Goal: Information Seeking & Learning: Learn about a topic

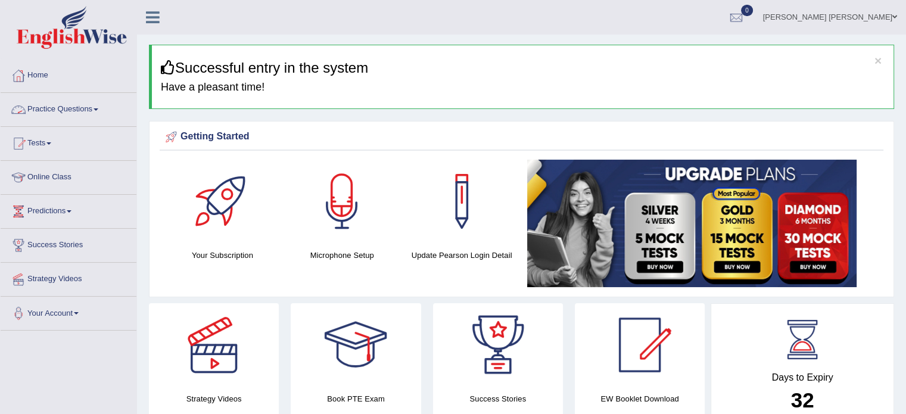
click at [83, 108] on link "Practice Questions" at bounding box center [69, 108] width 136 height 30
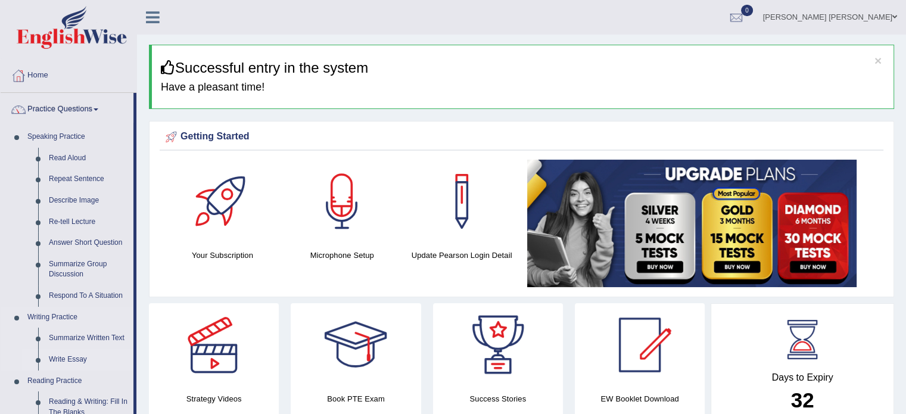
click at [64, 359] on link "Write Essay" at bounding box center [88, 359] width 90 height 21
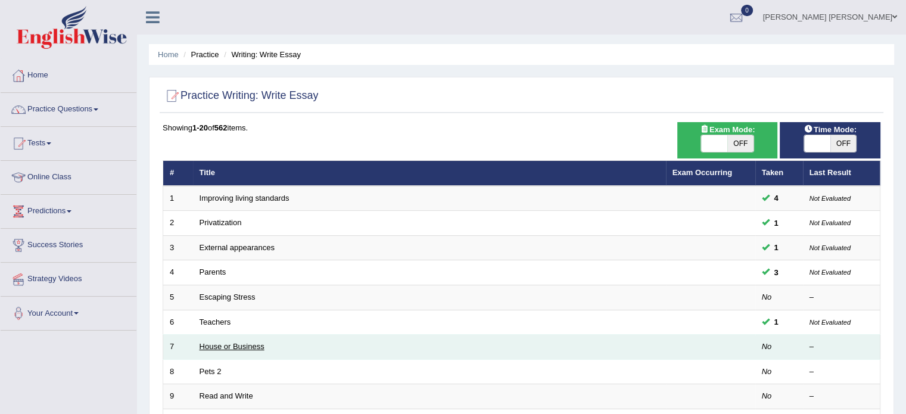
click at [253, 342] on link "House or Business" at bounding box center [231, 346] width 65 height 9
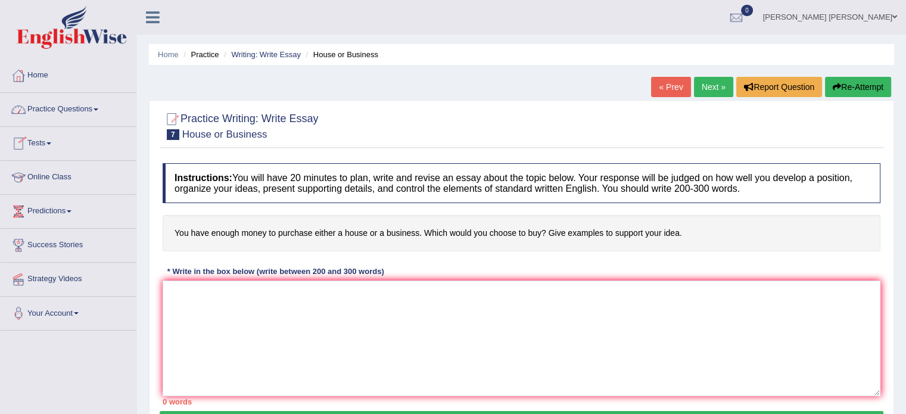
click at [681, 82] on link "« Prev" at bounding box center [670, 87] width 39 height 20
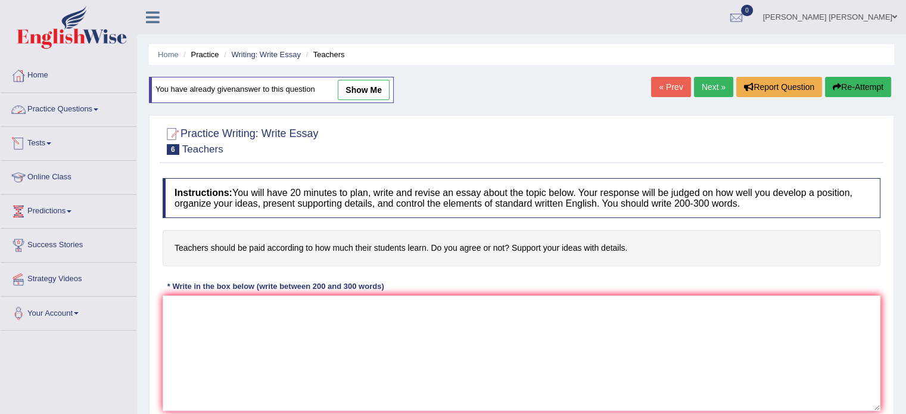
click at [85, 108] on link "Practice Questions" at bounding box center [69, 108] width 136 height 30
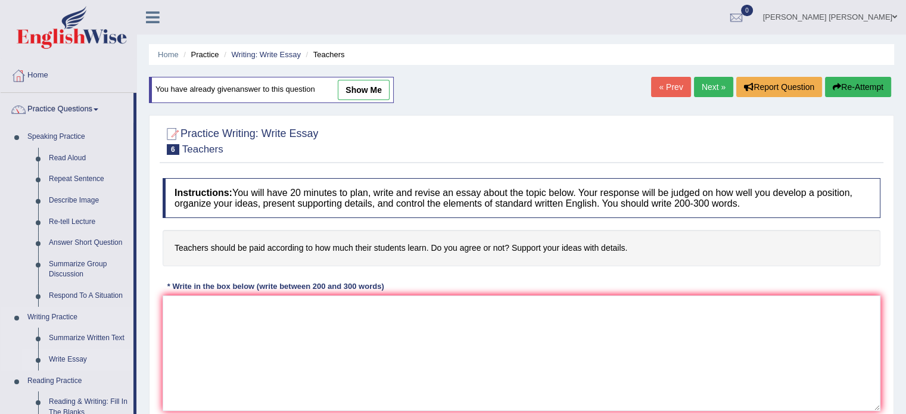
click at [76, 360] on link "Write Essay" at bounding box center [88, 359] width 90 height 21
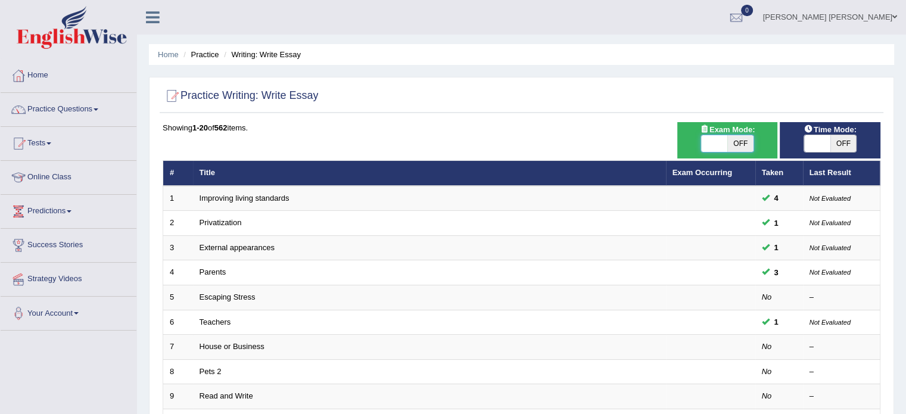
click at [703, 137] on span at bounding box center [714, 143] width 26 height 17
checkbox input "true"
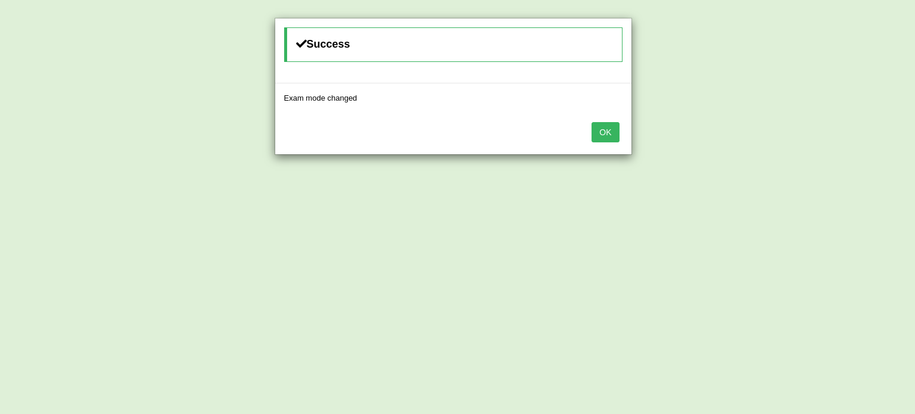
click at [601, 129] on button "OK" at bounding box center [604, 132] width 27 height 20
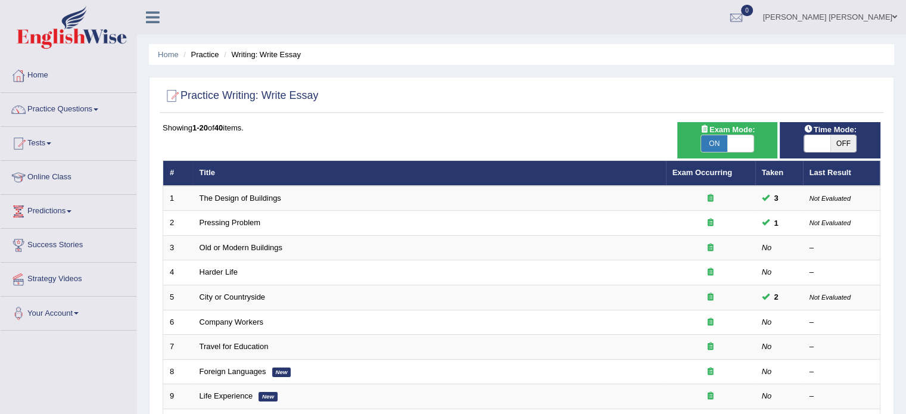
click at [822, 143] on span at bounding box center [817, 143] width 26 height 17
checkbox input "true"
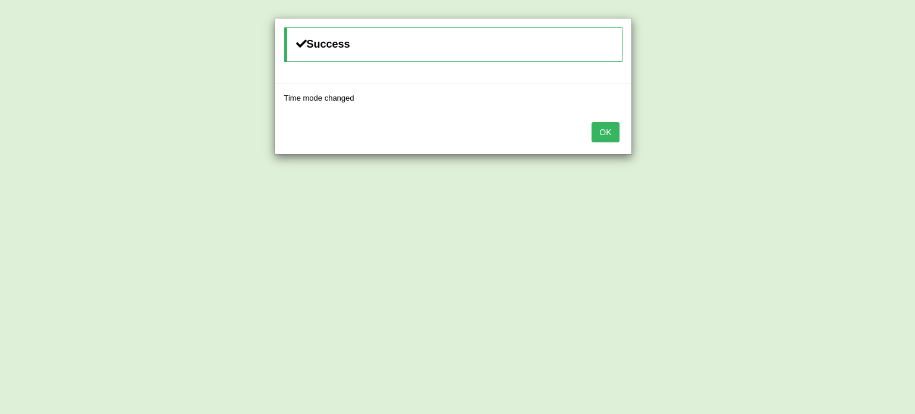
click at [617, 129] on button "OK" at bounding box center [604, 132] width 27 height 20
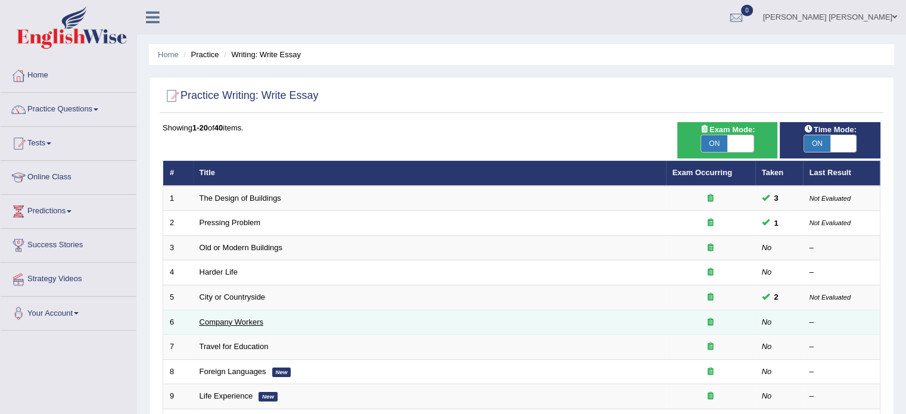
click at [229, 320] on link "Company Workers" at bounding box center [231, 321] width 64 height 9
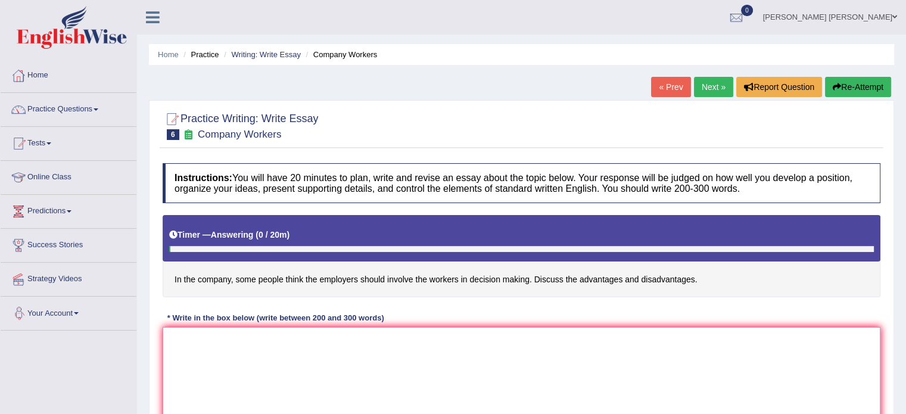
click at [236, 388] on textarea at bounding box center [521, 385] width 717 height 116
type textarea "I"
drag, startPoint x: 236, startPoint y: 273, endPoint x: 364, endPoint y: 280, distance: 128.8
click at [364, 280] on h4 "In the company, some people think the employers should involve the workers in d…" at bounding box center [521, 256] width 717 height 82
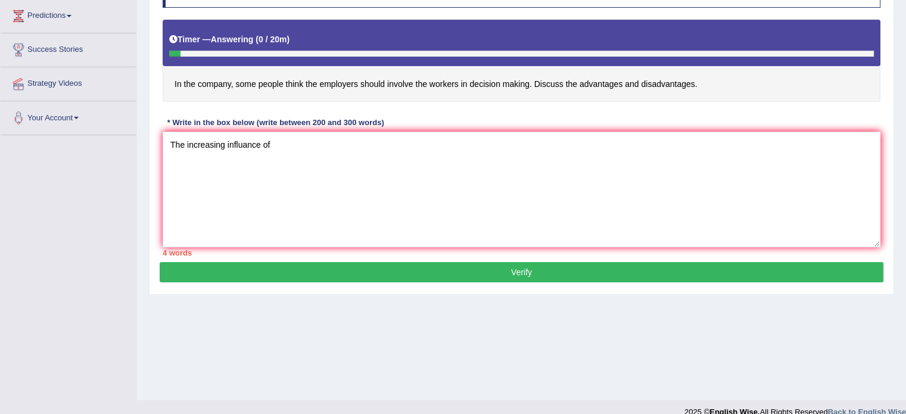
scroll to position [211, 0]
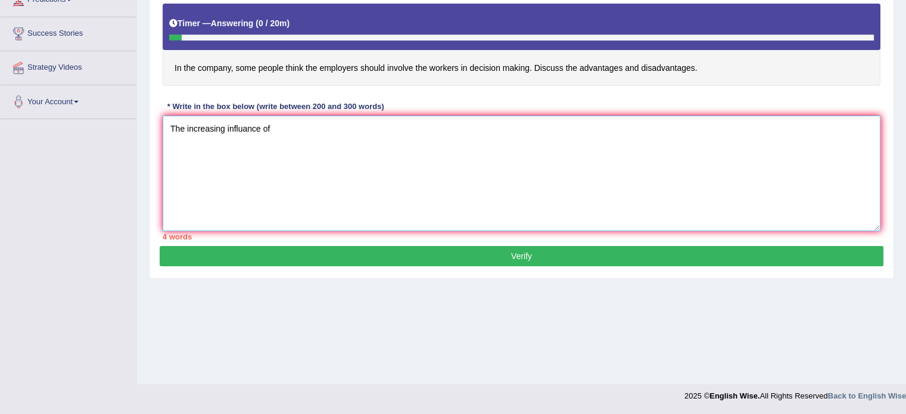
click at [291, 133] on textarea "The increasing influance of" at bounding box center [521, 174] width 717 height 116
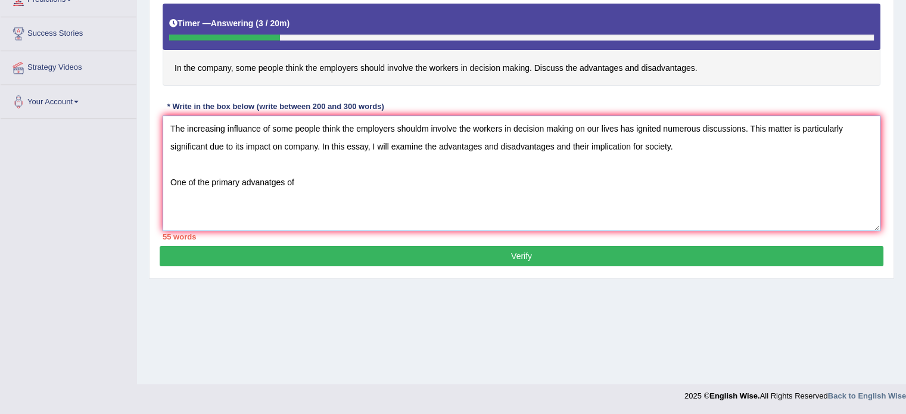
click at [354, 126] on textarea "The increasing influance of some people think the employers shouldm involve the…" at bounding box center [521, 174] width 717 height 116
click at [426, 123] on textarea "The increasing influance of some people think the employers shouldm involve the…" at bounding box center [521, 174] width 717 height 116
click at [426, 124] on textarea "The increasing influance of some people think the employers should involve the …" at bounding box center [521, 174] width 717 height 116
drag, startPoint x: 422, startPoint y: 126, endPoint x: 567, endPoint y: 126, distance: 145.9
click at [567, 126] on textarea "The increasing influance of some people think the employers should involve the …" at bounding box center [521, 174] width 717 height 116
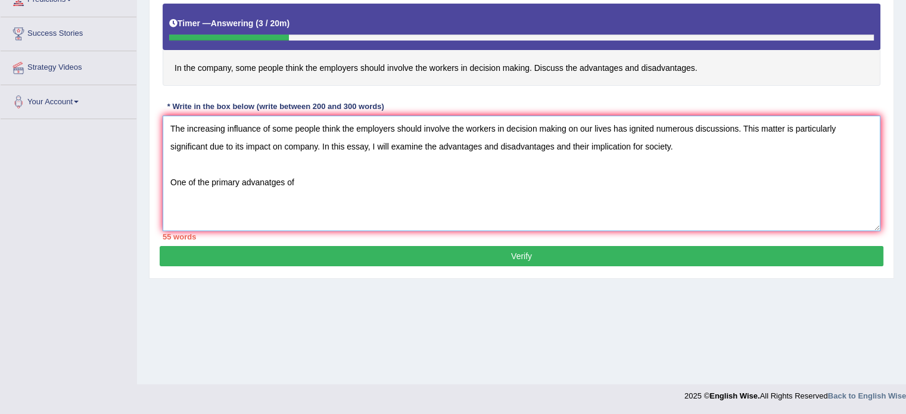
click at [295, 178] on textarea "The increasing influance of some people think the employers should involve the …" at bounding box center [521, 174] width 717 height 116
paste textarea "involve the workers in decision making"
click at [447, 180] on textarea "The increasing influance of some people think the employers should involve the …" at bounding box center [521, 174] width 717 height 116
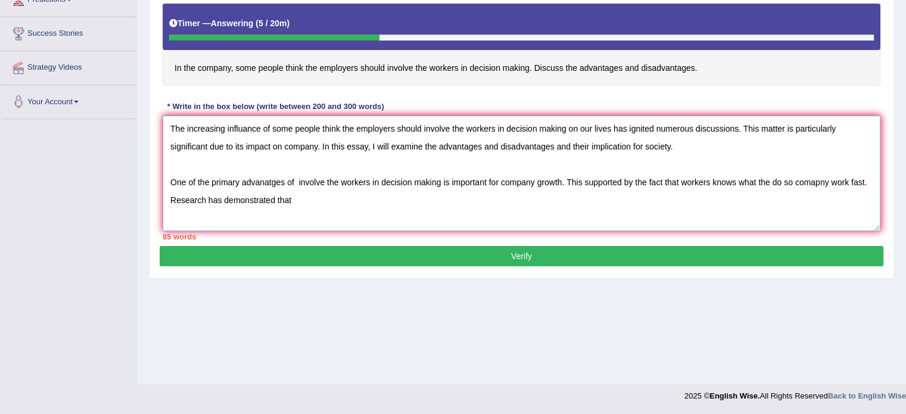
drag, startPoint x: 424, startPoint y: 125, endPoint x: 494, endPoint y: 129, distance: 70.4
click at [492, 129] on textarea "The increasing influance of some people think the employers should involve the …" at bounding box center [521, 174] width 717 height 116
click at [302, 204] on textarea "The increasing influance of some people think the employers should involve the …" at bounding box center [521, 174] width 717 height 116
paste textarea "involve the worker"
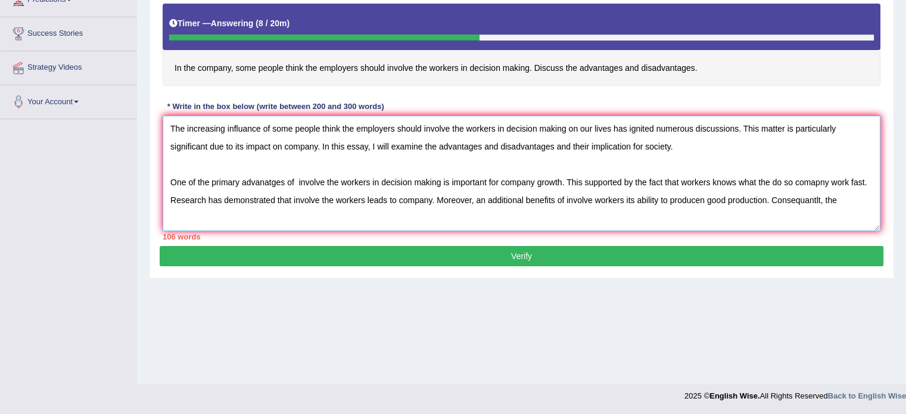
click at [819, 197] on textarea "The increasing influance of some people think the employers should involve the …" at bounding box center [521, 174] width 717 height 116
click at [834, 202] on textarea "The increasing influance of some people think the employers should involve the …" at bounding box center [521, 174] width 717 height 116
click at [820, 193] on textarea "The increasing influance of some people think the employers should involve the …" at bounding box center [521, 174] width 717 height 116
click at [841, 195] on textarea "The increasing influance of some people think the employers should involve the …" at bounding box center [521, 174] width 717 height 116
click at [333, 213] on textarea "The increasing influance of some people think the employers should involve the …" at bounding box center [521, 174] width 717 height 116
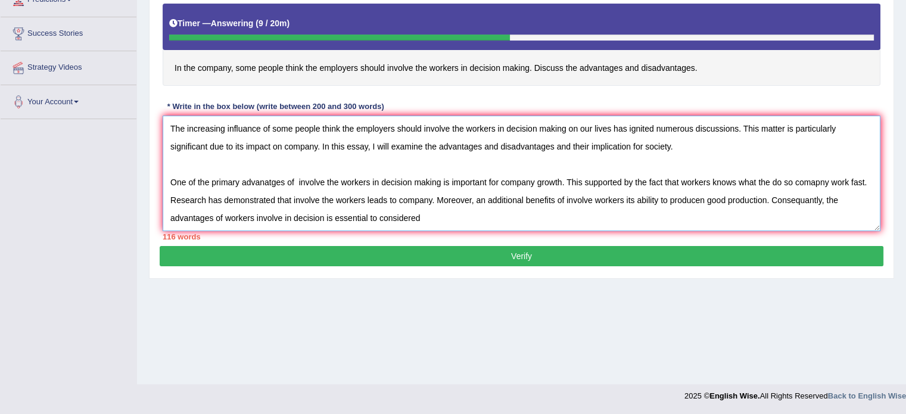
click at [378, 217] on textarea "The increasing influance of some people think the employers should involve the …" at bounding box center [521, 174] width 717 height 116
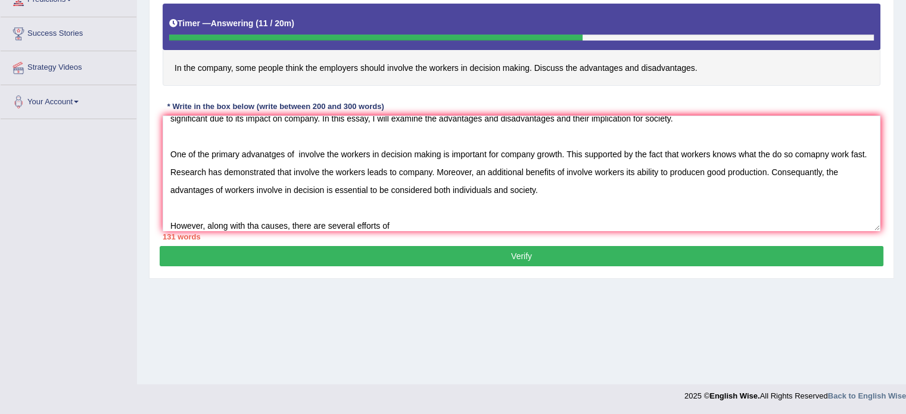
drag, startPoint x: 285, startPoint y: 65, endPoint x: 364, endPoint y: 61, distance: 79.3
click at [363, 63] on h4 "In the company, some people think the employers should involve the workers in d…" at bounding box center [521, 45] width 717 height 82
click at [376, 169] on textarea "The increasing influance of some people think the employers should involve the …" at bounding box center [521, 174] width 717 height 116
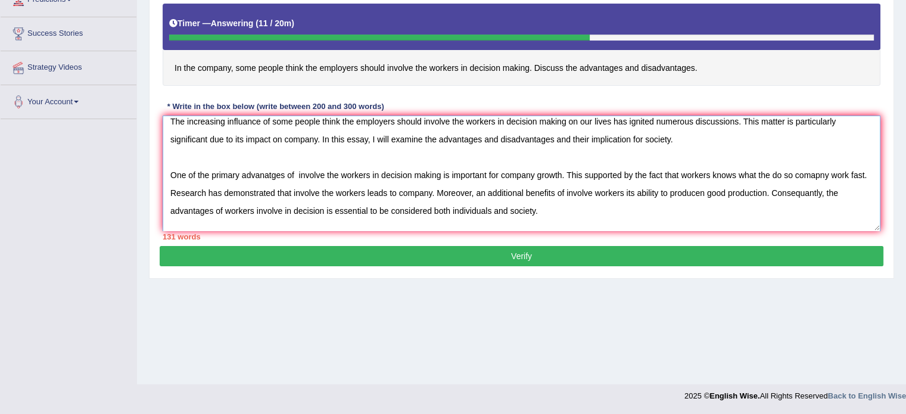
scroll to position [0, 0]
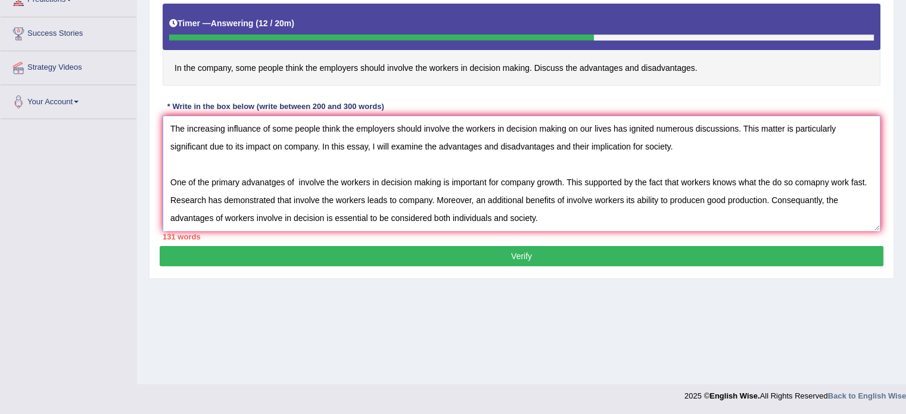
drag, startPoint x: 339, startPoint y: 118, endPoint x: 568, endPoint y: 128, distance: 229.5
click at [568, 128] on textarea "The increasing influance of some people think the employers should involve the …" at bounding box center [521, 174] width 717 height 116
click at [543, 219] on textarea "The increasing influance of some people think the employers should involve the …" at bounding box center [521, 174] width 717 height 116
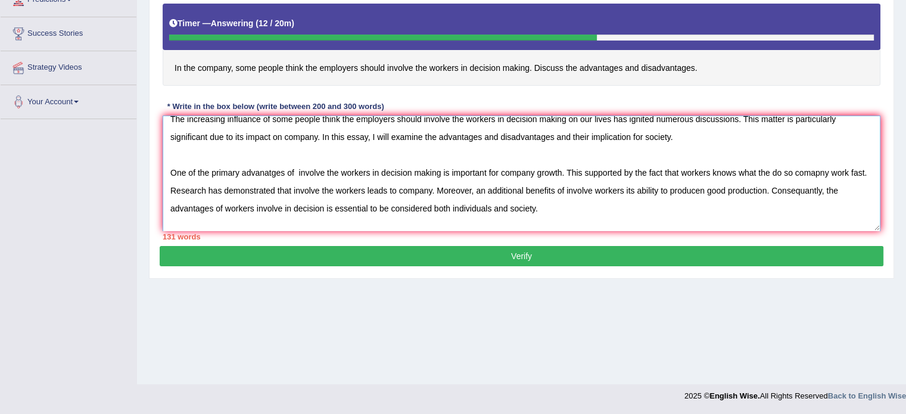
scroll to position [28, 0]
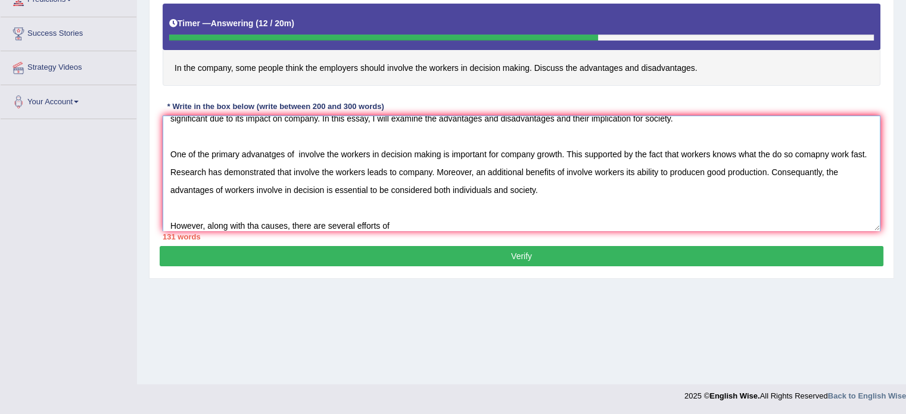
paste textarea "the employers should involve the workers in decision making"
click at [395, 224] on textarea "The increasing influance of some people think the employers should involve the …" at bounding box center [521, 174] width 717 height 116
click at [202, 187] on textarea "The increasing influance of some people think the employers should involve the …" at bounding box center [521, 174] width 717 height 116
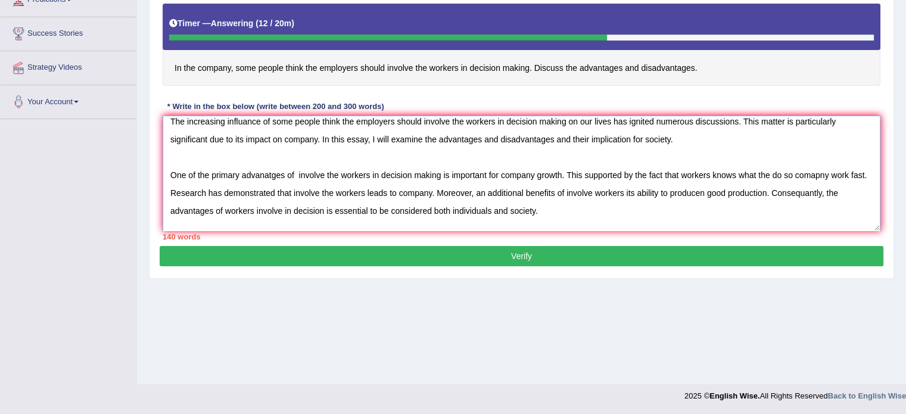
type textarea "The increasing influance of some people think the employers should involve the …"
drag, startPoint x: 167, startPoint y: 112, endPoint x: 343, endPoint y: 201, distance: 197.6
click at [343, 201] on div "Instructions: You will have 20 minutes to plan, write and revise an essay about…" at bounding box center [521, 96] width 723 height 300
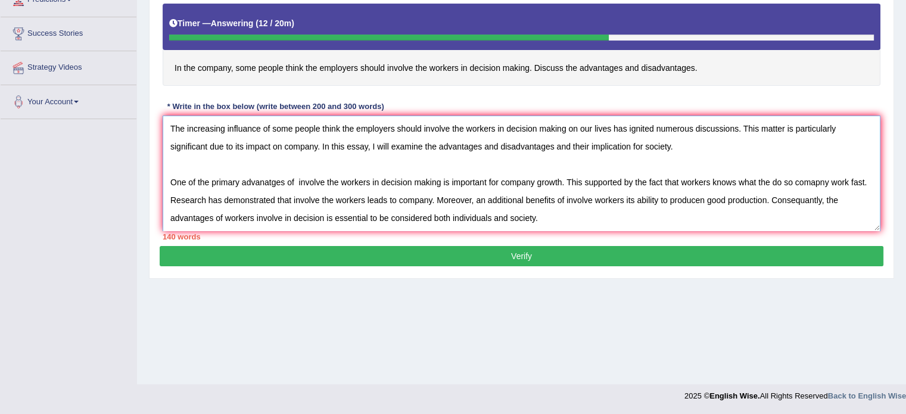
scroll to position [36, 0]
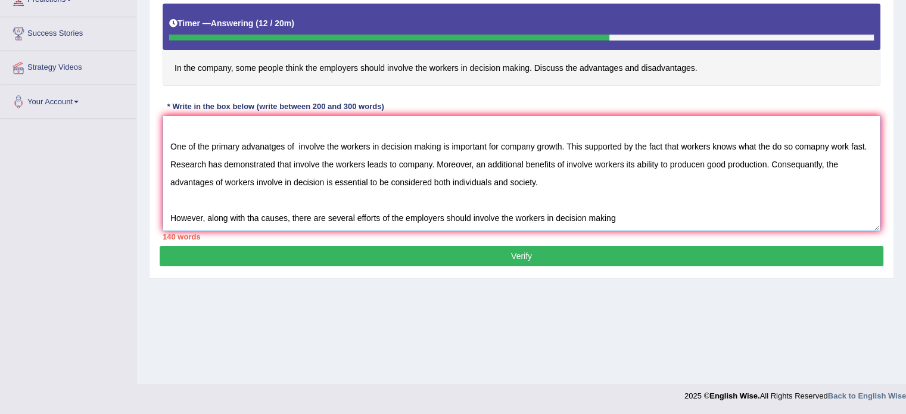
drag, startPoint x: 168, startPoint y: 118, endPoint x: 700, endPoint y: 253, distance: 549.2
click at [700, 253] on div "Practice Writing: Write Essay 6 Company Workers Instructions: You will have 20 …" at bounding box center [521, 84] width 745 height 390
click at [770, 328] on div "Home Practice Writing: Write Essay Company Workers « Prev Next » Report Questio…" at bounding box center [521, 86] width 769 height 595
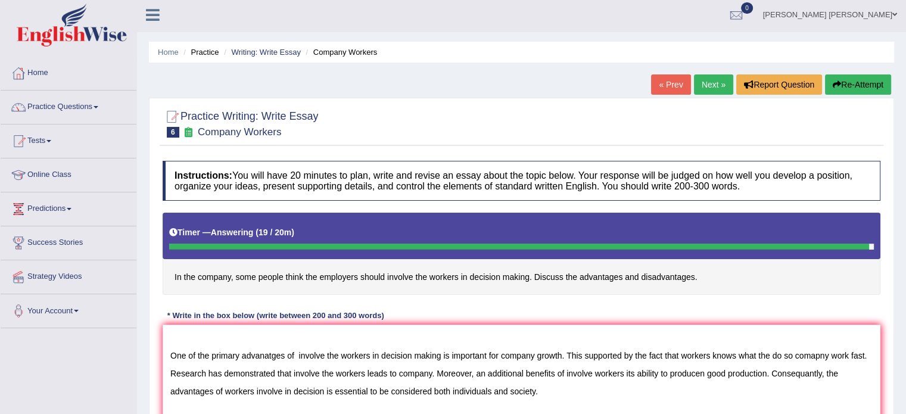
scroll to position [0, 0]
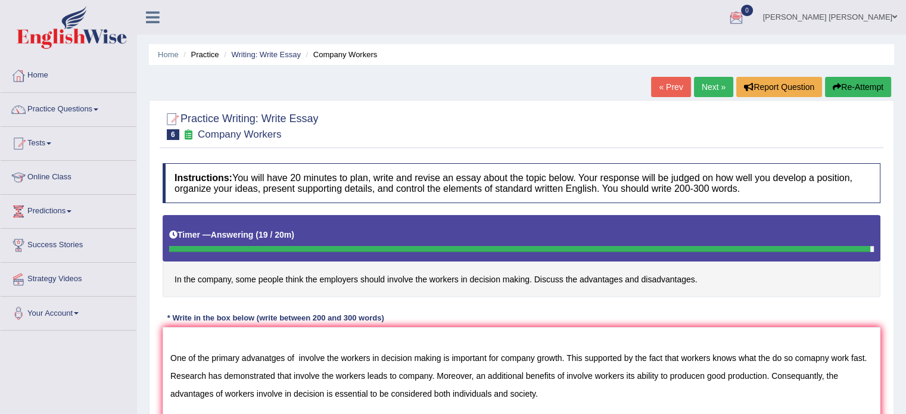
click at [845, 87] on button "Re-Attempt" at bounding box center [858, 87] width 66 height 20
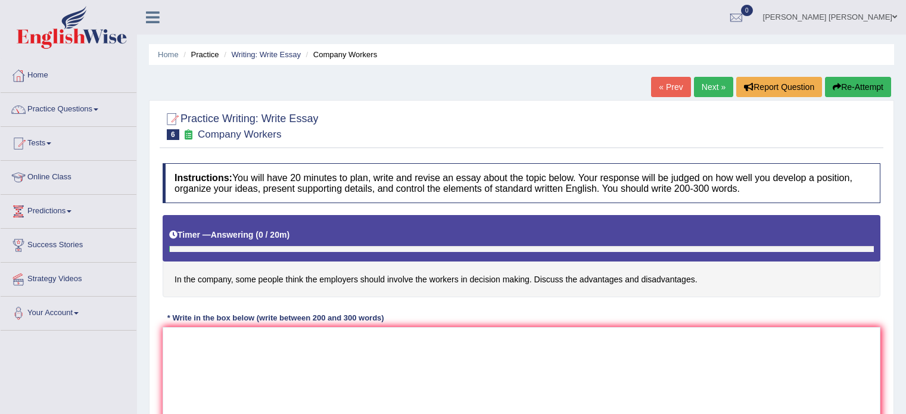
click at [579, 344] on textarea at bounding box center [521, 385] width 717 height 116
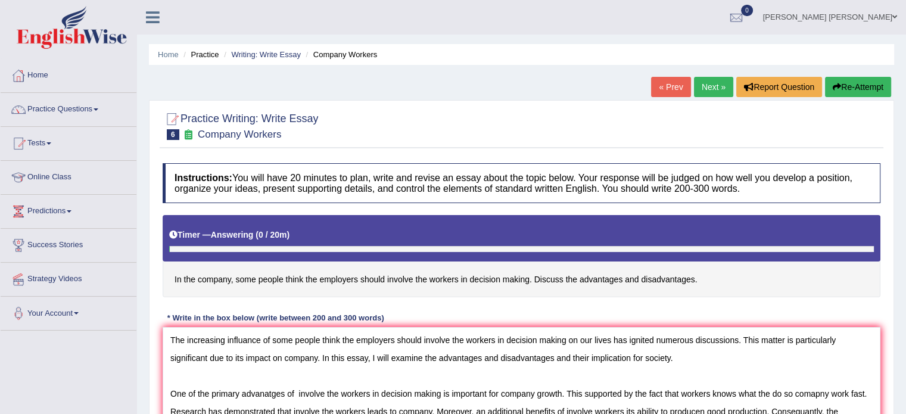
scroll to position [26, 0]
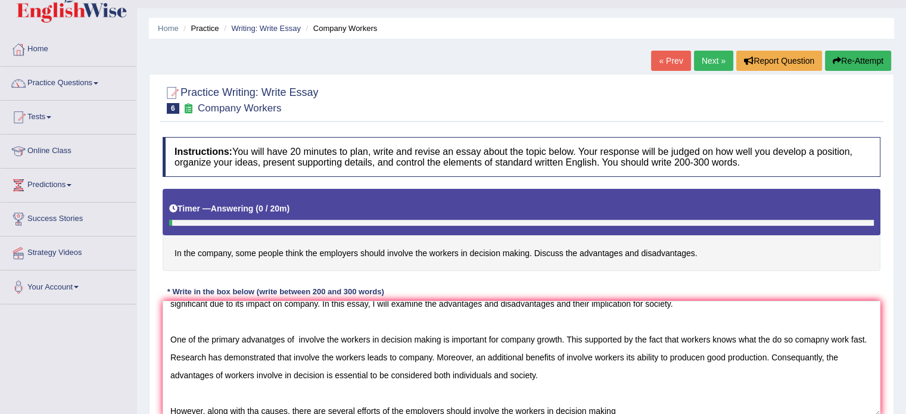
click at [640, 391] on textarea "The increasing influance of some people think the employers should involve the …" at bounding box center [521, 359] width 717 height 116
click at [619, 409] on textarea "The increasing influance of some people think the employers should involve the …" at bounding box center [521, 359] width 717 height 116
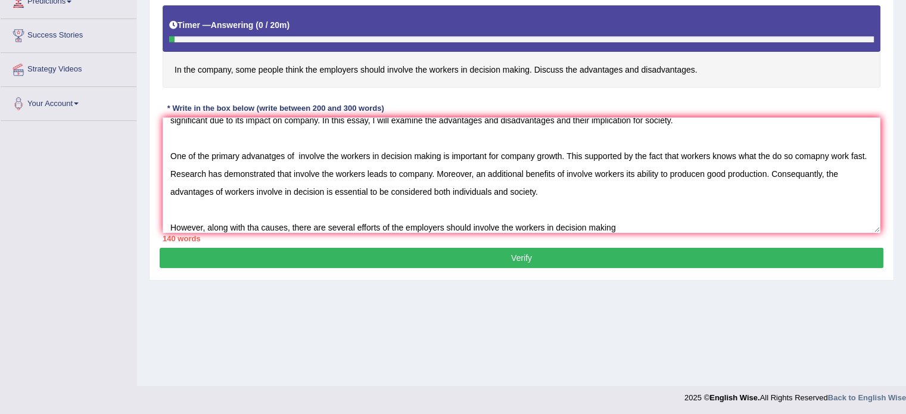
scroll to position [211, 0]
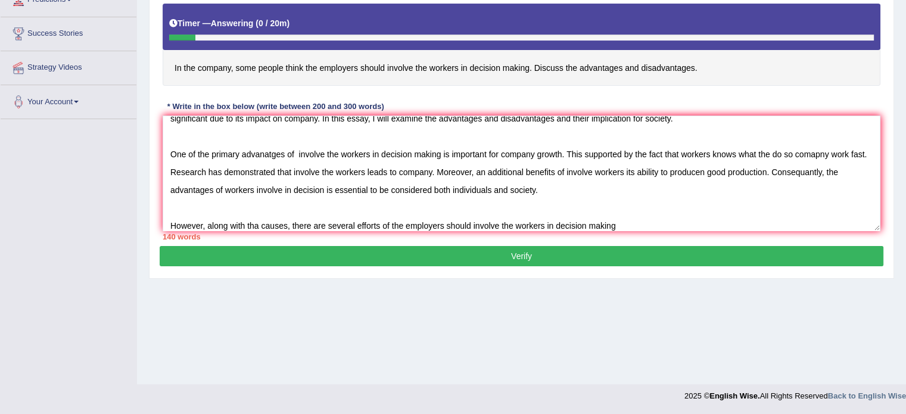
click at [376, 224] on textarea "The increasing influance of some people think the employers should involve the …" at bounding box center [521, 174] width 717 height 116
click at [624, 222] on textarea "The increasing influance of some people think the employers should involve the …" at bounding box center [521, 174] width 717 height 116
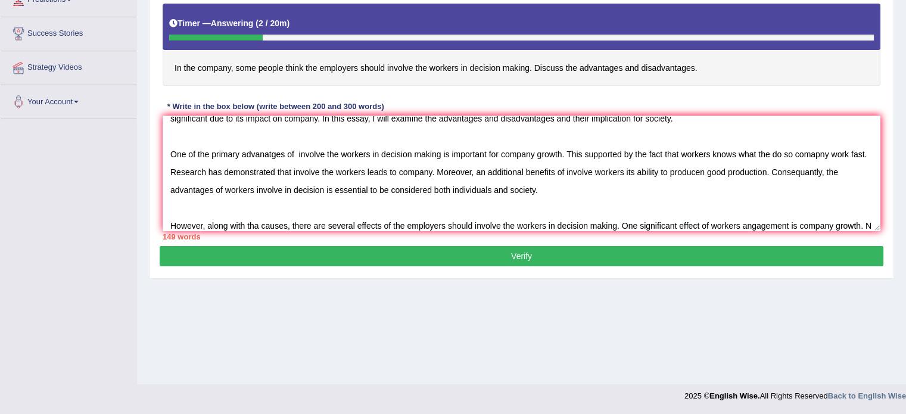
scroll to position [45, 0]
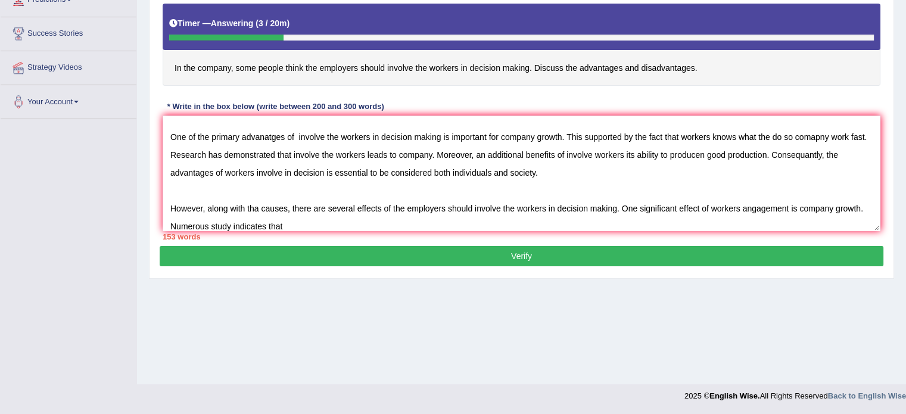
drag, startPoint x: 516, startPoint y: 200, endPoint x: 538, endPoint y: 209, distance: 24.3
click at [538, 209] on textarea "The increasing influance of some people think the employers should involve the …" at bounding box center [521, 174] width 717 height 116
drag, startPoint x: 710, startPoint y: 205, endPoint x: 788, endPoint y: 212, distance: 78.9
click at [788, 212] on textarea "The increasing influance of some people think the employers should involve the …" at bounding box center [521, 174] width 717 height 116
click at [288, 221] on textarea "The increasing influance of some people think the employers should involve the …" at bounding box center [521, 174] width 717 height 116
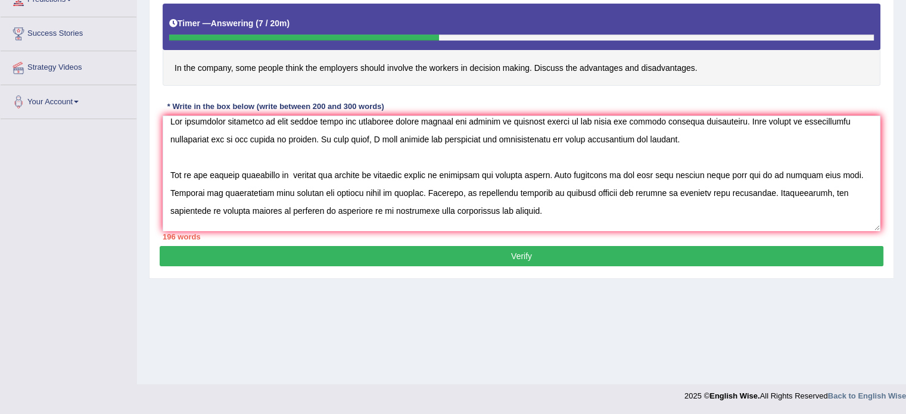
scroll to position [0, 0]
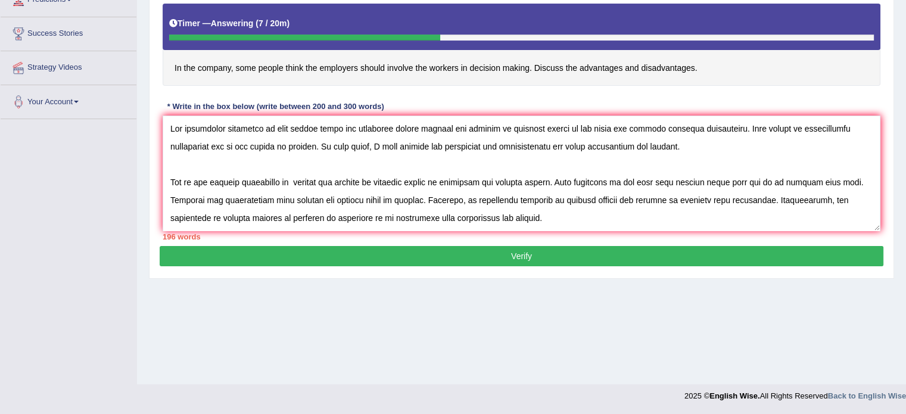
drag, startPoint x: 271, startPoint y: 116, endPoint x: 567, endPoint y: 126, distance: 296.1
click at [567, 126] on textarea at bounding box center [521, 174] width 717 height 116
click at [574, 167] on textarea at bounding box center [521, 174] width 717 height 116
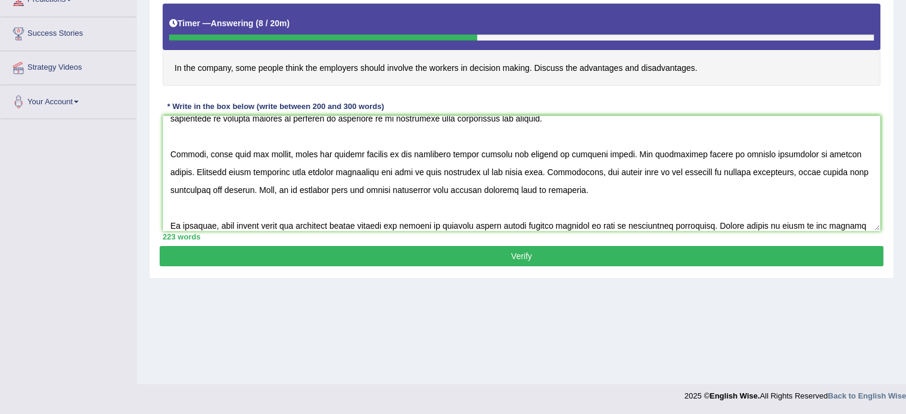
scroll to position [117, 0]
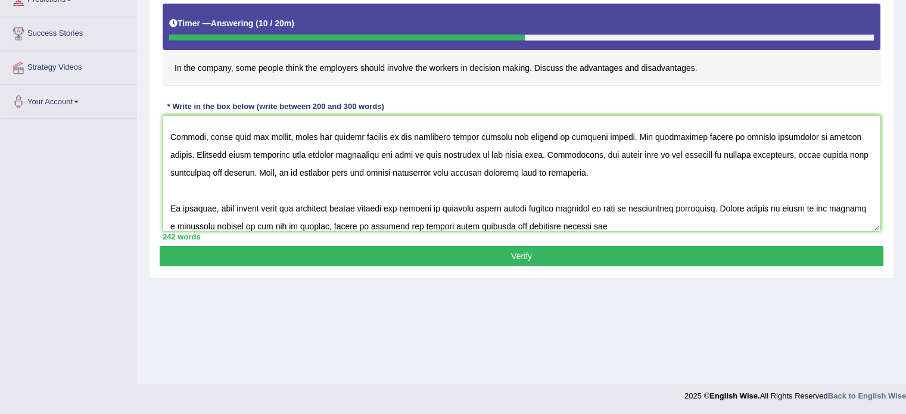
click at [599, 220] on textarea at bounding box center [521, 174] width 717 height 116
click at [570, 207] on textarea at bounding box center [521, 174] width 717 height 116
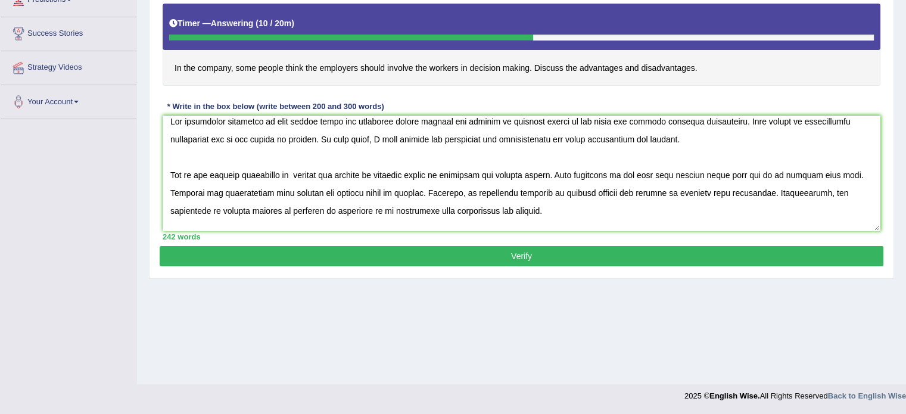
click at [248, 116] on textarea at bounding box center [521, 174] width 717 height 116
click at [722, 192] on textarea at bounding box center [521, 174] width 717 height 116
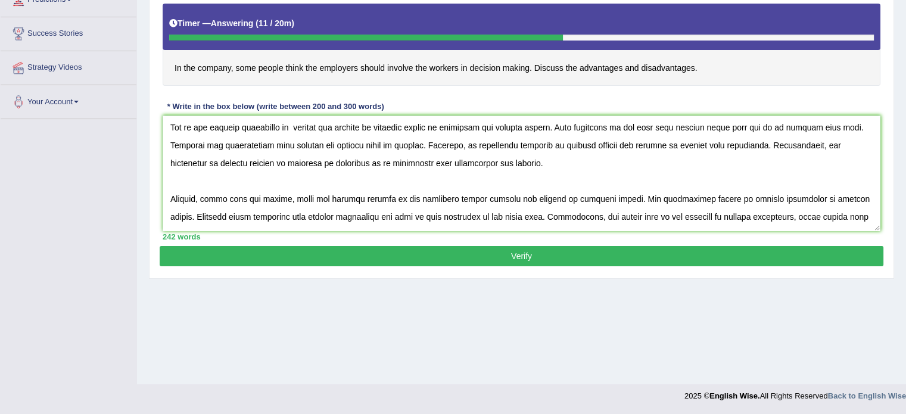
scroll to position [79, 0]
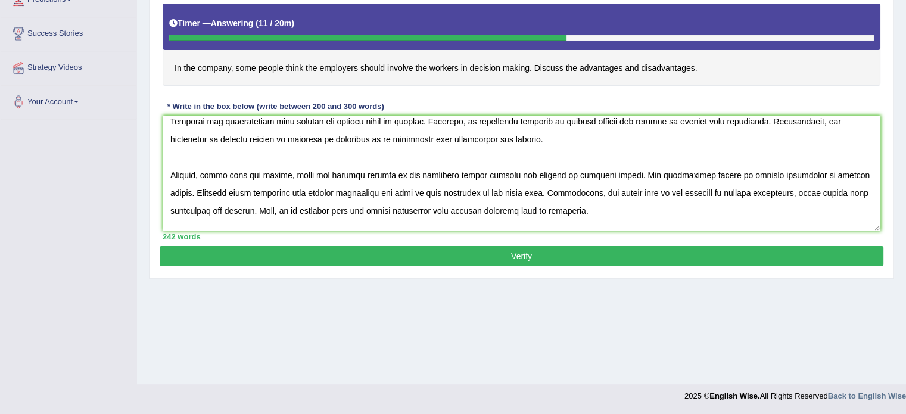
type textarea "The increasing influence of some people think the employers should involve the …"
click at [798, 248] on button "Verify" at bounding box center [521, 256] width 723 height 20
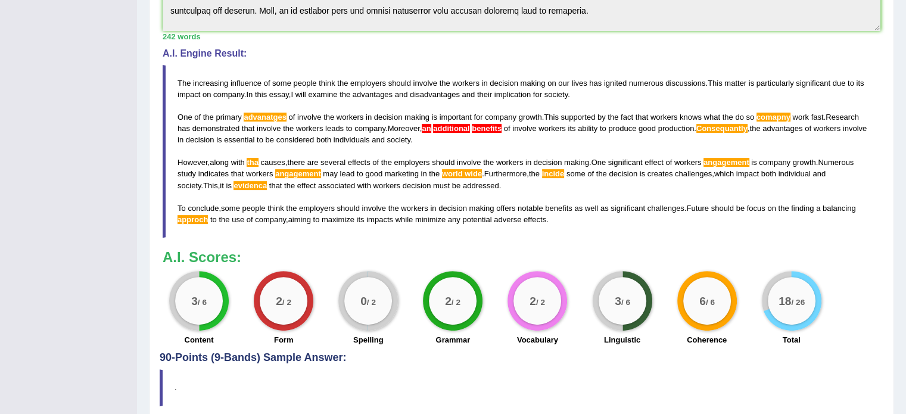
scroll to position [324, 0]
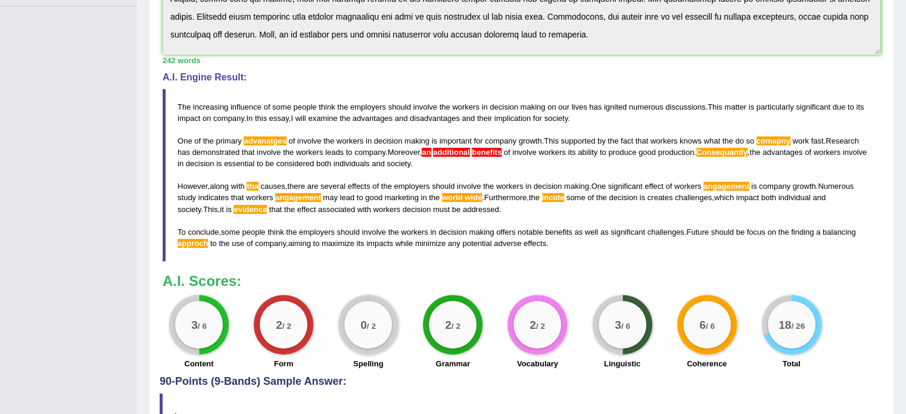
click at [430, 148] on span "an" at bounding box center [426, 152] width 9 height 9
click at [449, 151] on span "additional" at bounding box center [451, 152] width 36 height 9
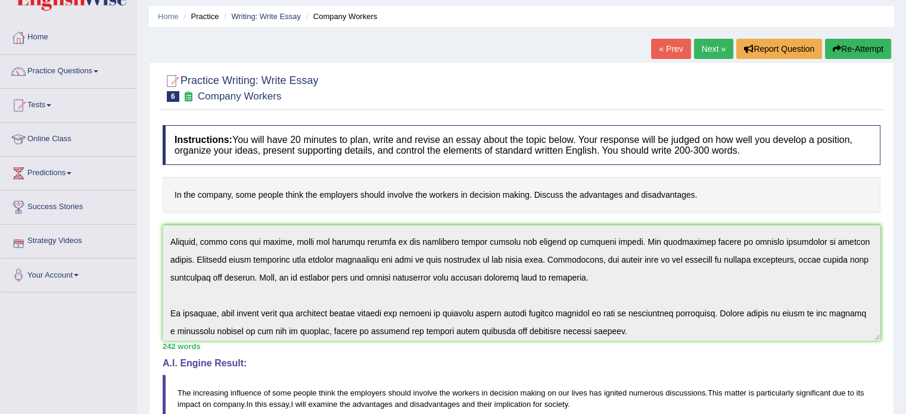
scroll to position [125, 0]
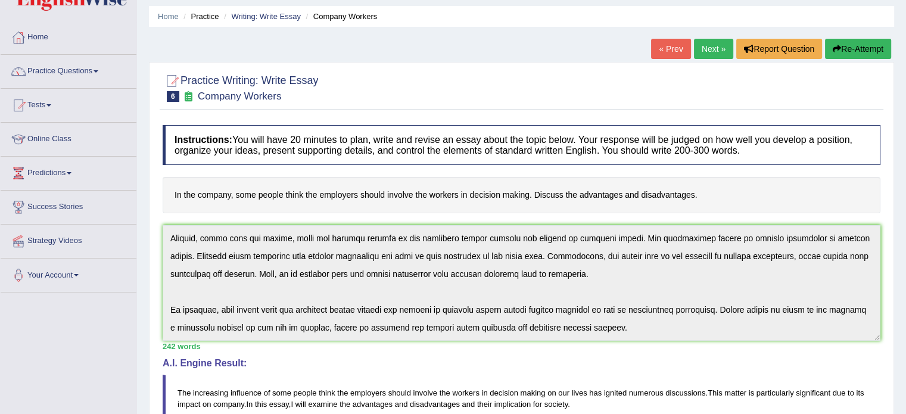
click at [842, 41] on button "Re-Attempt" at bounding box center [858, 49] width 66 height 20
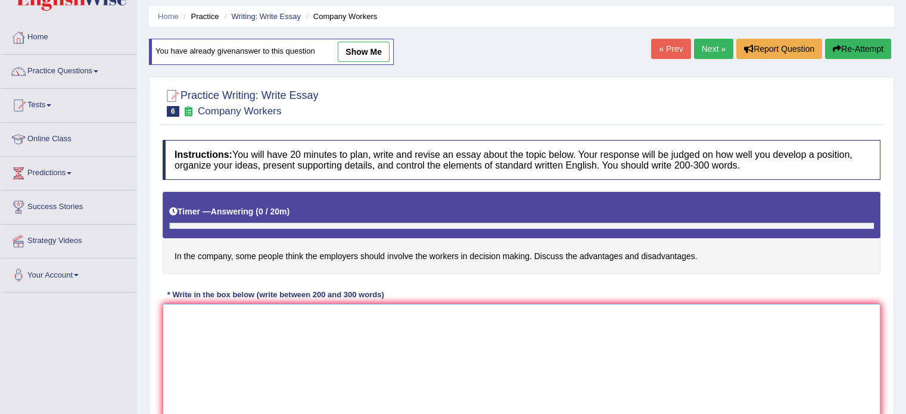
click at [481, 323] on textarea at bounding box center [521, 362] width 717 height 116
paste textarea "The increasing influence of some people think the employers should involve the …"
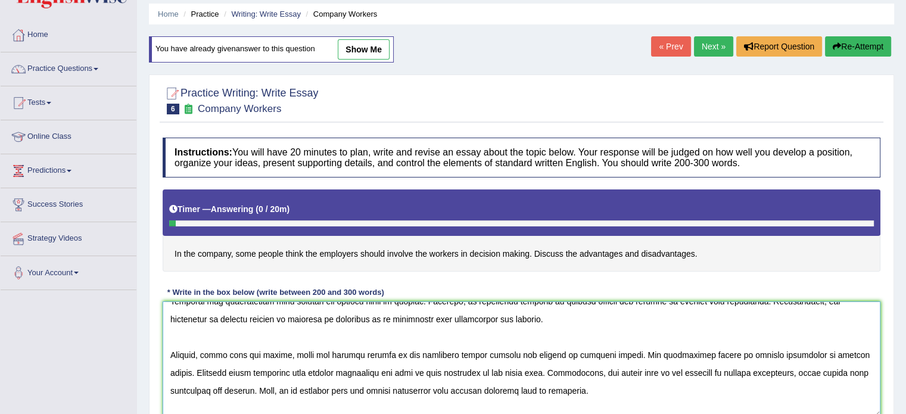
scroll to position [117, 0]
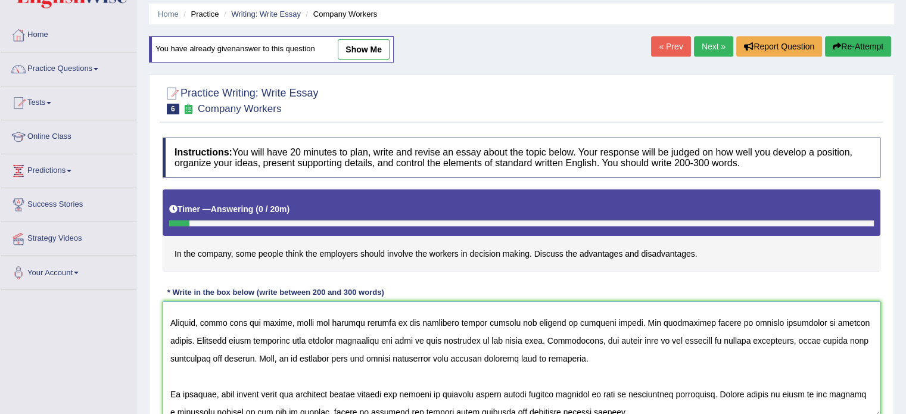
click at [233, 405] on textarea at bounding box center [521, 359] width 717 height 116
click at [258, 317] on textarea at bounding box center [521, 359] width 717 height 116
click at [515, 341] on textarea at bounding box center [521, 359] width 717 height 116
click at [320, 335] on textarea at bounding box center [521, 359] width 717 height 116
click at [745, 319] on textarea at bounding box center [521, 359] width 717 height 116
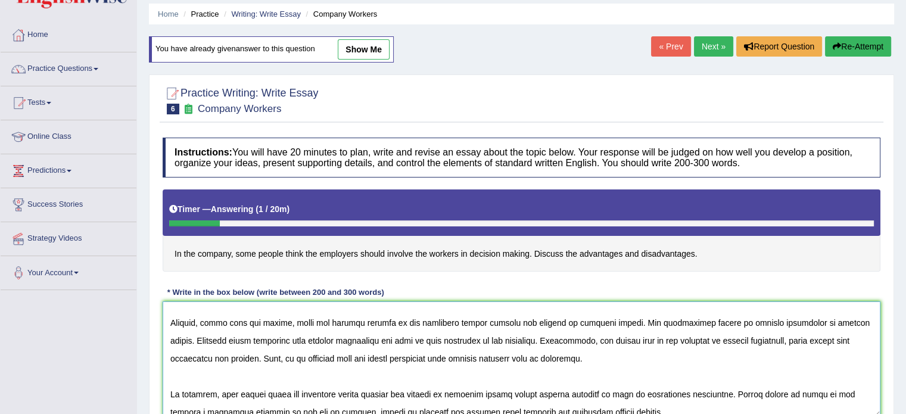
click at [608, 335] on textarea at bounding box center [521, 359] width 717 height 116
click at [322, 356] on textarea at bounding box center [521, 359] width 717 height 116
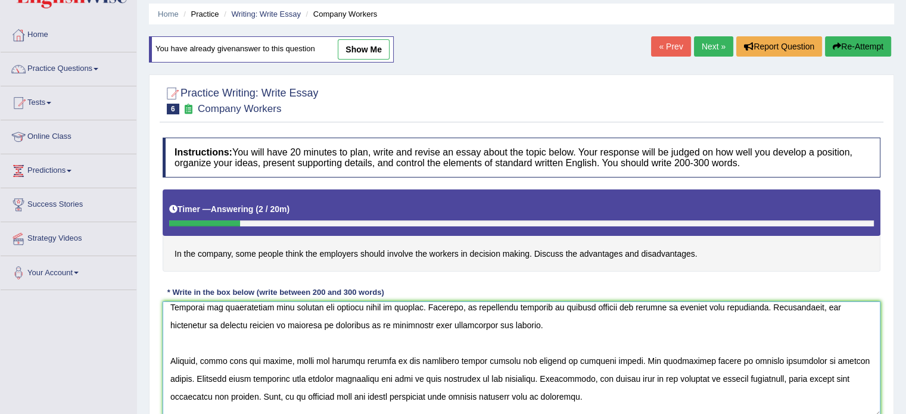
scroll to position [7, 0]
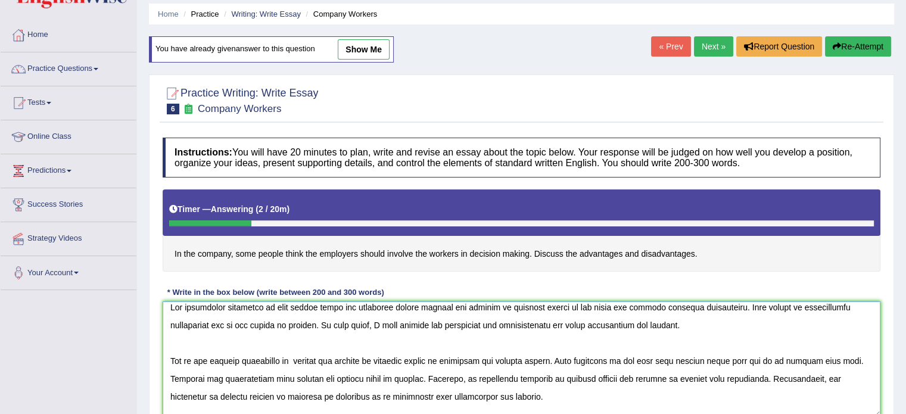
click at [267, 358] on textarea at bounding box center [521, 359] width 717 height 116
click at [822, 357] on textarea at bounding box center [521, 359] width 717 height 116
click at [822, 373] on textarea at bounding box center [521, 359] width 717 height 116
click at [503, 373] on textarea at bounding box center [521, 359] width 717 height 116
type textarea "The increasing influence of some people think the employers should involve the …"
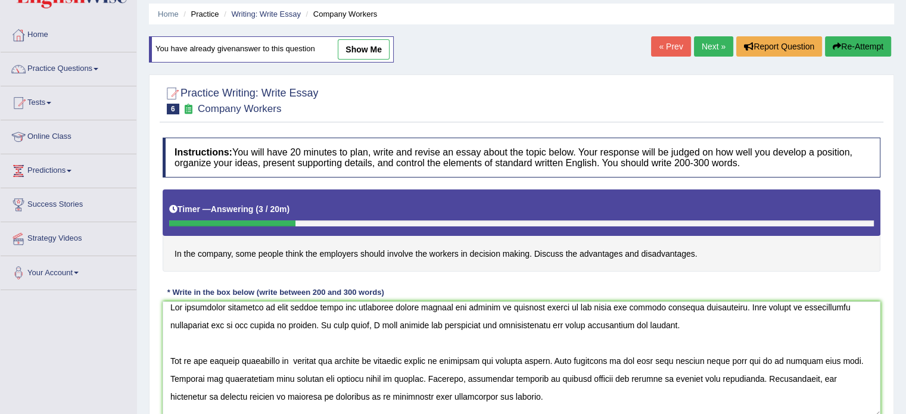
click at [891, 376] on div "Practice Writing: Write Essay 6 Company Workers Instructions: You will have 20 …" at bounding box center [521, 269] width 745 height 390
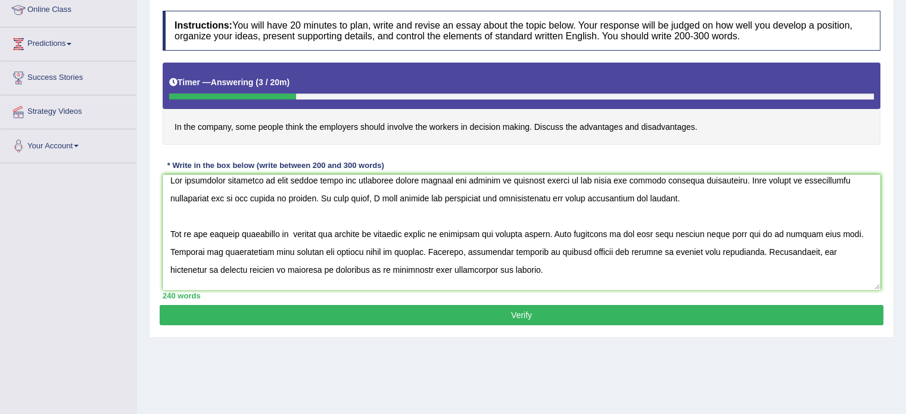
scroll to position [211, 0]
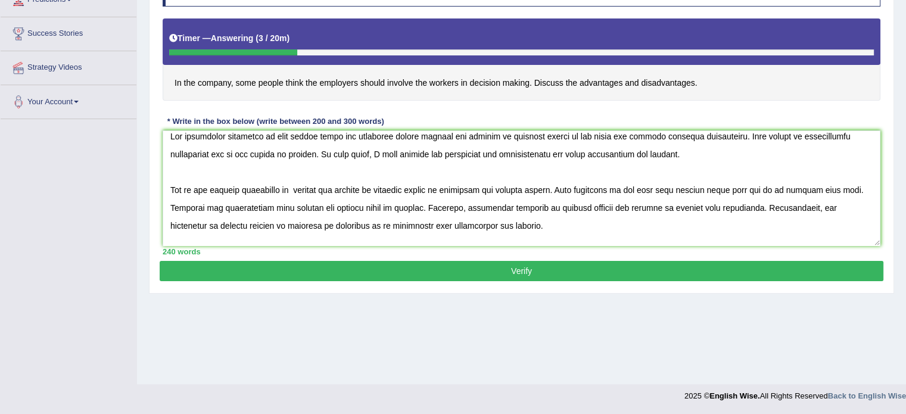
click at [765, 264] on button "Verify" at bounding box center [521, 271] width 723 height 20
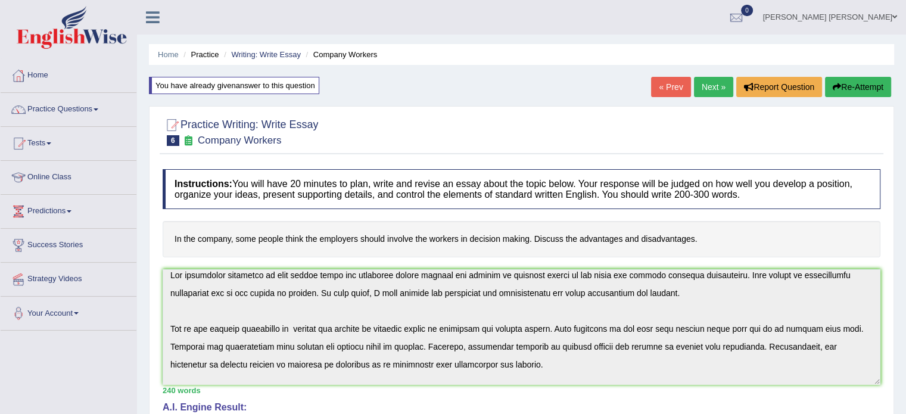
scroll to position [0, 0]
click at [85, 104] on link "Practice Questions" at bounding box center [69, 108] width 136 height 30
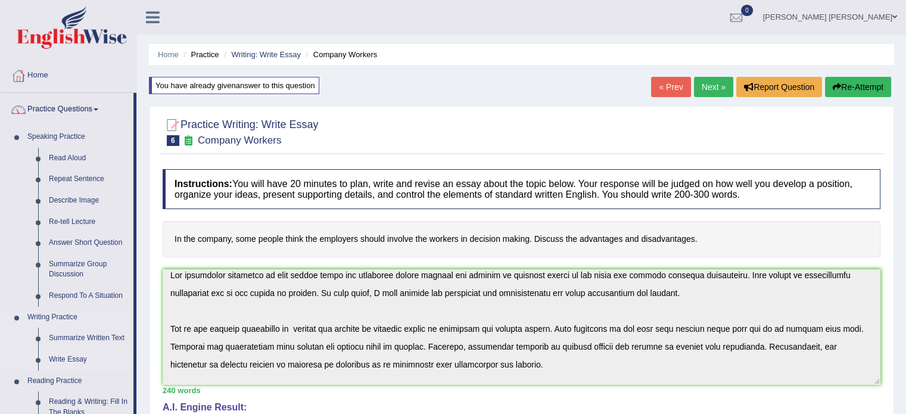
click at [85, 361] on link "Write Essay" at bounding box center [88, 359] width 90 height 21
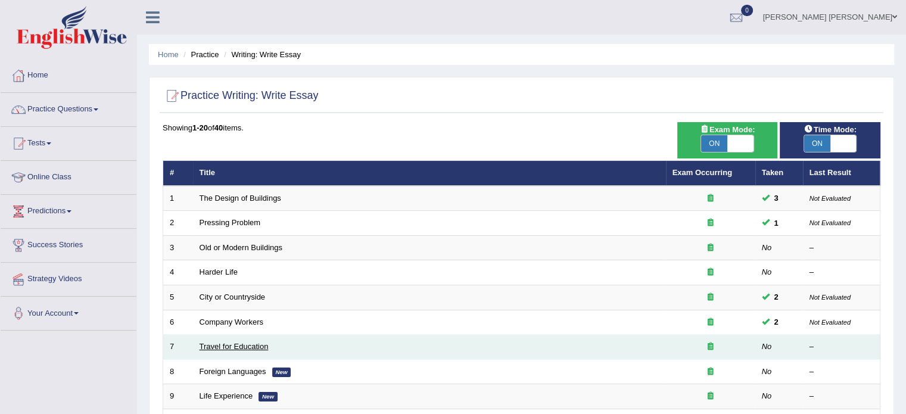
click at [213, 344] on link "Travel for Education" at bounding box center [233, 346] width 69 height 9
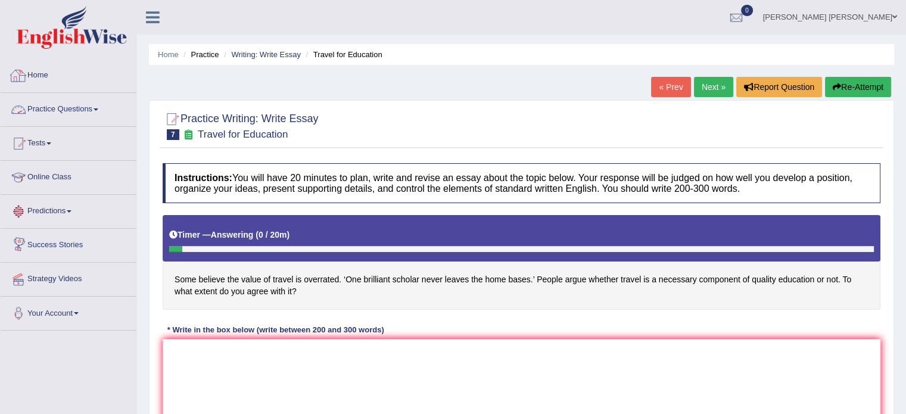
click at [34, 71] on link "Home" at bounding box center [69, 74] width 136 height 30
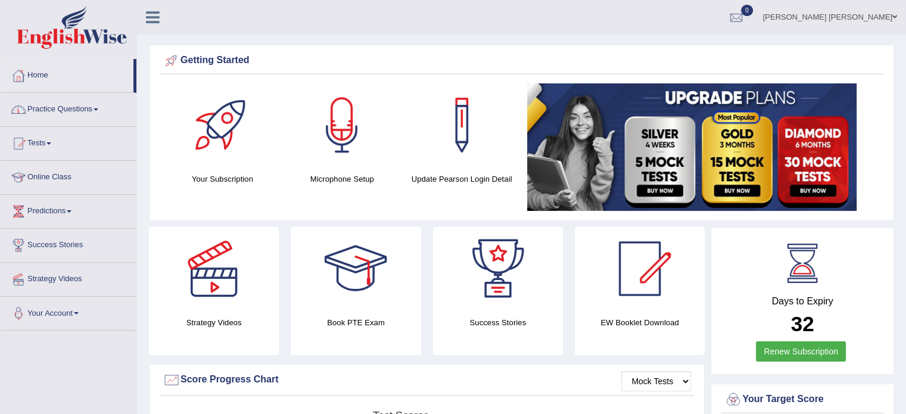
click at [101, 105] on link "Practice Questions" at bounding box center [69, 108] width 136 height 30
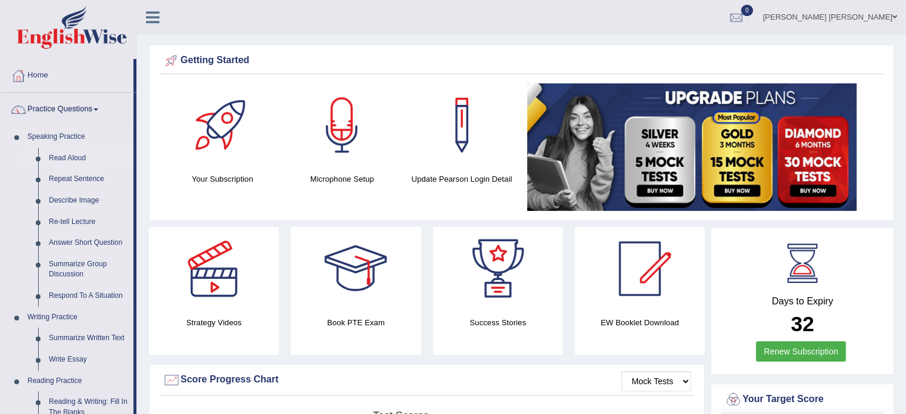
click at [59, 158] on link "Read Aloud" at bounding box center [88, 158] width 90 height 21
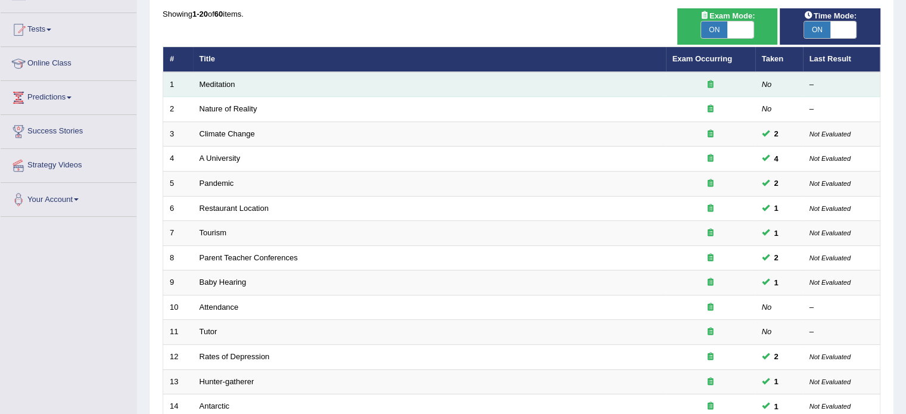
scroll to position [119, 0]
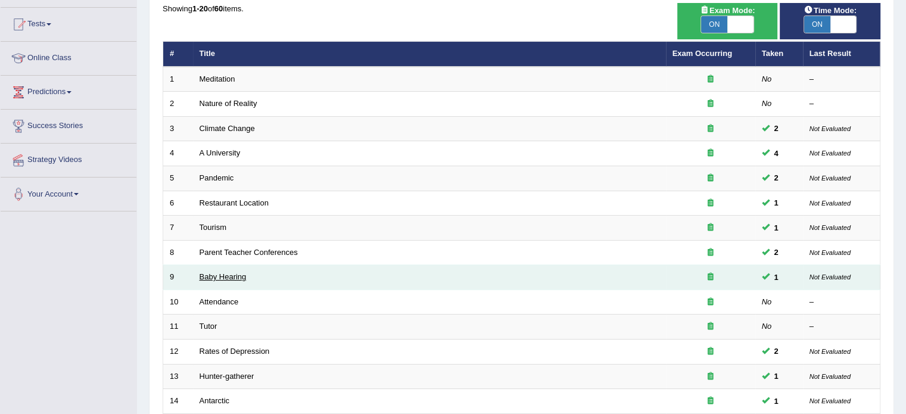
click at [236, 273] on link "Baby Hearing" at bounding box center [222, 276] width 47 height 9
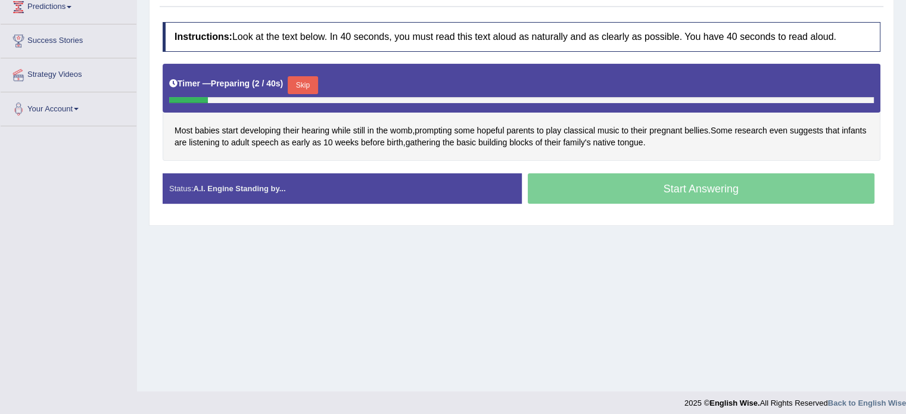
scroll to position [211, 0]
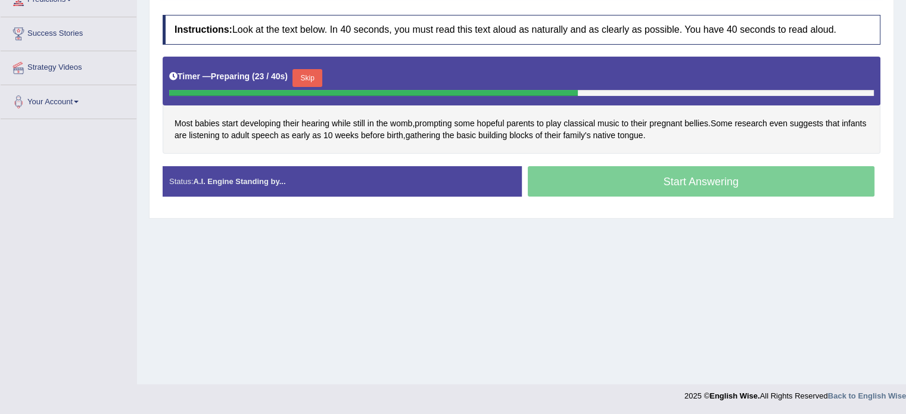
click at [310, 73] on button "Skip" at bounding box center [307, 78] width 30 height 18
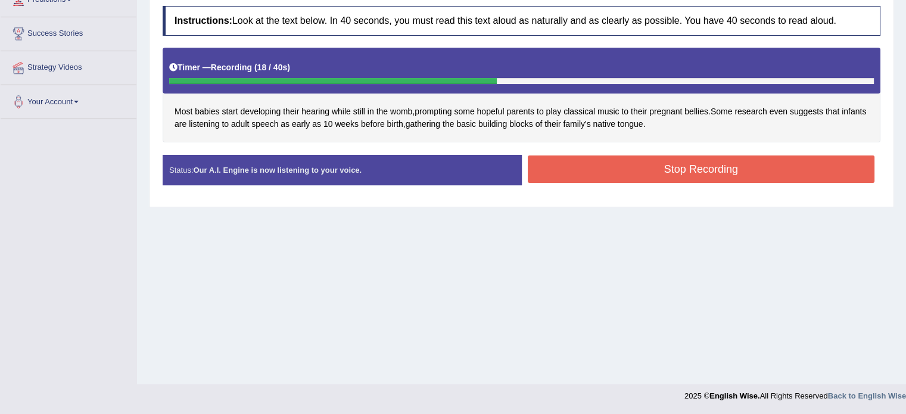
click at [628, 164] on button "Stop Recording" at bounding box center [701, 168] width 347 height 27
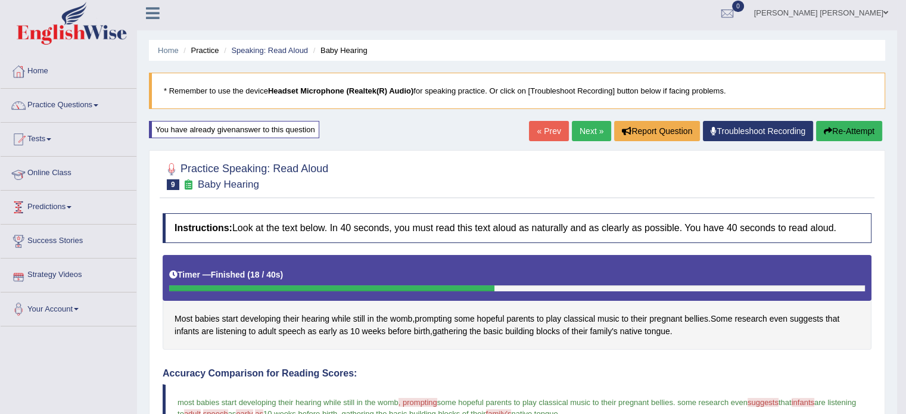
scroll to position [0, 0]
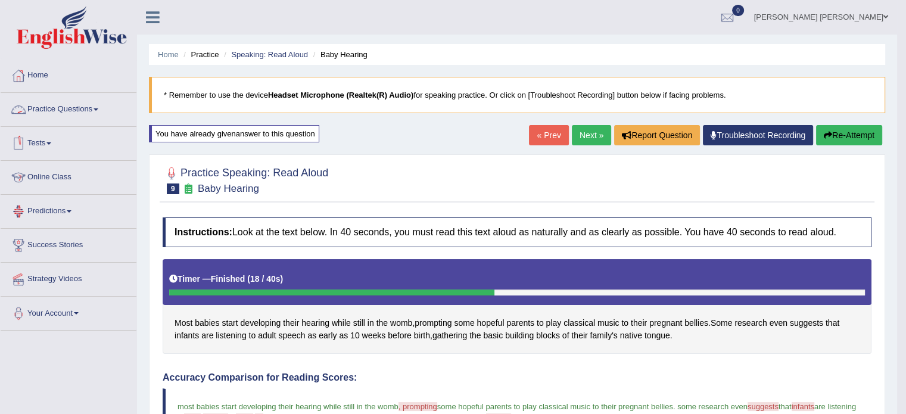
click at [63, 106] on link "Practice Questions" at bounding box center [69, 108] width 136 height 30
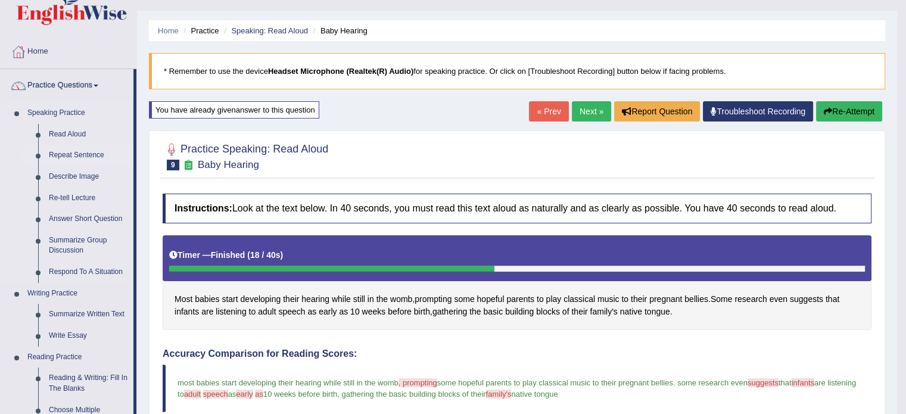
click at [86, 157] on link "Repeat Sentence" at bounding box center [88, 155] width 90 height 21
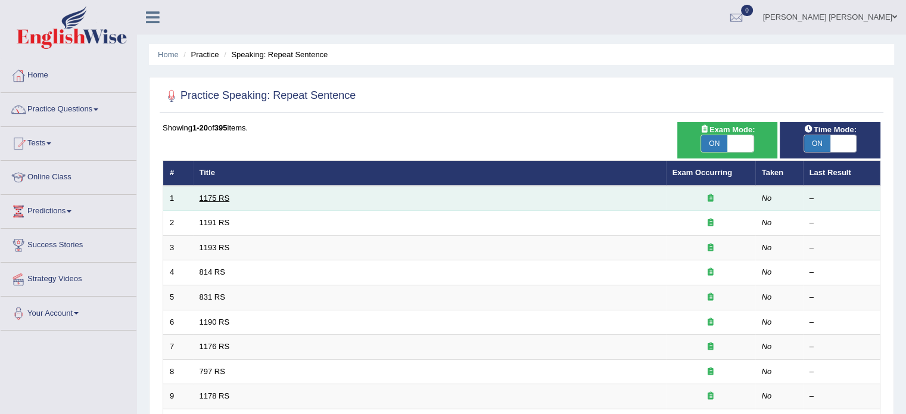
click at [215, 196] on link "1175 RS" at bounding box center [214, 198] width 30 height 9
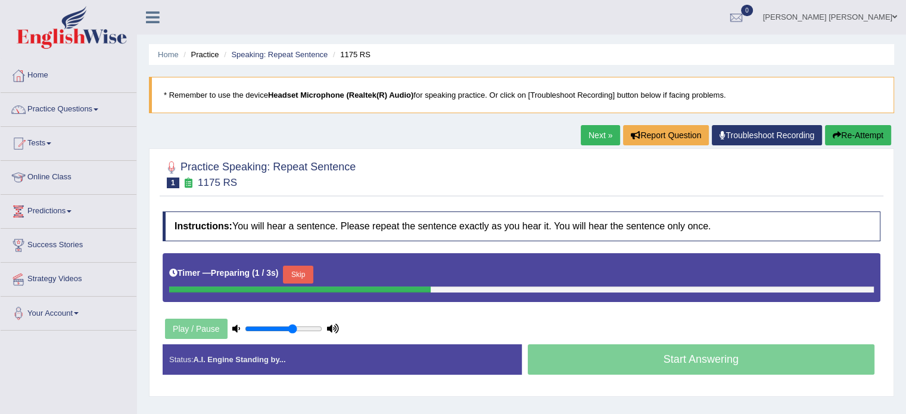
click at [293, 268] on button "Skip" at bounding box center [298, 275] width 30 height 18
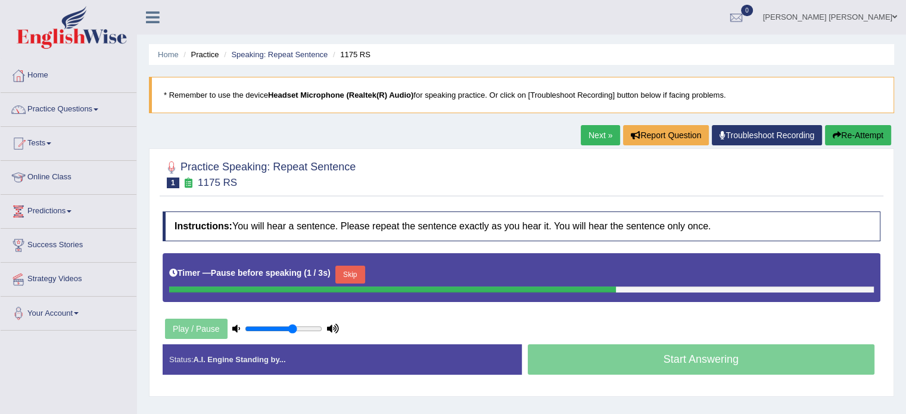
click at [358, 270] on button "Skip" at bounding box center [350, 275] width 30 height 18
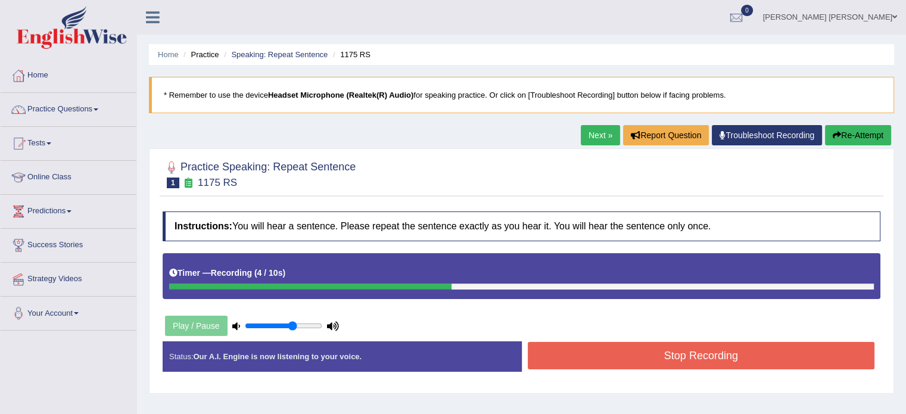
click at [584, 357] on button "Stop Recording" at bounding box center [701, 355] width 347 height 27
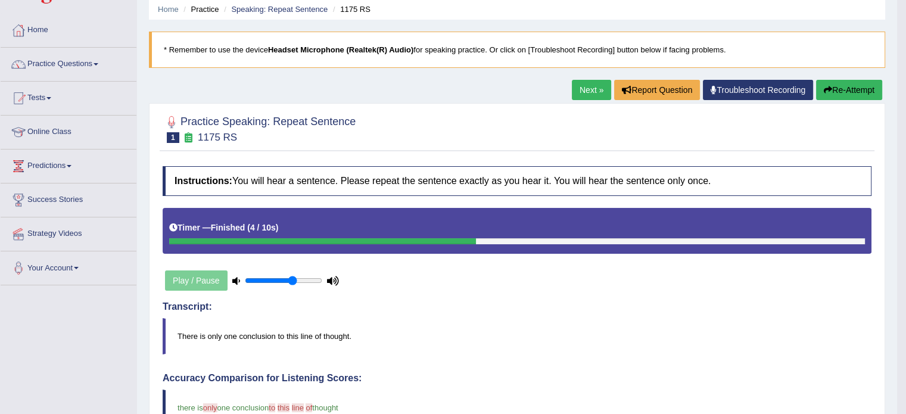
scroll to position [24, 0]
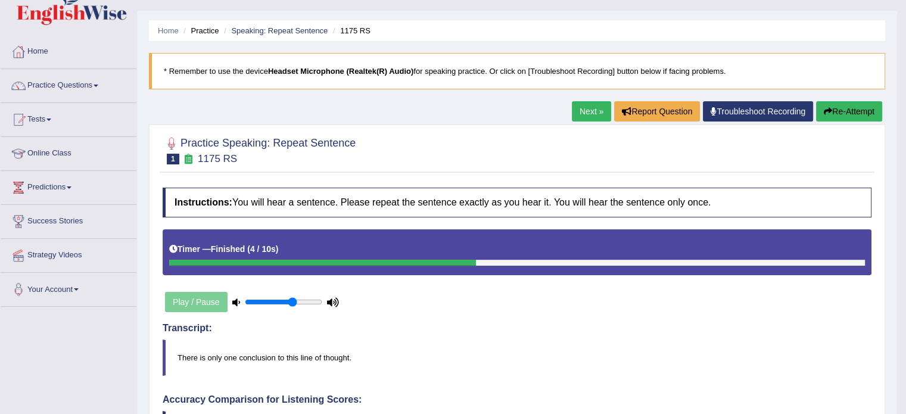
click at [579, 107] on link "Next »" at bounding box center [591, 111] width 39 height 20
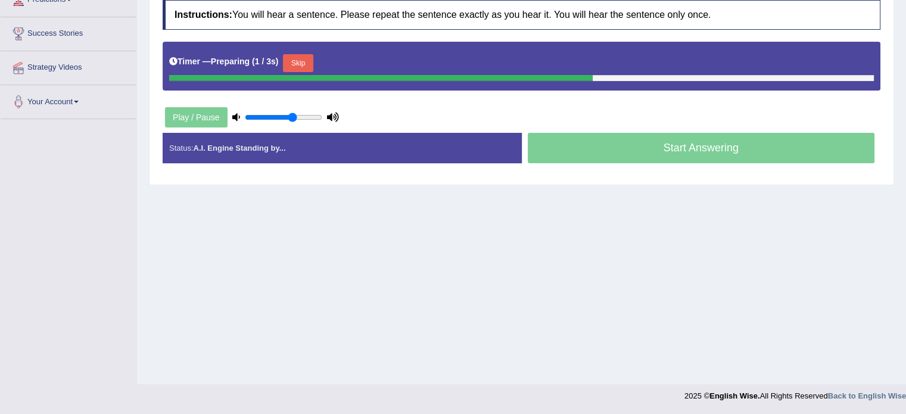
click at [307, 61] on button "Skip" at bounding box center [298, 63] width 30 height 18
click at [350, 57] on button "Skip" at bounding box center [350, 63] width 30 height 18
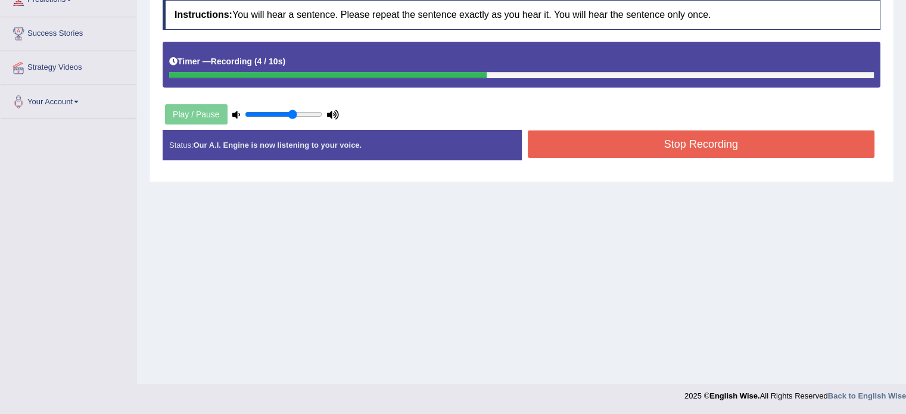
click at [548, 143] on button "Stop Recording" at bounding box center [701, 143] width 347 height 27
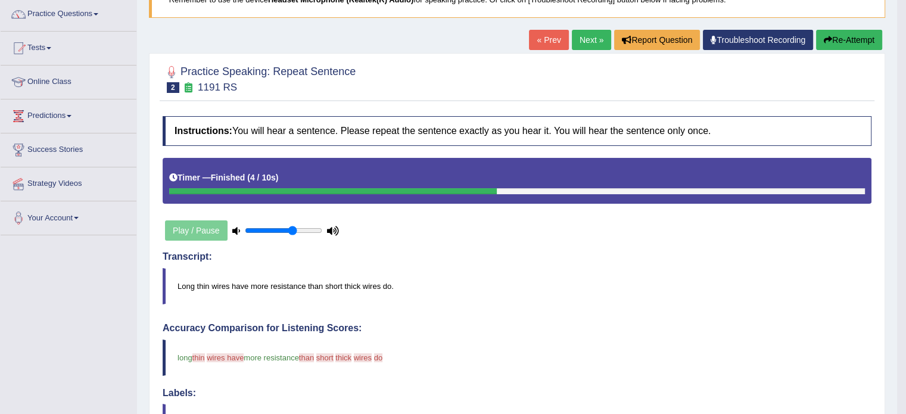
scroll to position [92, 0]
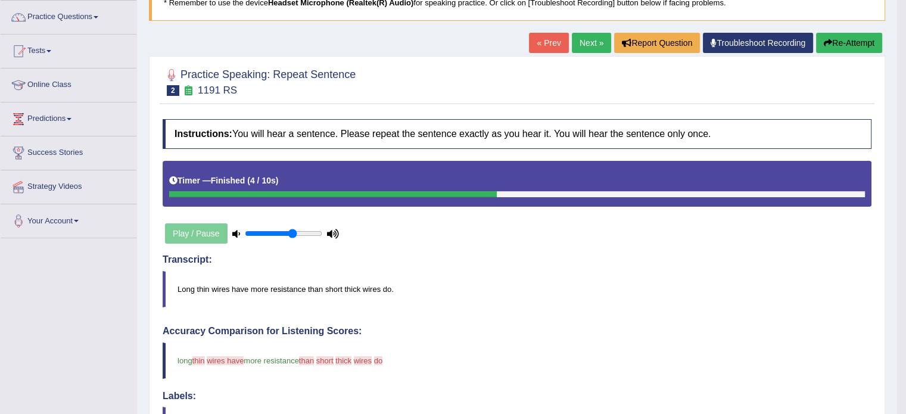
click at [581, 45] on link "Next »" at bounding box center [591, 43] width 39 height 20
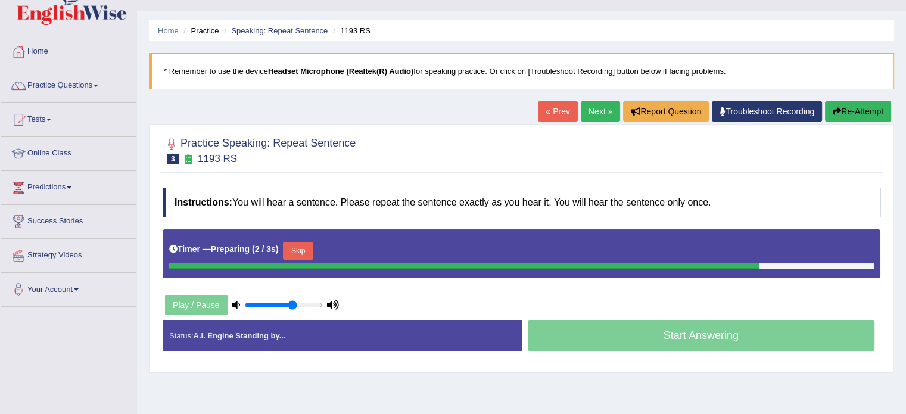
click at [300, 247] on button "Skip" at bounding box center [298, 251] width 30 height 18
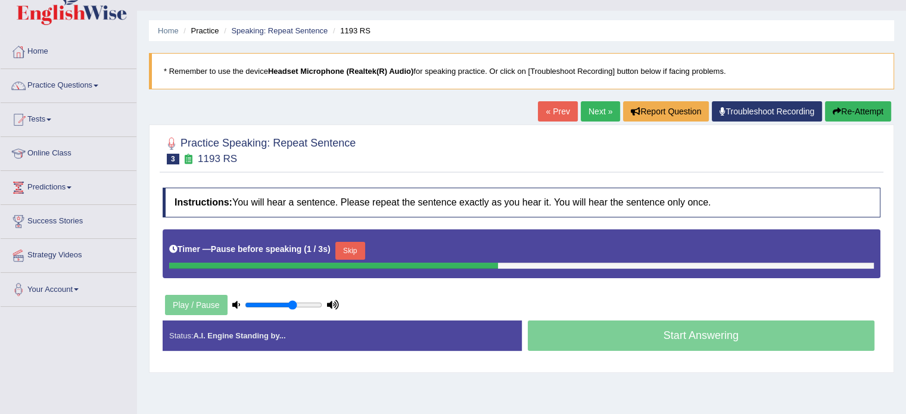
click at [347, 251] on button "Skip" at bounding box center [350, 251] width 30 height 18
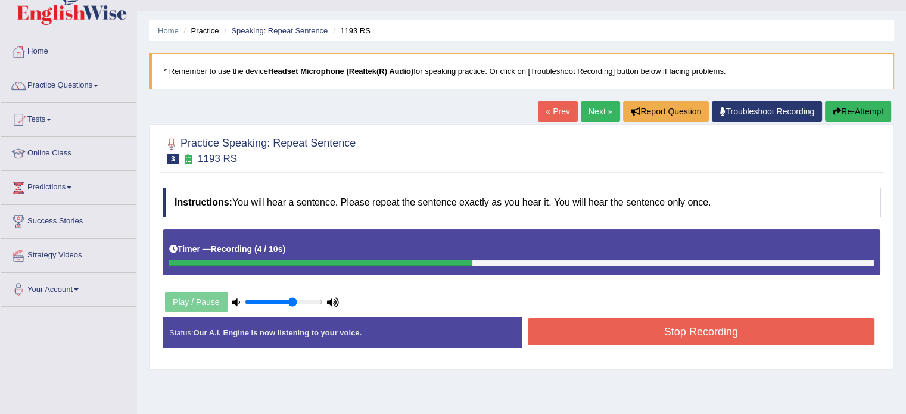
click at [551, 328] on button "Stop Recording" at bounding box center [701, 331] width 347 height 27
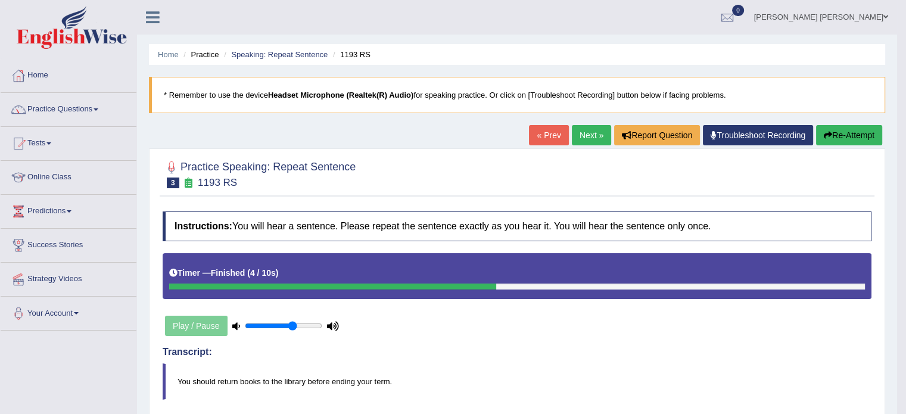
click at [845, 132] on button "Re-Attempt" at bounding box center [849, 135] width 66 height 20
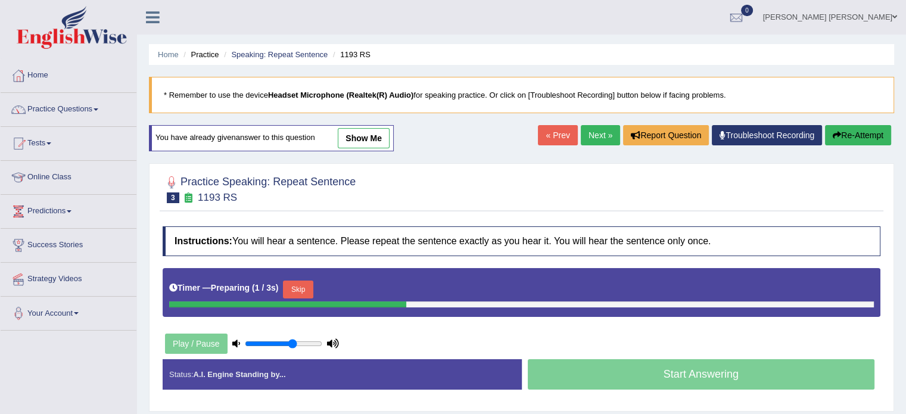
click at [308, 288] on button "Skip" at bounding box center [298, 289] width 30 height 18
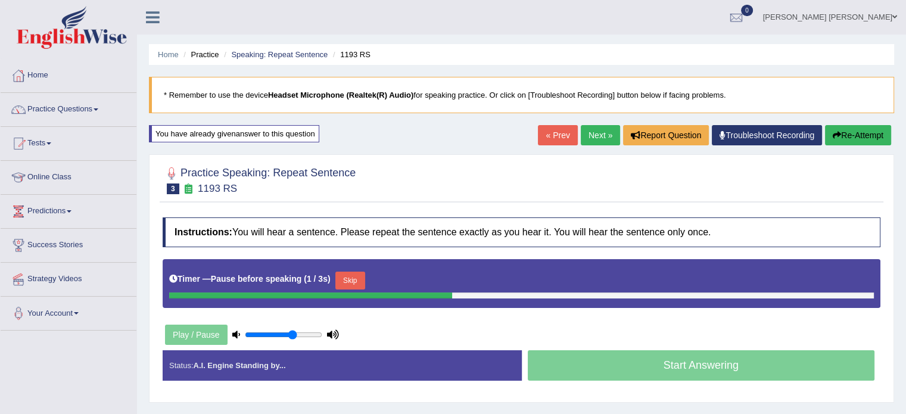
click at [351, 281] on button "Skip" at bounding box center [350, 281] width 30 height 18
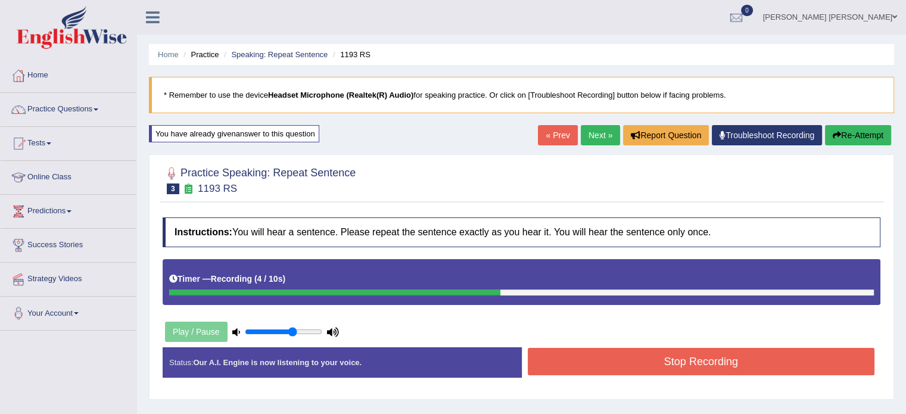
click at [593, 366] on button "Stop Recording" at bounding box center [701, 361] width 347 height 27
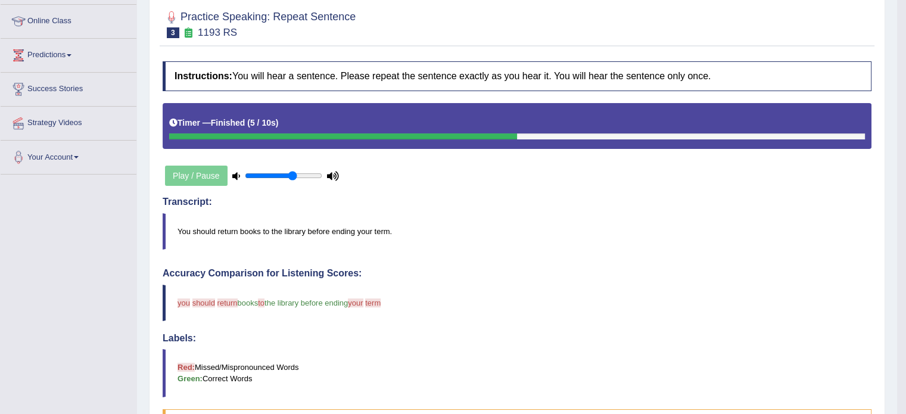
scroll to position [135, 0]
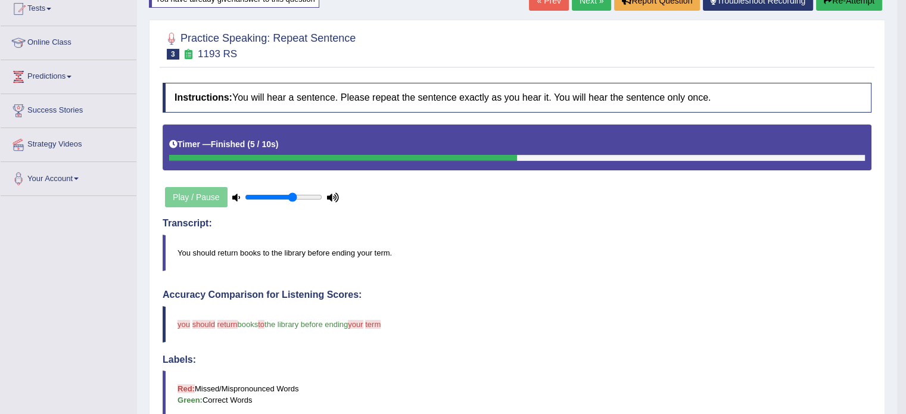
click at [592, 1] on link "Next »" at bounding box center [591, 0] width 39 height 20
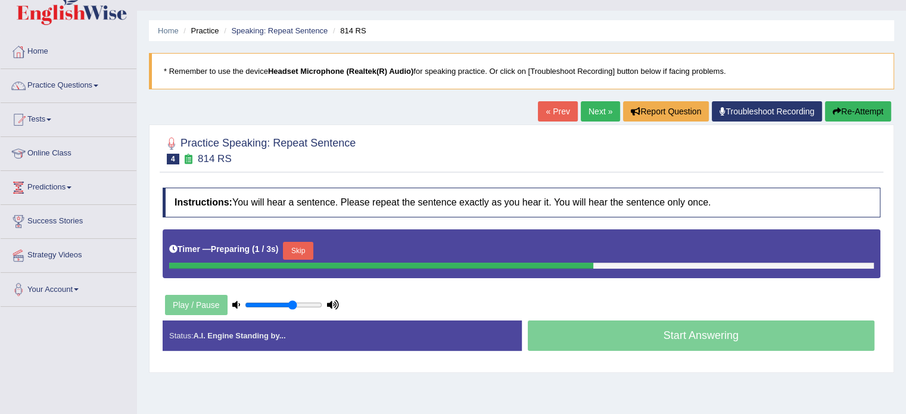
click at [298, 242] on div "Skip" at bounding box center [298, 252] width 30 height 21
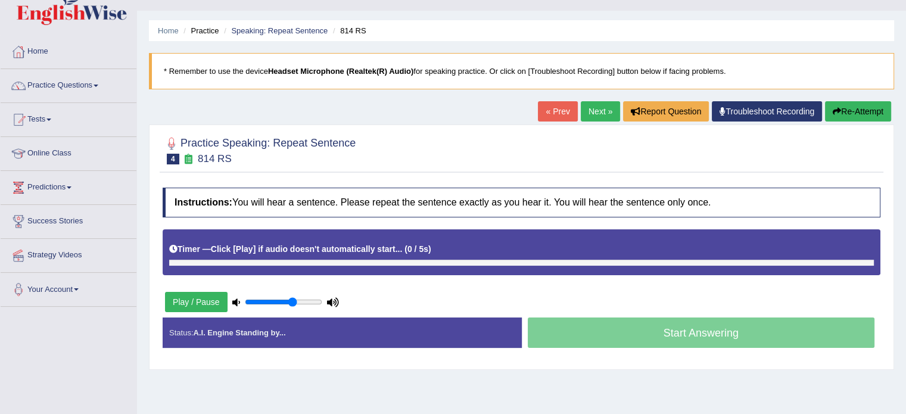
click at [299, 255] on div "Timer — Click [Play] if audio doesn't automatically start... ( 0 / 5s ) Skip" at bounding box center [521, 249] width 704 height 21
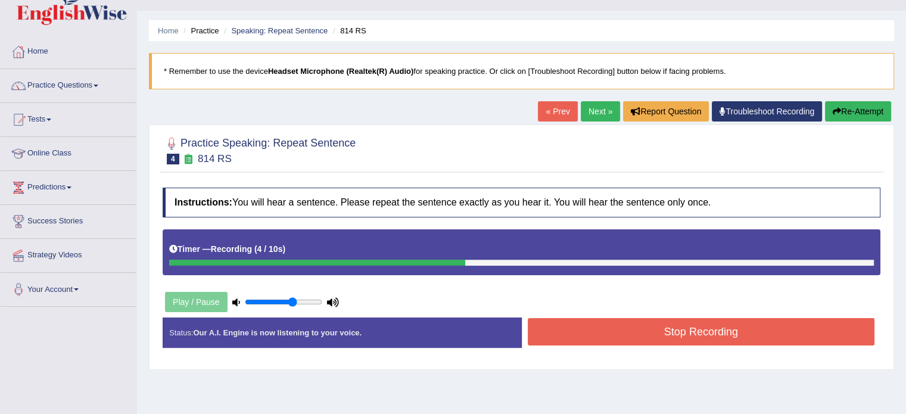
click at [586, 326] on button "Stop Recording" at bounding box center [701, 331] width 347 height 27
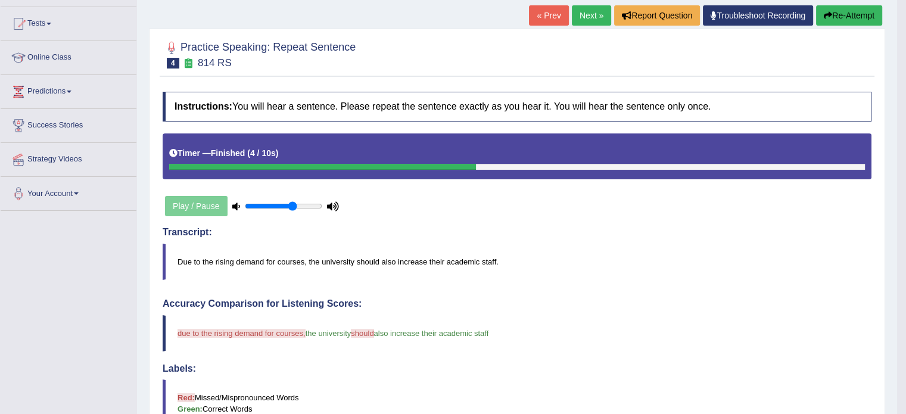
scroll to position [119, 0]
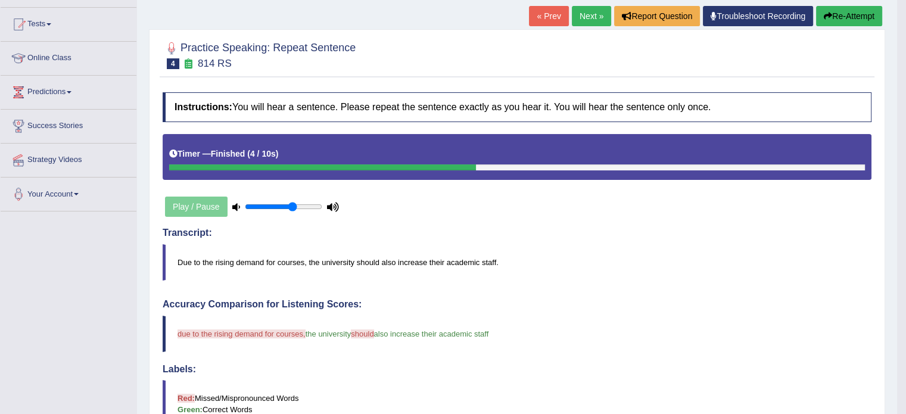
click at [594, 21] on link "Next »" at bounding box center [591, 16] width 39 height 20
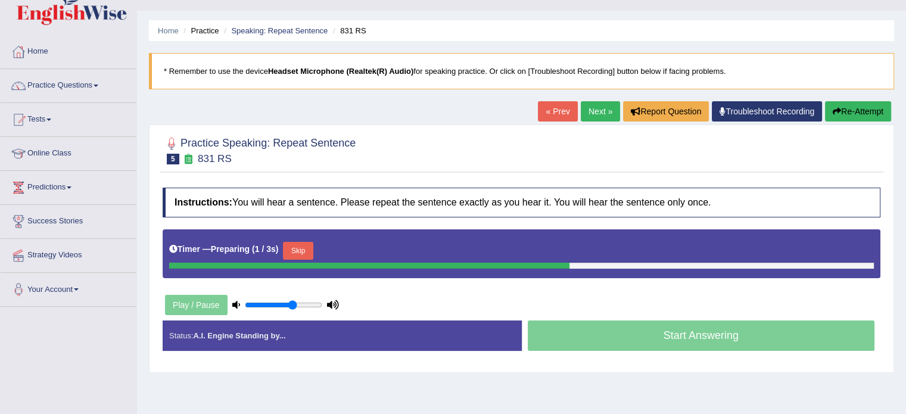
click at [308, 251] on button "Skip" at bounding box center [298, 251] width 30 height 18
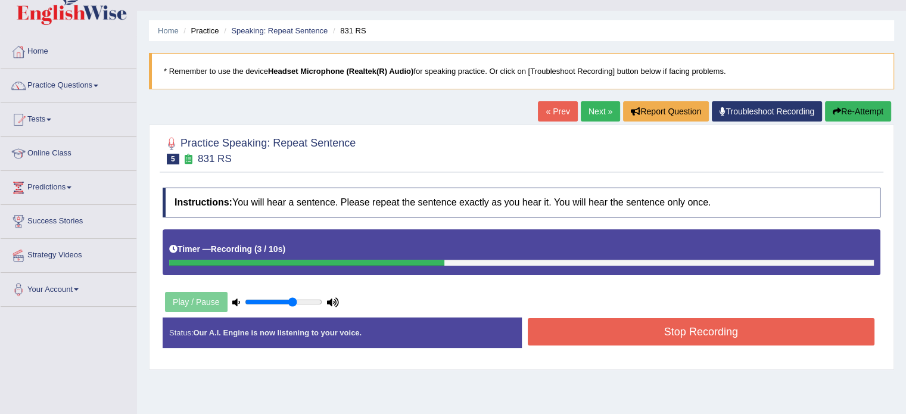
click at [557, 323] on button "Stop Recording" at bounding box center [701, 331] width 347 height 27
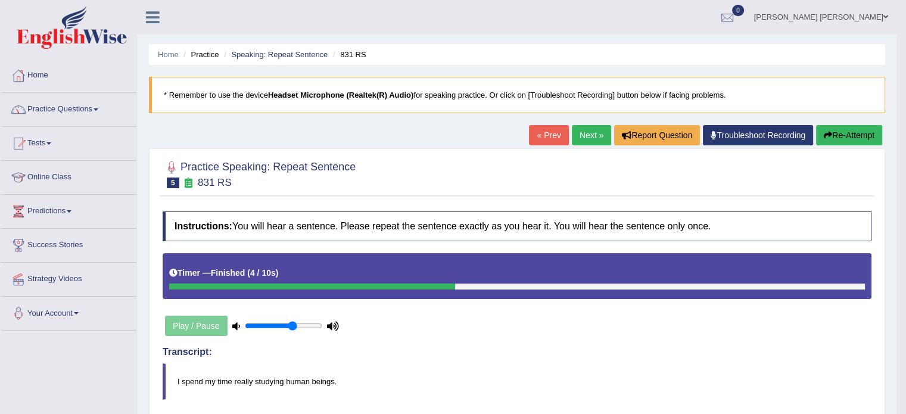
click at [584, 132] on link "Next »" at bounding box center [591, 135] width 39 height 20
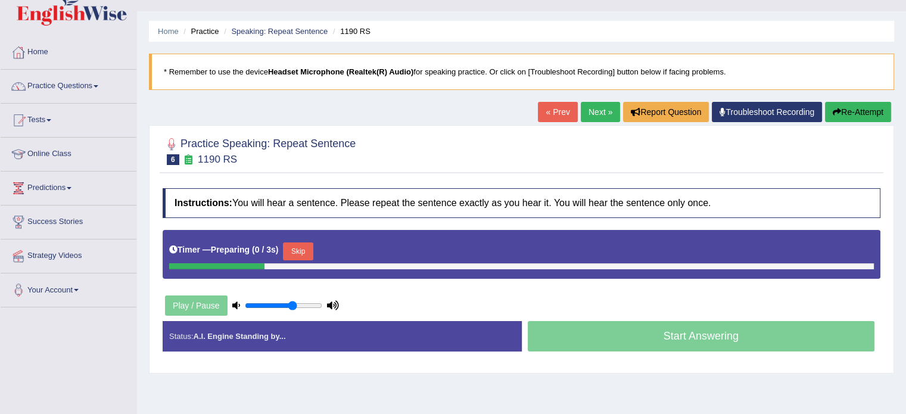
scroll to position [24, 0]
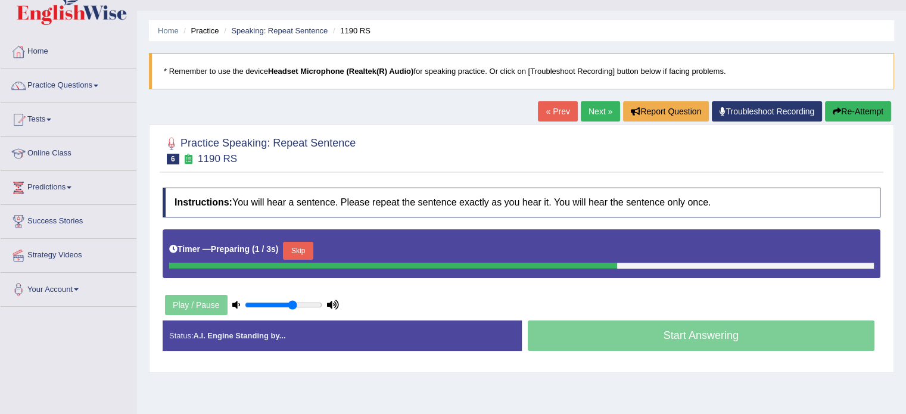
click at [307, 248] on button "Skip" at bounding box center [298, 251] width 30 height 18
click at [352, 248] on button "Skip" at bounding box center [350, 251] width 30 height 18
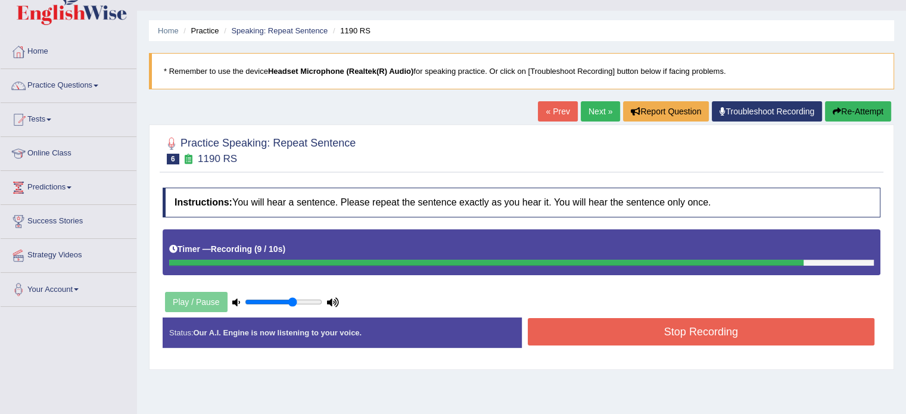
click at [606, 322] on button "Stop Recording" at bounding box center [701, 331] width 347 height 27
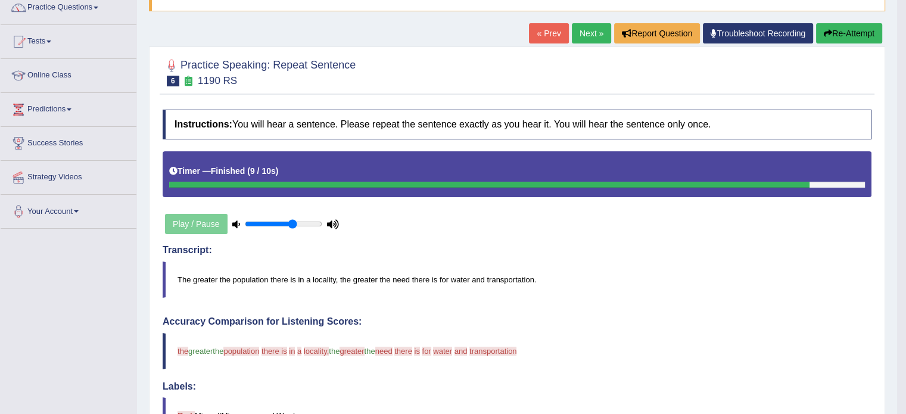
scroll to position [81, 0]
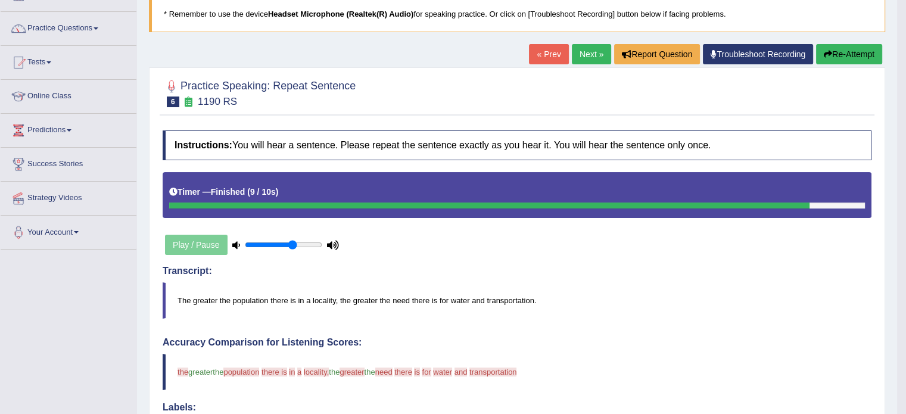
click at [586, 51] on link "Next »" at bounding box center [591, 54] width 39 height 20
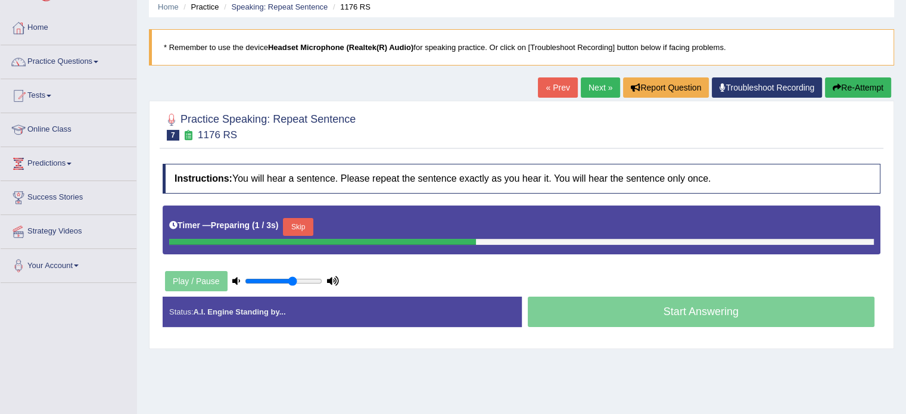
click at [306, 226] on button "Skip" at bounding box center [298, 227] width 30 height 18
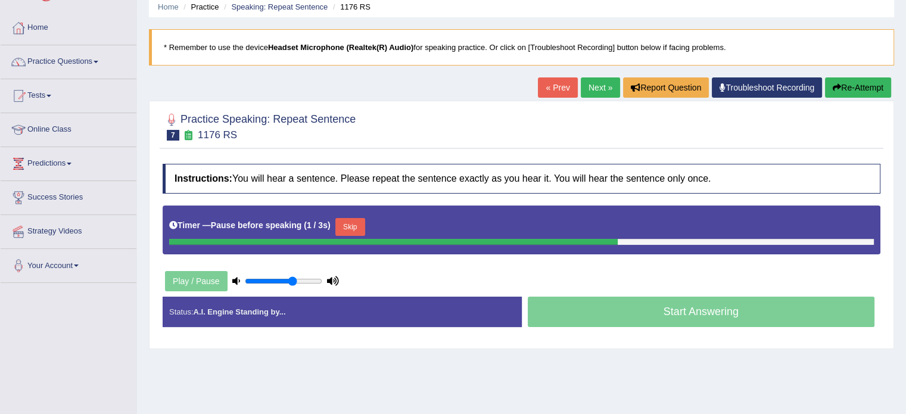
click at [346, 231] on button "Skip" at bounding box center [350, 227] width 30 height 18
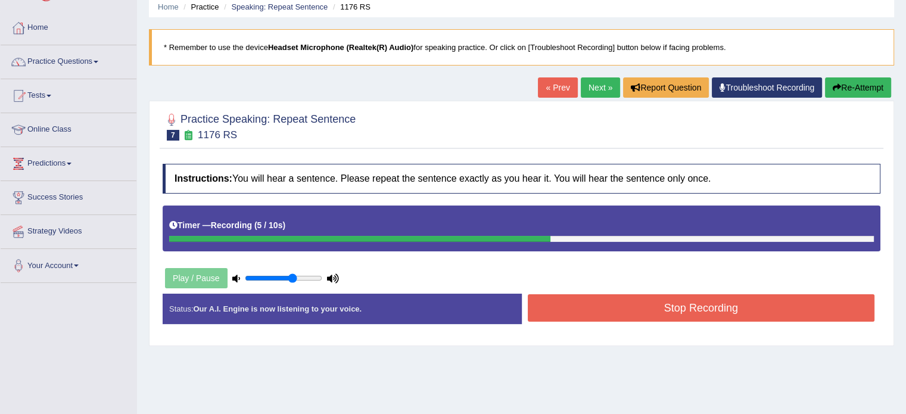
click at [545, 314] on button "Stop Recording" at bounding box center [701, 307] width 347 height 27
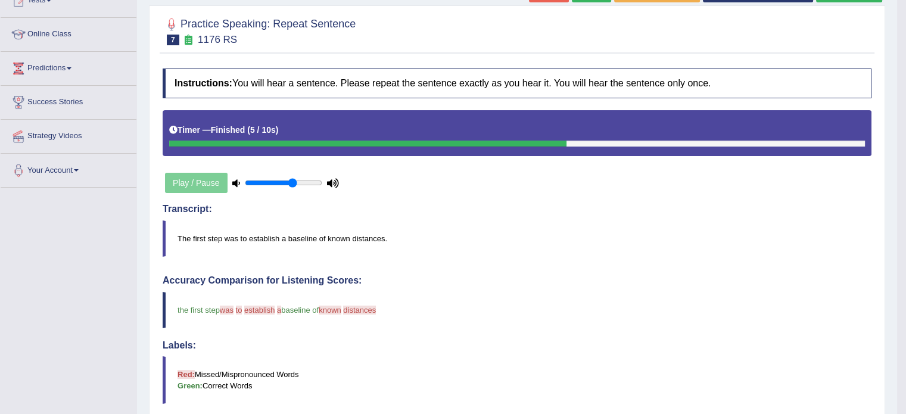
scroll to position [71, 0]
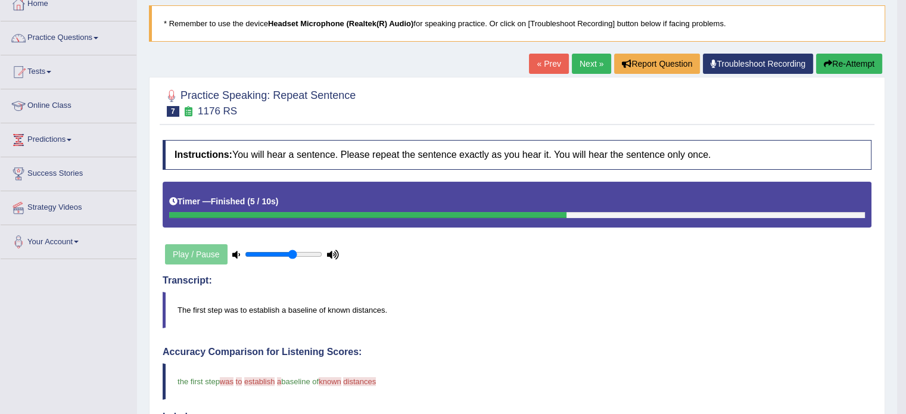
click at [577, 60] on link "Next »" at bounding box center [591, 64] width 39 height 20
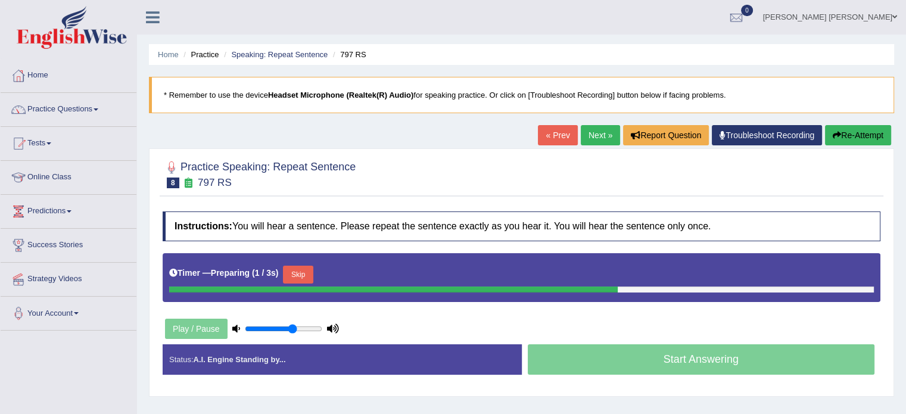
click at [301, 270] on button "Skip" at bounding box center [298, 275] width 30 height 18
click at [348, 272] on button "Skip" at bounding box center [350, 275] width 30 height 18
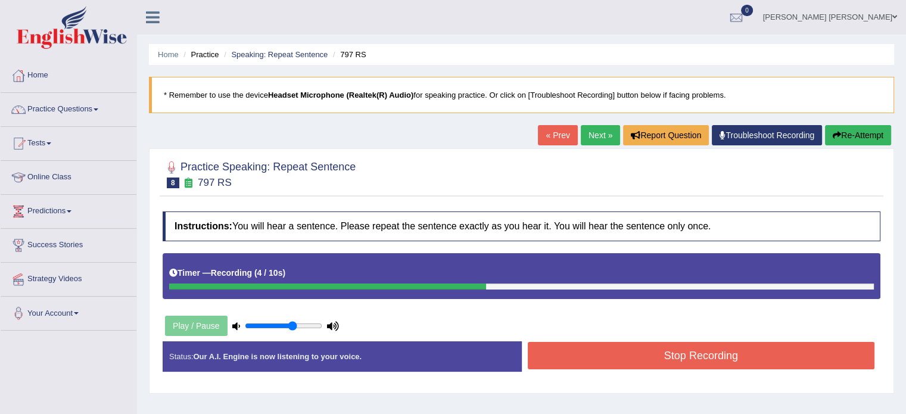
click at [554, 363] on button "Stop Recording" at bounding box center [701, 355] width 347 height 27
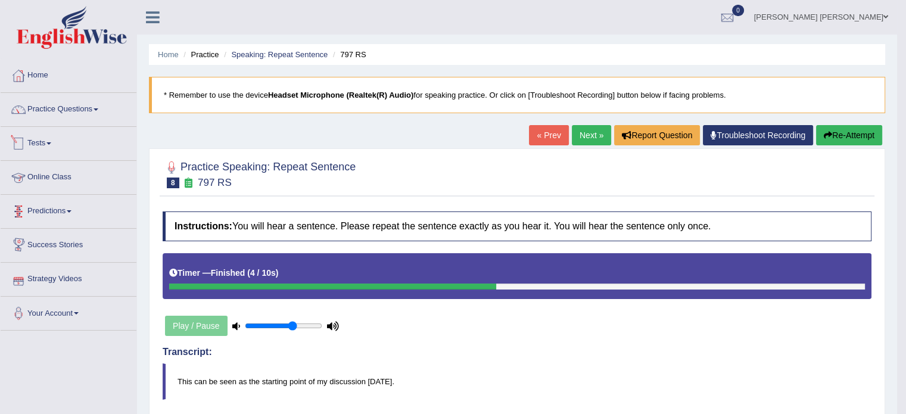
click at [50, 146] on link "Tests" at bounding box center [69, 142] width 136 height 30
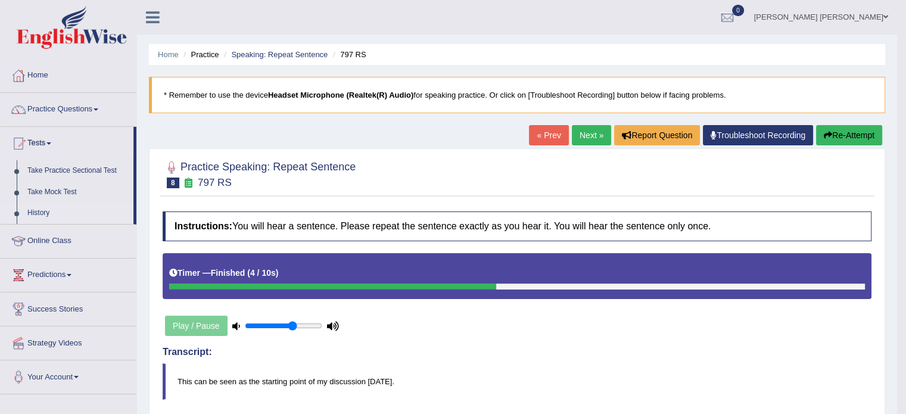
click at [38, 214] on link "History" at bounding box center [77, 212] width 111 height 21
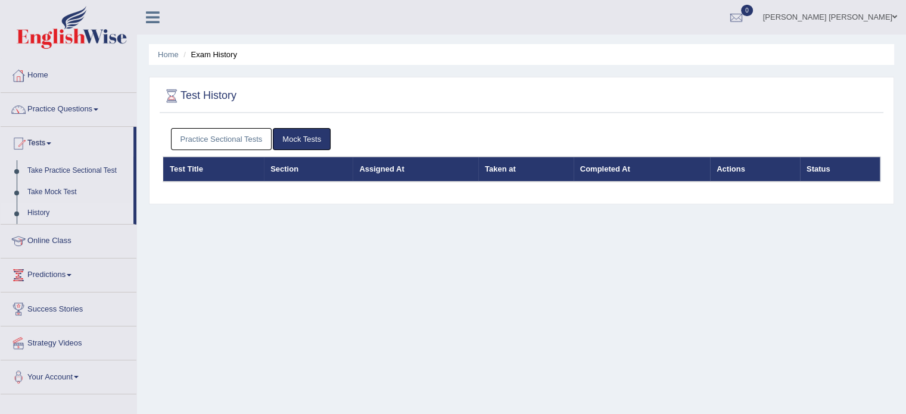
click at [249, 132] on link "Practice Sectional Tests" at bounding box center [221, 139] width 101 height 22
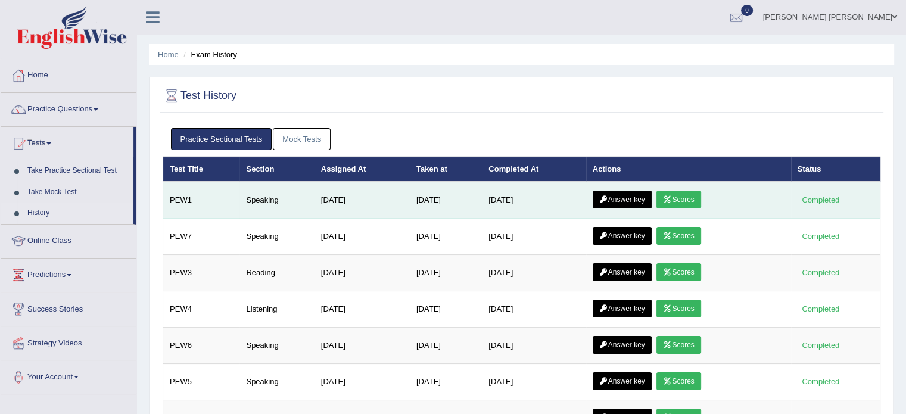
click at [623, 196] on link "Answer key" at bounding box center [621, 200] width 59 height 18
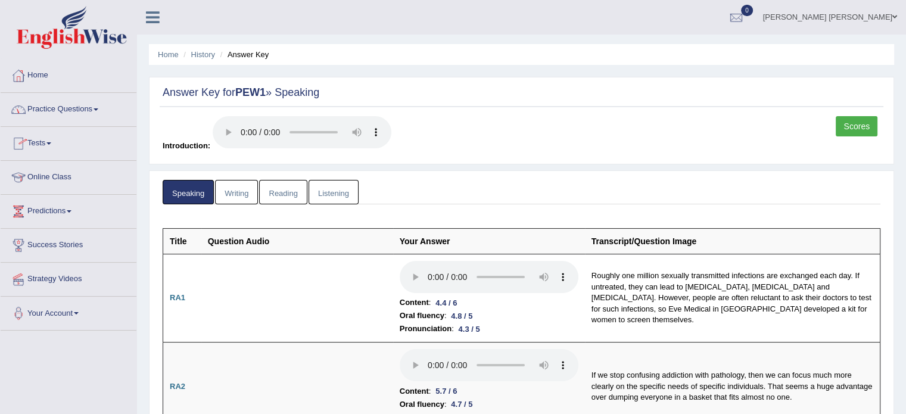
click at [79, 105] on link "Practice Questions" at bounding box center [69, 108] width 136 height 30
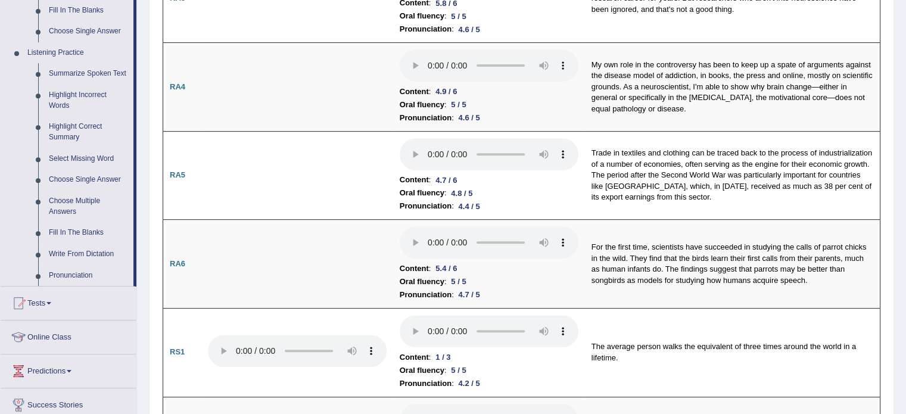
scroll to position [453, 0]
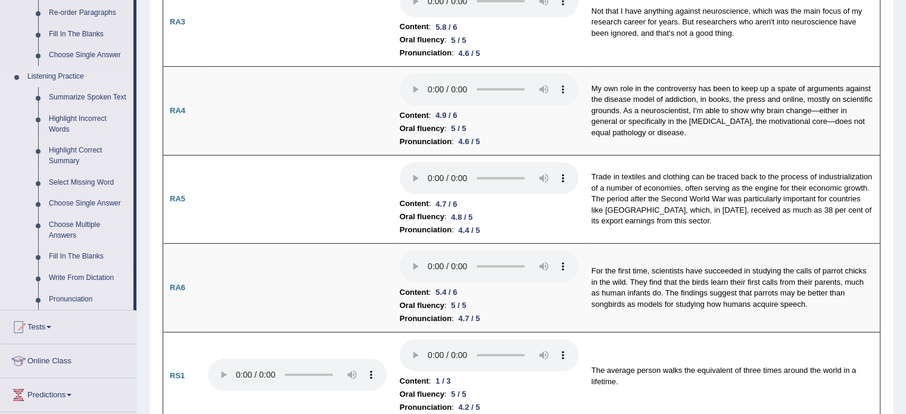
click at [80, 278] on link "Write From Dictation" at bounding box center [88, 277] width 90 height 21
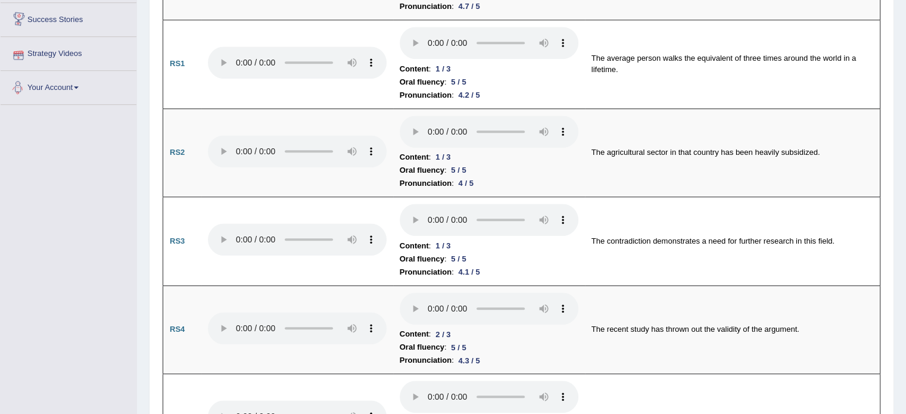
scroll to position [669, 0]
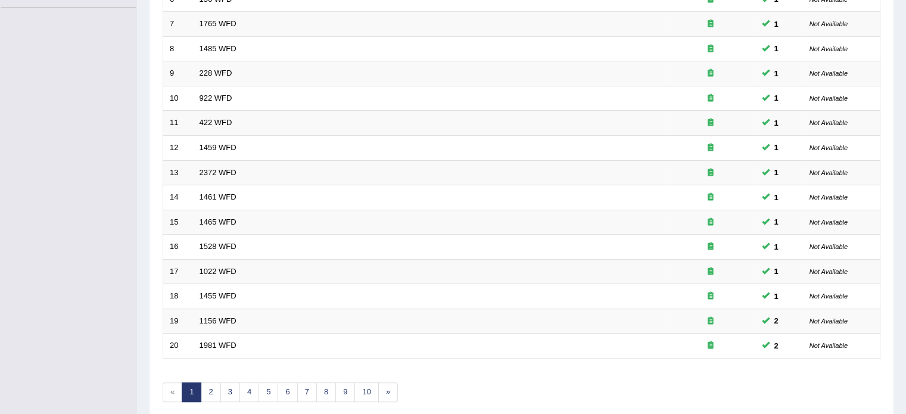
scroll to position [333, 0]
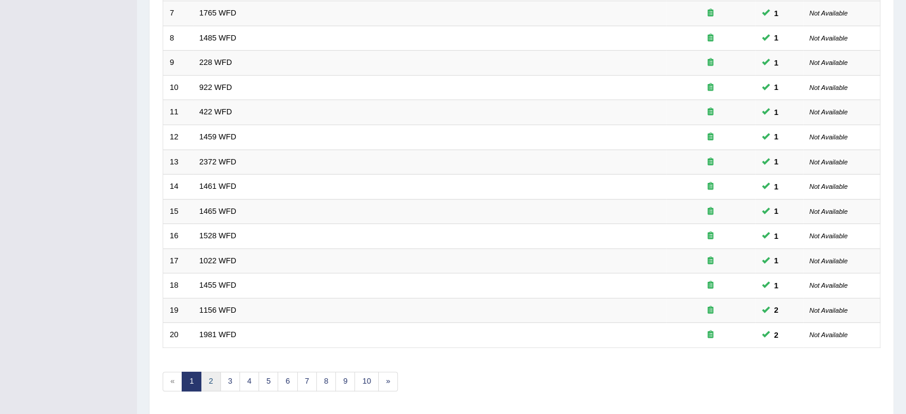
click at [212, 384] on link "2" at bounding box center [211, 382] width 20 height 20
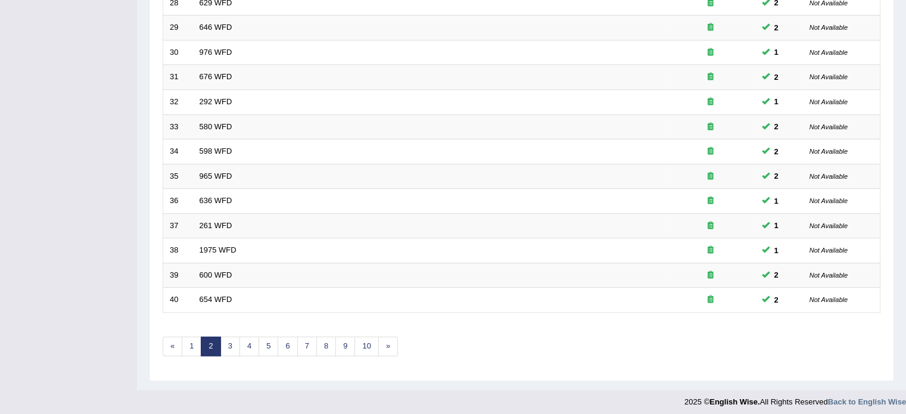
scroll to position [371, 0]
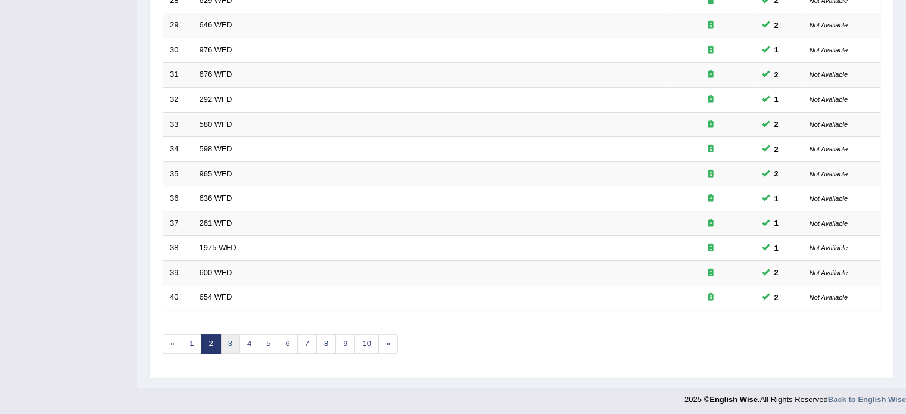
click at [233, 338] on link "3" at bounding box center [230, 344] width 20 height 20
click at [258, 334] on link "5" at bounding box center [268, 344] width 20 height 20
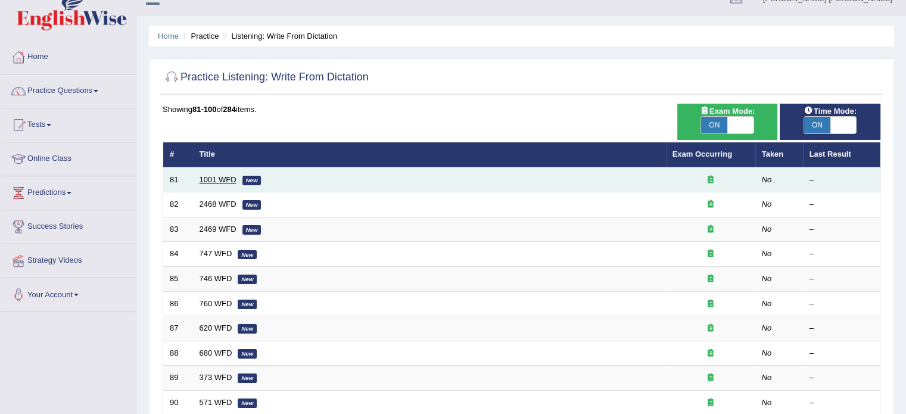
click at [221, 178] on link "1001 WFD" at bounding box center [217, 179] width 37 height 9
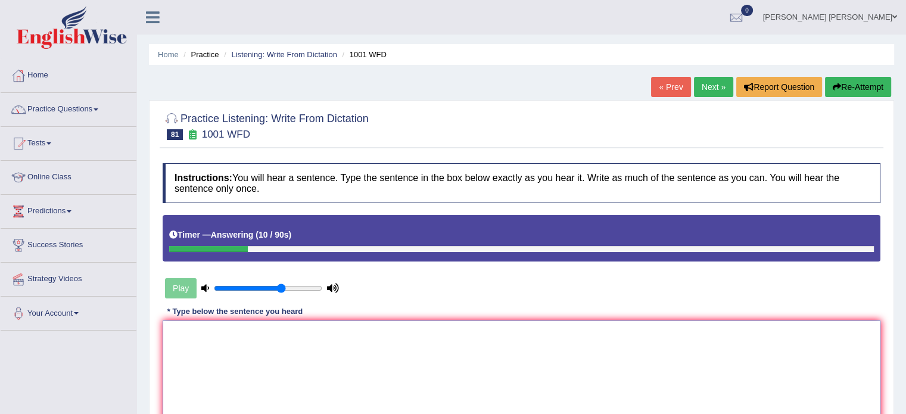
click at [295, 325] on textarea at bounding box center [521, 378] width 717 height 116
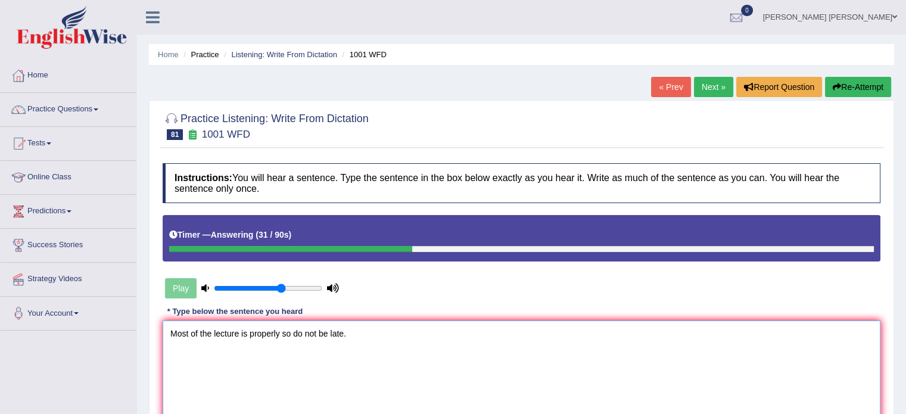
click at [251, 366] on textarea "Most of the lecture is properly so do not be late." at bounding box center [521, 378] width 717 height 116
type textarea "Most of the lecture is properly so do not be late."
click at [390, 298] on div "Instructions: You will hear a sentence. Type the sentence in the box below exac…" at bounding box center [521, 314] width 723 height 314
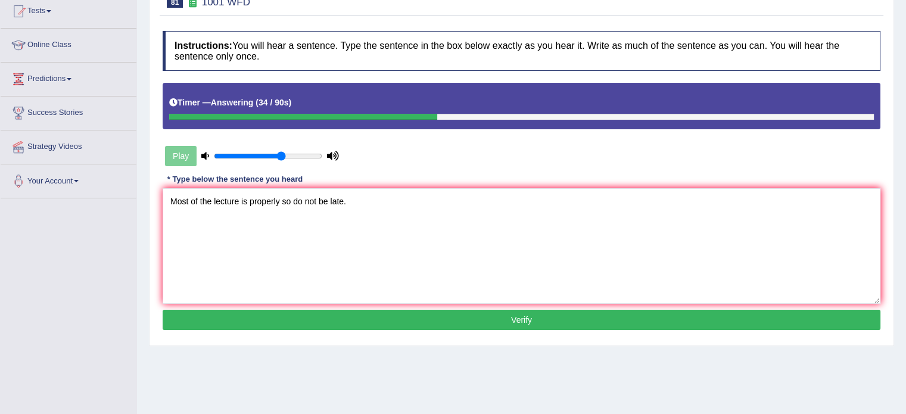
scroll to position [143, 0]
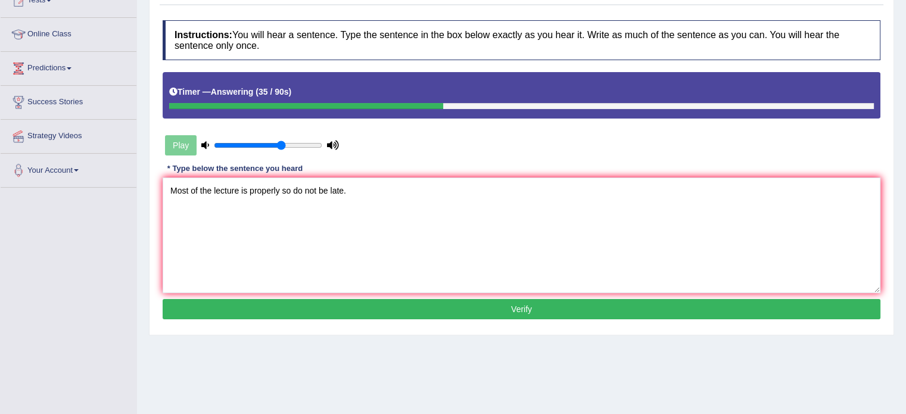
click at [389, 304] on button "Verify" at bounding box center [521, 309] width 717 height 20
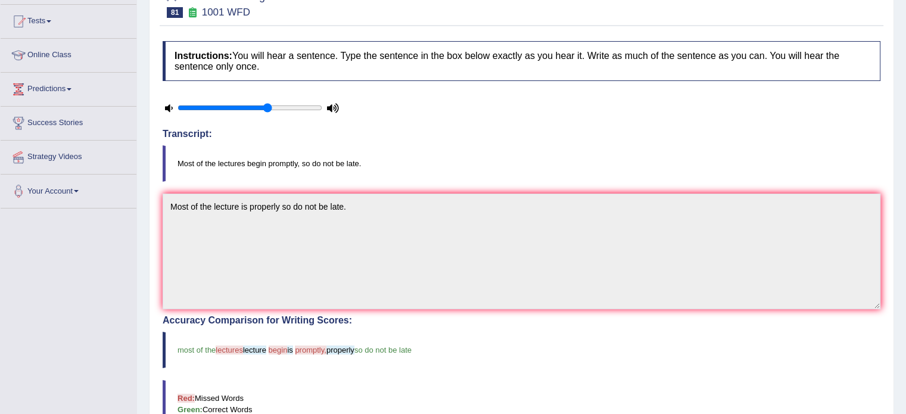
scroll to position [24, 0]
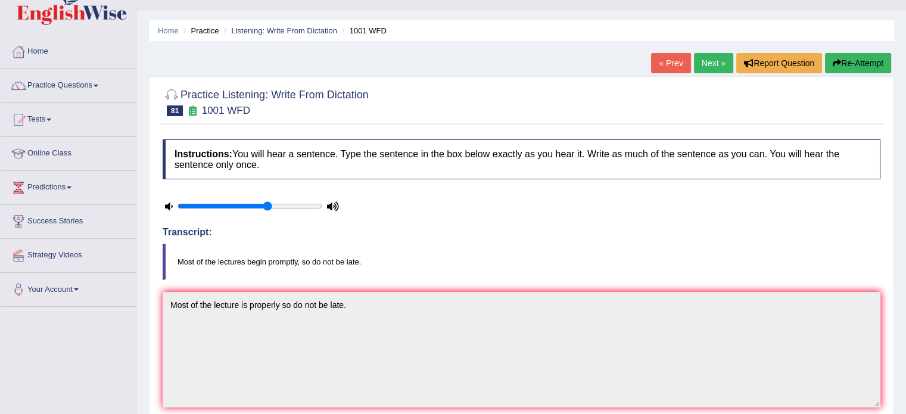
click at [722, 63] on link "Next »" at bounding box center [713, 63] width 39 height 20
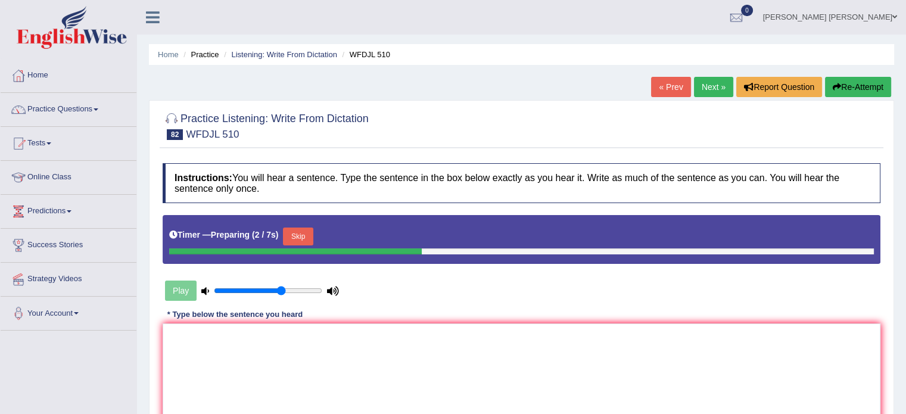
click at [305, 233] on button "Skip" at bounding box center [298, 236] width 30 height 18
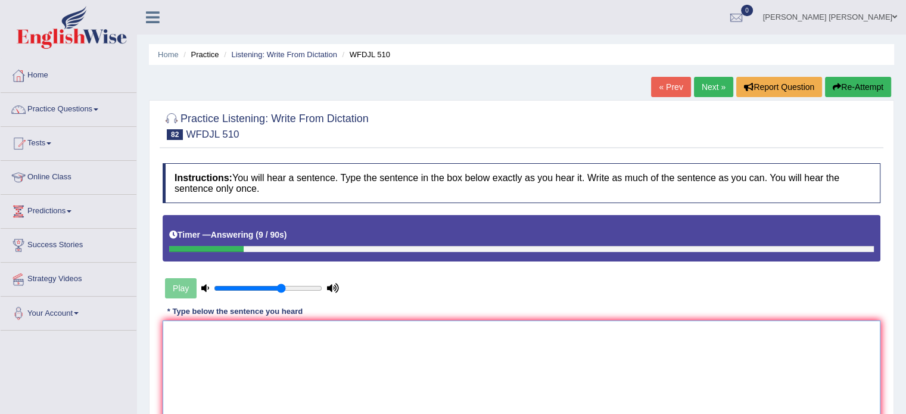
click at [257, 357] on textarea at bounding box center [521, 378] width 717 height 116
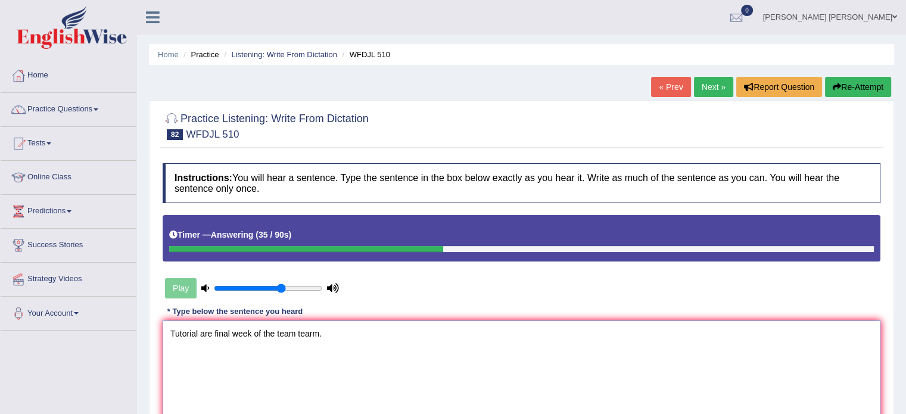
click at [258, 354] on textarea "Tutorial are final week of the team tearm." at bounding box center [521, 378] width 717 height 116
type textarea "Tutorial are final week of the team tearm."
click at [391, 302] on div "Instructions: You will hear a sentence. Type the sentence in the box below exac…" at bounding box center [521, 314] width 723 height 314
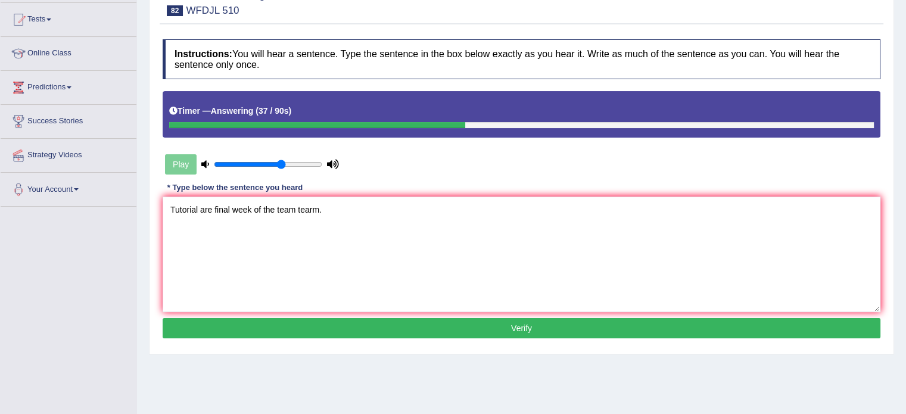
scroll to position [143, 0]
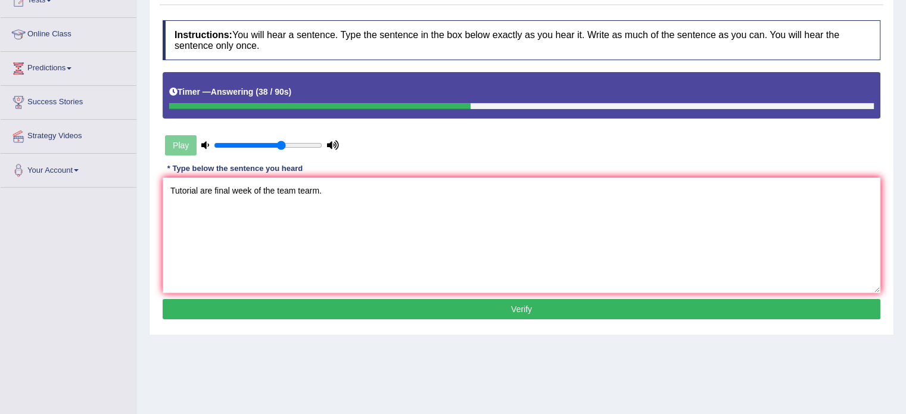
click at [382, 309] on button "Verify" at bounding box center [521, 309] width 717 height 20
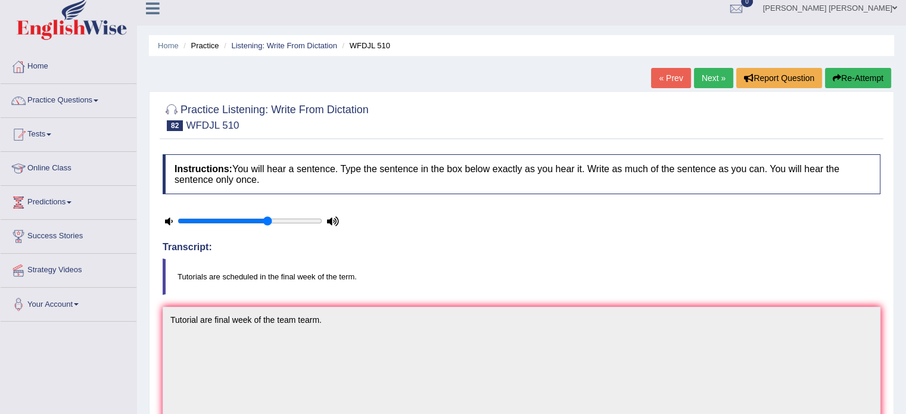
scroll to position [0, 0]
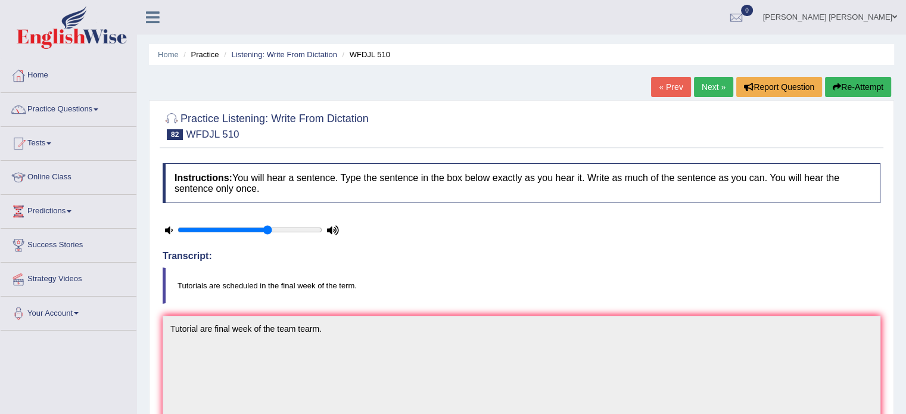
click at [712, 83] on link "Next »" at bounding box center [713, 87] width 39 height 20
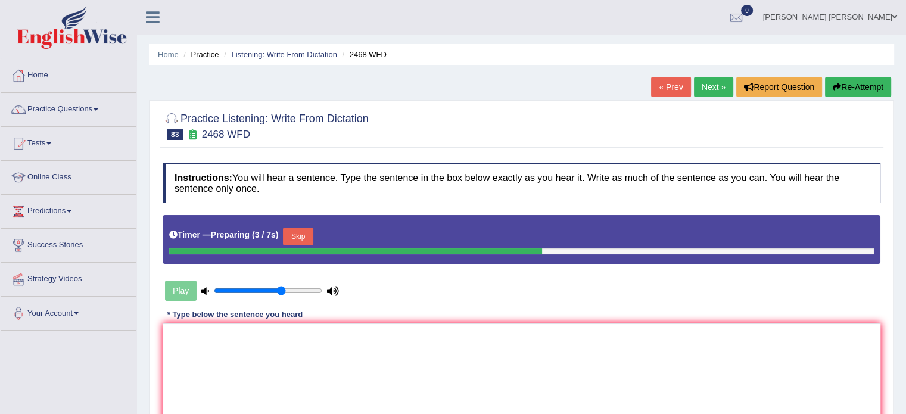
click at [294, 229] on button "Skip" at bounding box center [298, 236] width 30 height 18
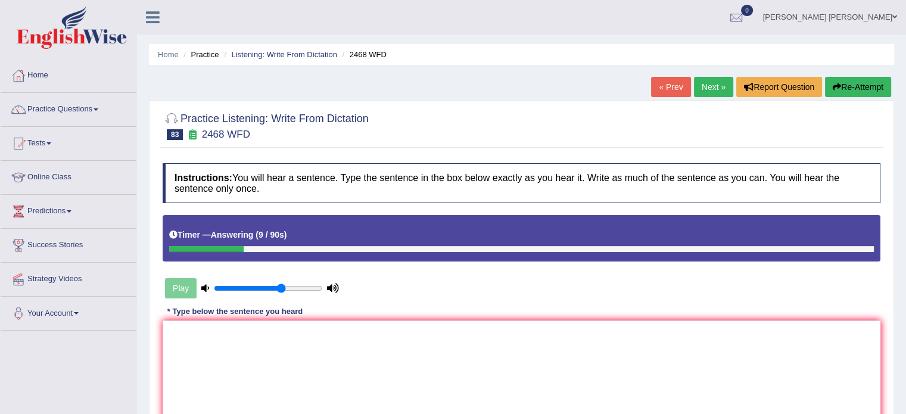
click at [841, 83] on button "Re-Attempt" at bounding box center [858, 87] width 66 height 20
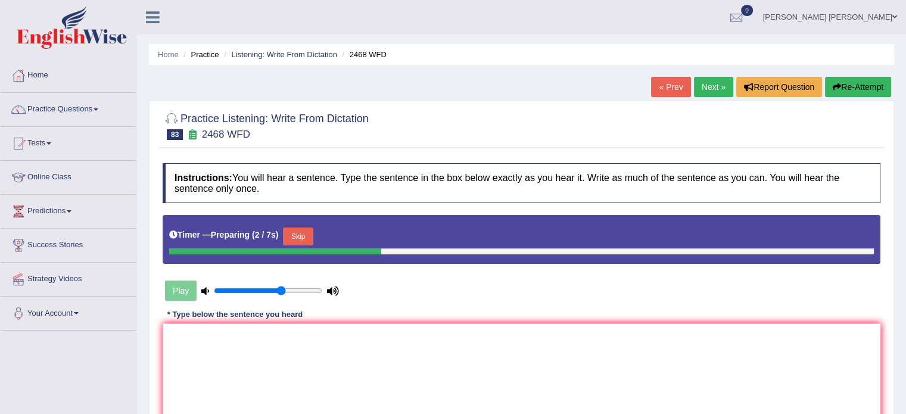
click at [305, 232] on button "Skip" at bounding box center [298, 236] width 30 height 18
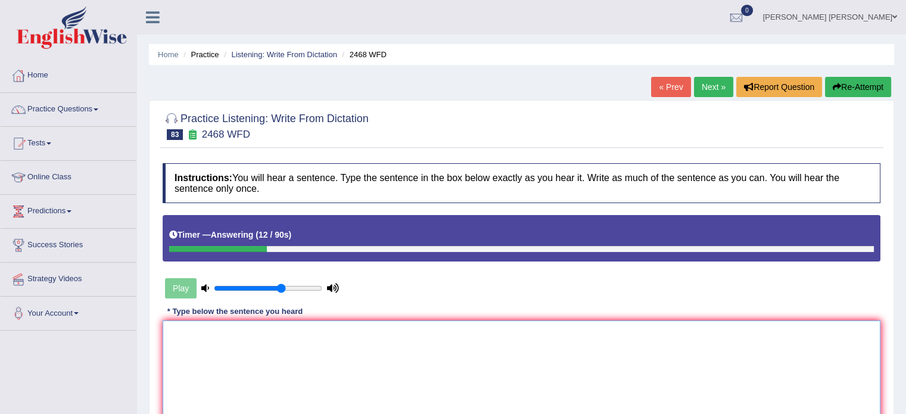
click at [282, 350] on textarea at bounding box center [521, 378] width 717 height 116
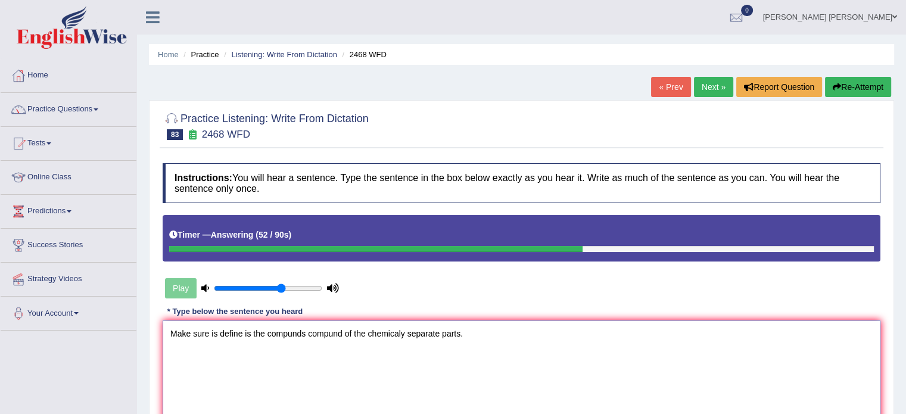
click at [273, 388] on textarea "Make sure is define is the compunds compund of the chemicaly separate parts." at bounding box center [521, 378] width 717 height 116
type textarea "Make sure is define is the compunds compund of the chemicaly separate parts."
click at [371, 277] on div "Instructions: You will hear a sentence. Type the sentence in the box below exac…" at bounding box center [521, 314] width 723 height 314
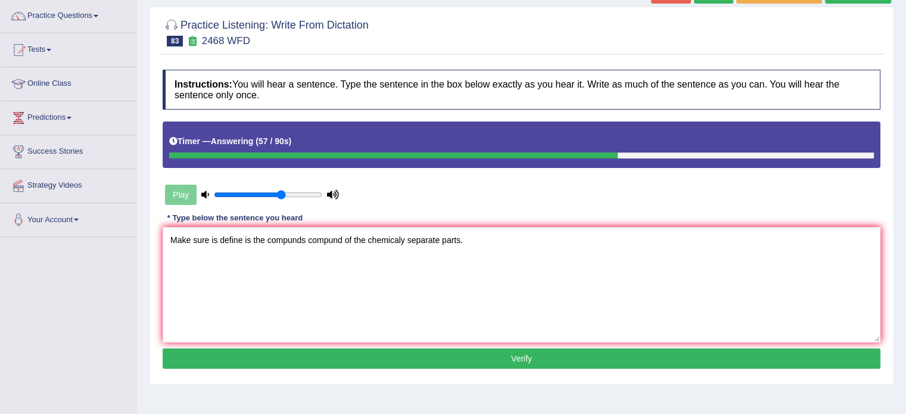
scroll to position [95, 0]
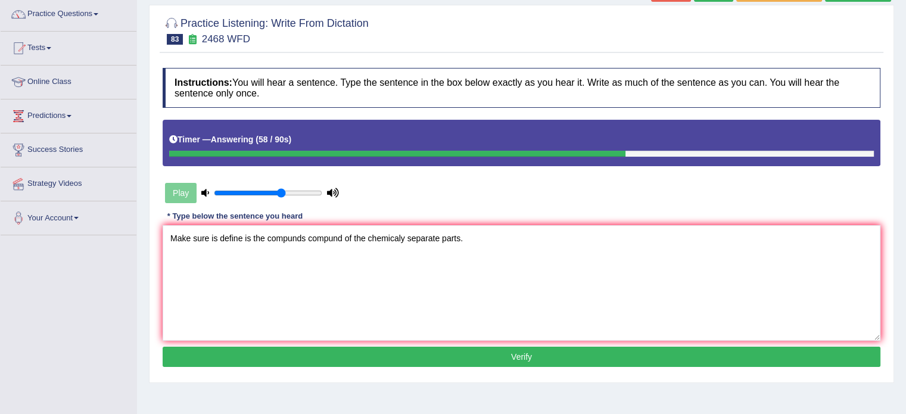
click at [369, 348] on button "Verify" at bounding box center [521, 357] width 717 height 20
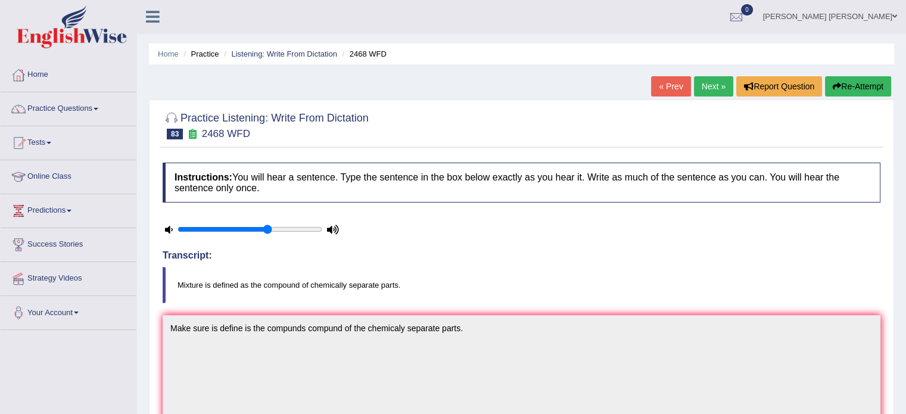
scroll to position [0, 0]
click at [701, 80] on link "Next »" at bounding box center [713, 87] width 39 height 20
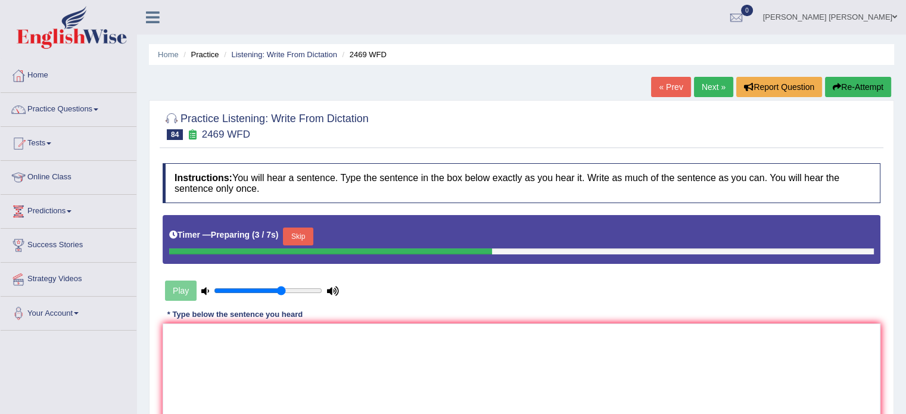
click at [302, 233] on button "Skip" at bounding box center [298, 236] width 30 height 18
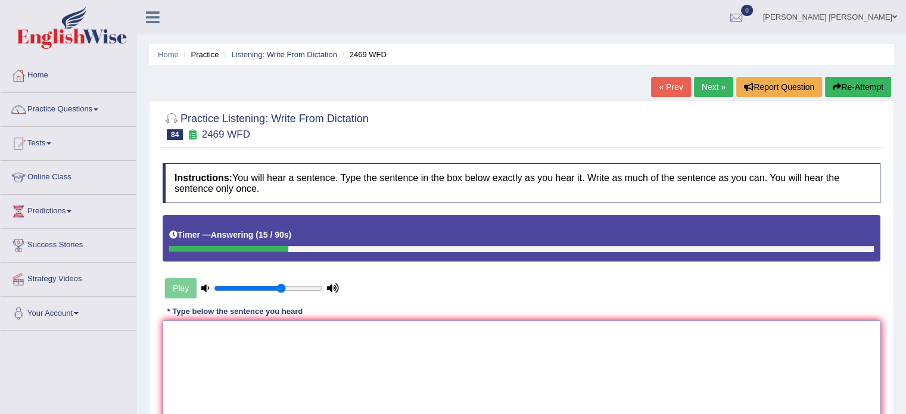
click at [305, 342] on textarea at bounding box center [521, 378] width 717 height 116
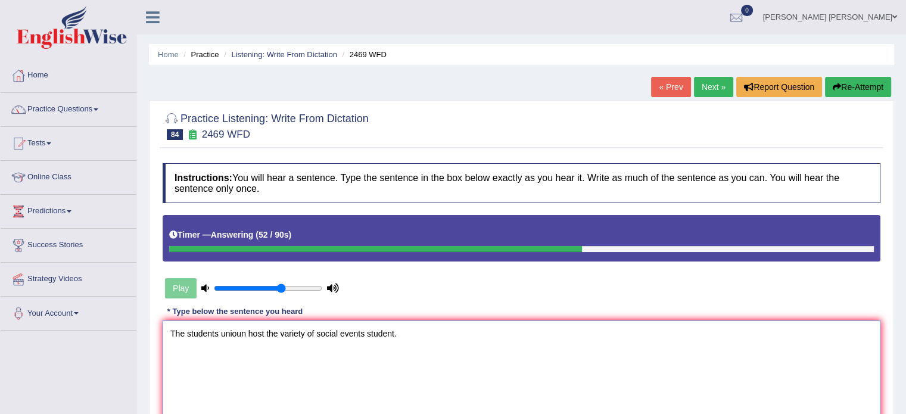
type textarea "The students unioun host the variety of social events student."
click at [398, 295] on div "Instructions: You will hear a sentence. Type the sentence in the box below exac…" at bounding box center [521, 314] width 723 height 314
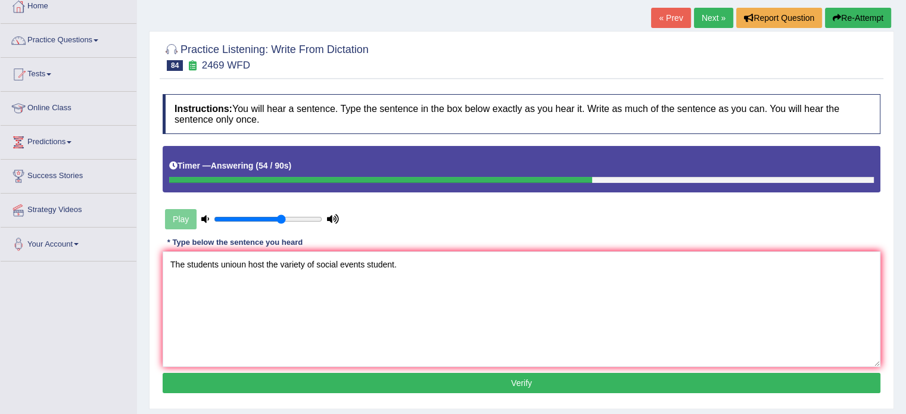
scroll to position [71, 0]
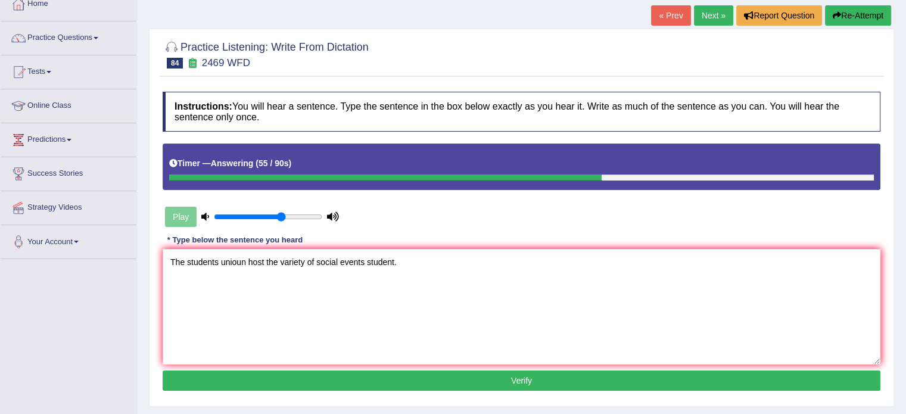
drag, startPoint x: 376, startPoint y: 395, endPoint x: 376, endPoint y: 386, distance: 8.9
click at [376, 386] on div "Instructions: You will hear a sentence. Type the sentence in the box below exac…" at bounding box center [521, 243] width 723 height 314
click at [376, 386] on button "Verify" at bounding box center [521, 380] width 717 height 20
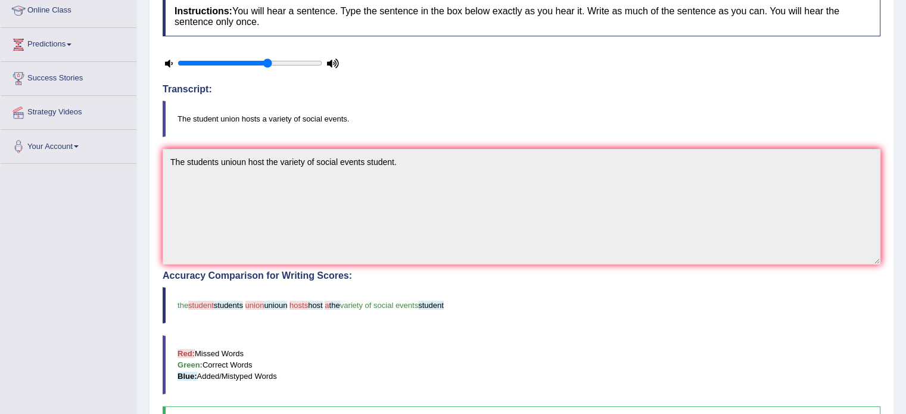
scroll to position [95, 0]
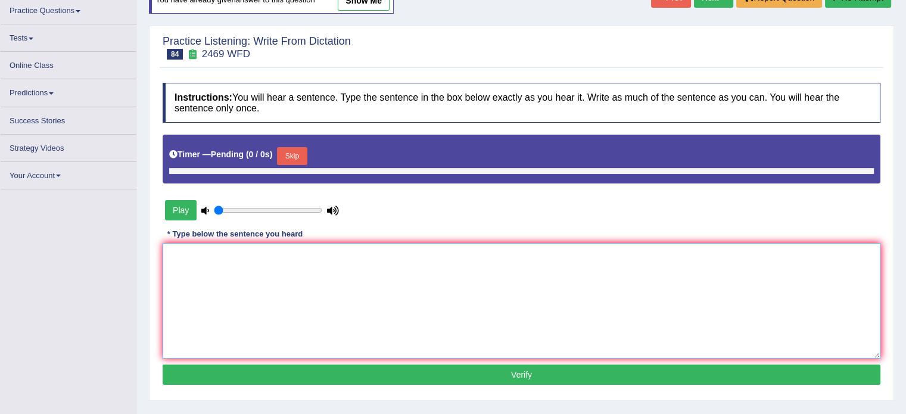
click at [450, 283] on textarea at bounding box center [521, 301] width 717 height 116
paste textarea "The students unioun host the variety of social events student."
type textarea "The students unioun host the variety of social events student."
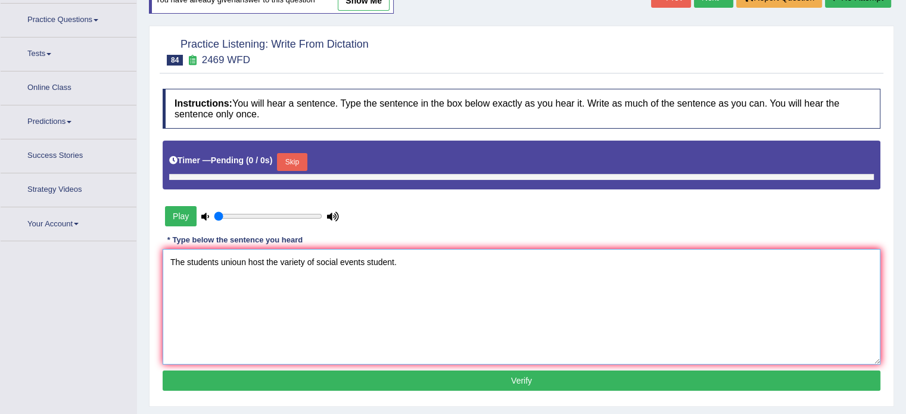
type input "0.65"
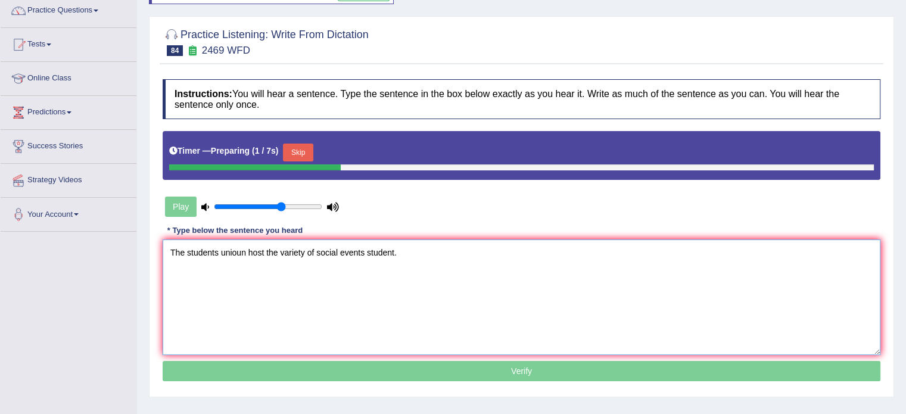
click at [217, 250] on textarea "The students unioun host the variety of social events student." at bounding box center [521, 297] width 717 height 116
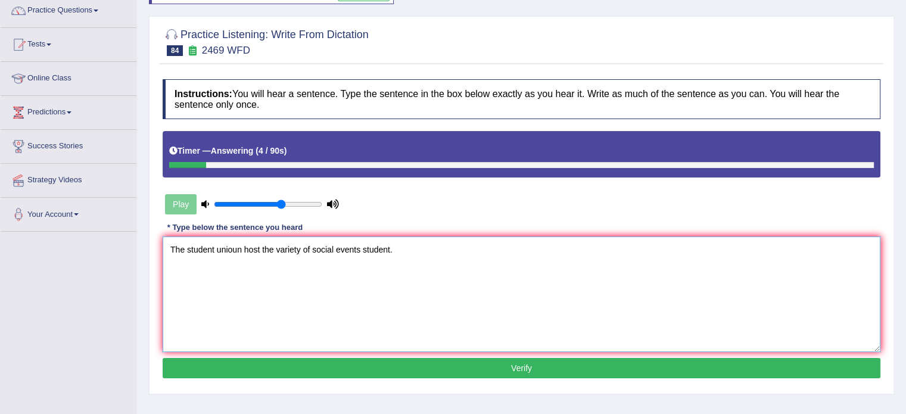
click at [388, 247] on textarea "The student unioun host the variety of social events student." at bounding box center [521, 294] width 717 height 116
click at [260, 247] on textarea "The student unioun host the variety of social events ." at bounding box center [521, 294] width 717 height 116
click at [260, 247] on textarea "The student unioun host a the variety of social events ." at bounding box center [521, 294] width 717 height 116
type textarea "The student unioun host hosts a the variety of social events ."
click at [289, 370] on button "Verify" at bounding box center [521, 368] width 717 height 20
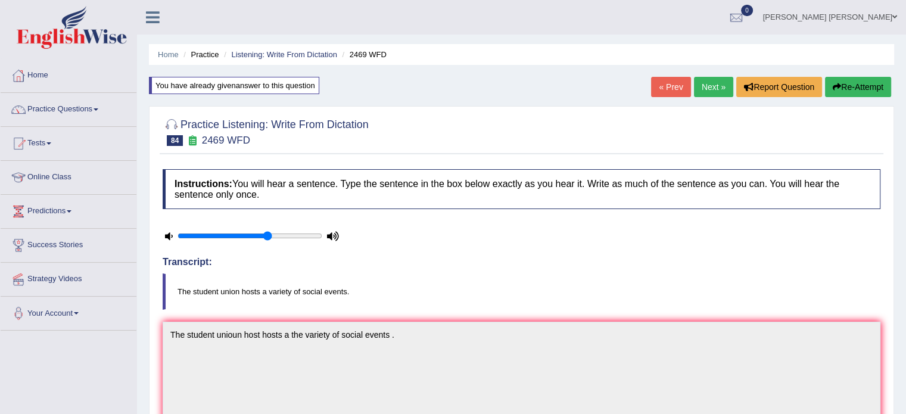
scroll to position [0, 0]
click at [710, 86] on link "Next »" at bounding box center [713, 87] width 39 height 20
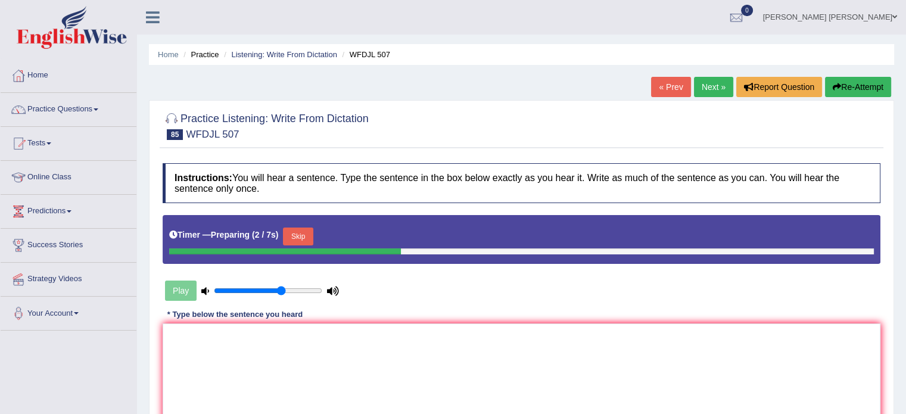
click at [308, 230] on button "Skip" at bounding box center [298, 236] width 30 height 18
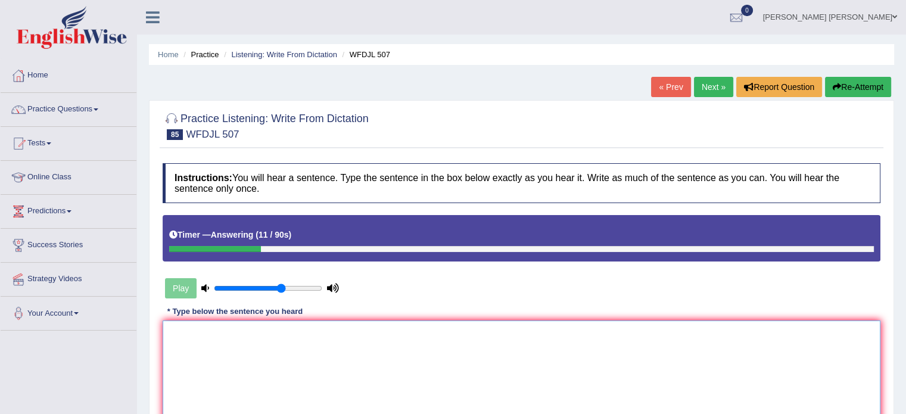
click at [276, 345] on textarea at bounding box center [521, 378] width 717 height 116
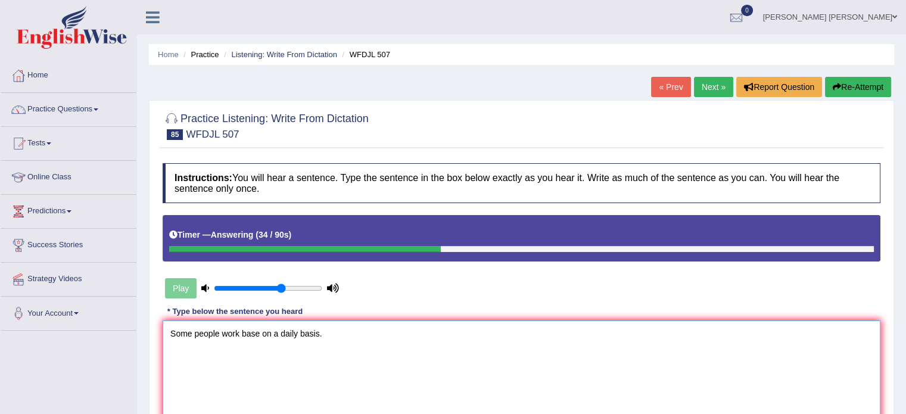
type textarea "Some people work base on a daily basis."
click at [352, 299] on div "Instructions: You will hear a sentence. Type the sentence in the box below exac…" at bounding box center [521, 314] width 723 height 314
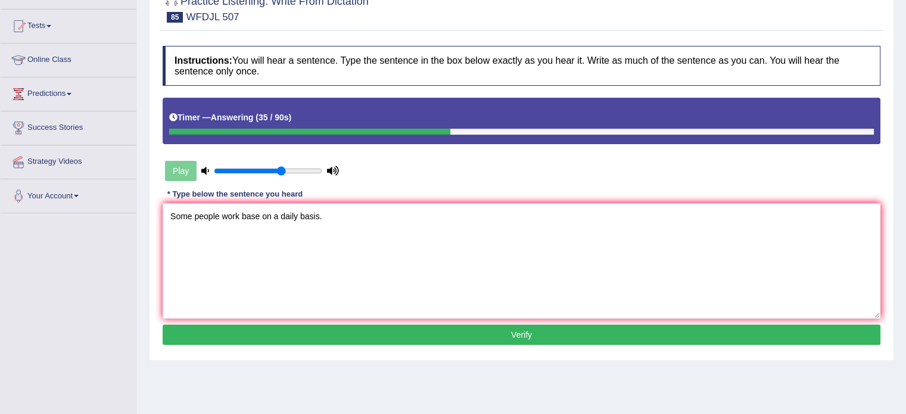
scroll to position [119, 0]
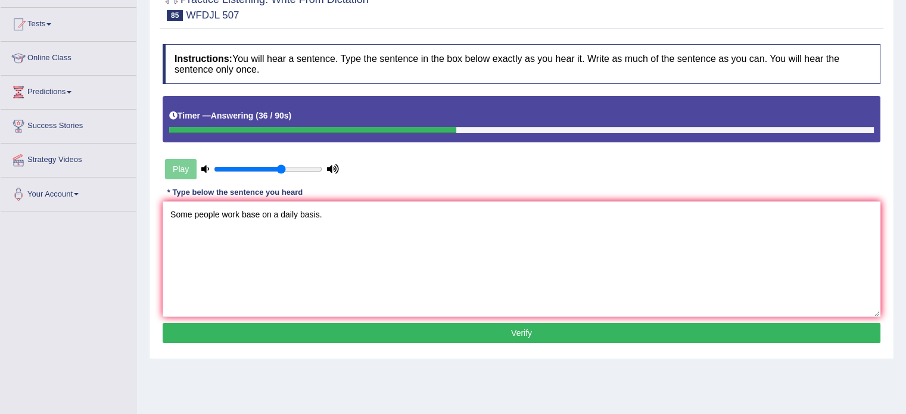
click at [354, 332] on button "Verify" at bounding box center [521, 333] width 717 height 20
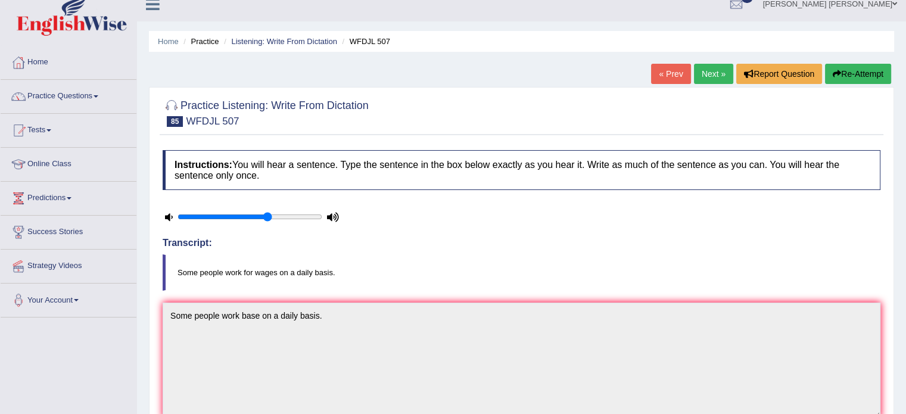
scroll to position [0, 0]
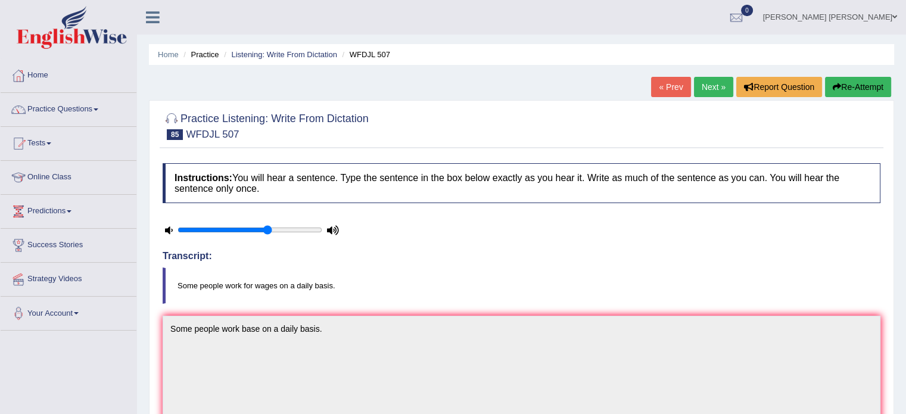
click at [723, 88] on link "Next »" at bounding box center [713, 87] width 39 height 20
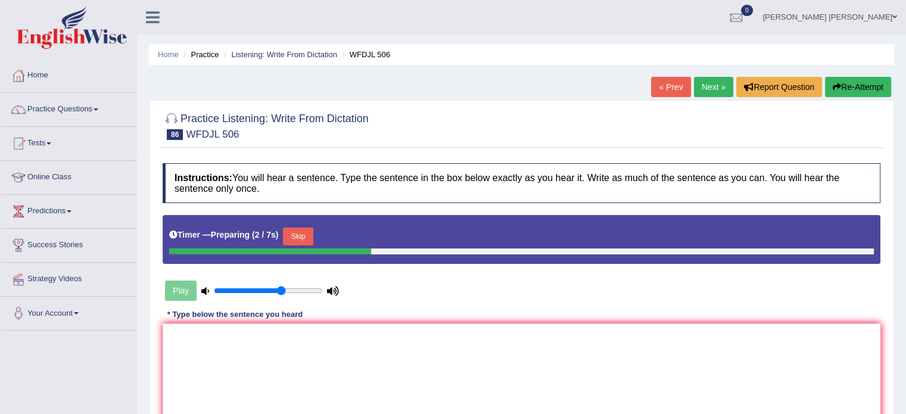
click at [310, 228] on button "Skip" at bounding box center [298, 236] width 30 height 18
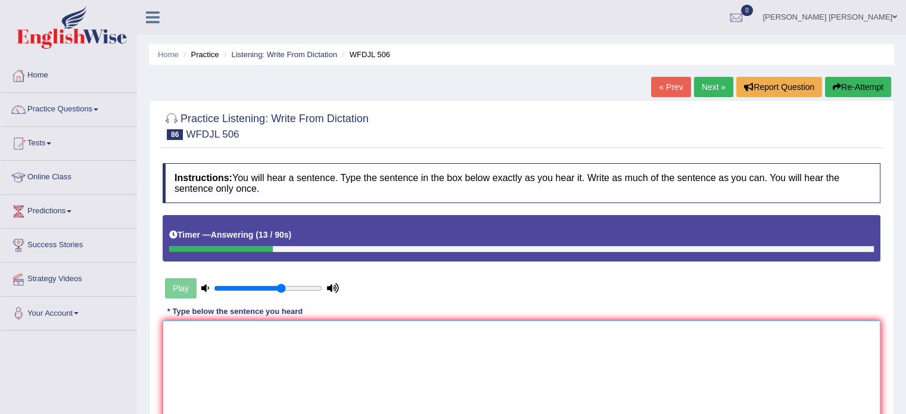
click at [270, 363] on textarea at bounding box center [521, 378] width 717 height 116
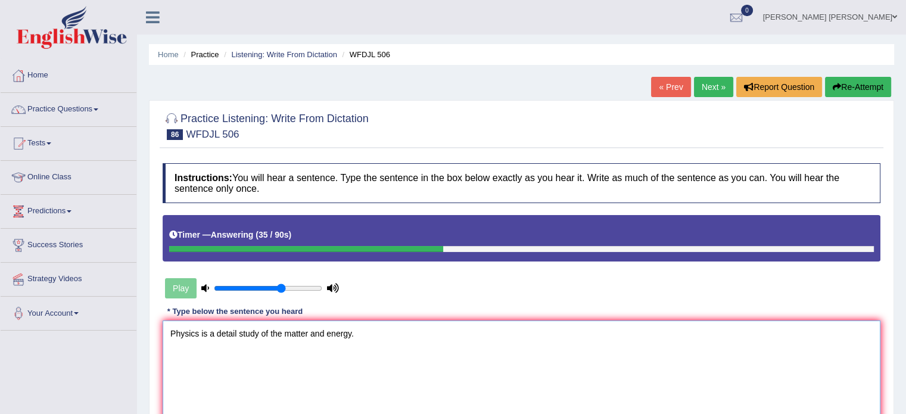
type textarea "Physics is a detail study of the matter and energy."
click at [414, 292] on div "Instructions: You will hear a sentence. Type the sentence in the box below exac…" at bounding box center [521, 314] width 723 height 314
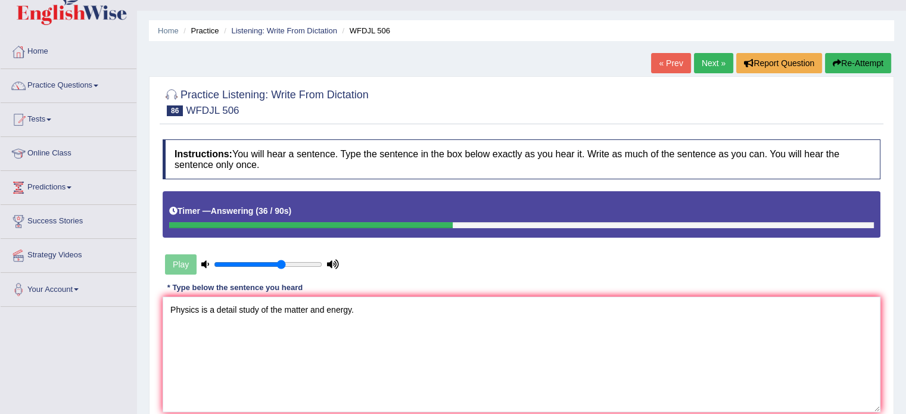
scroll to position [95, 0]
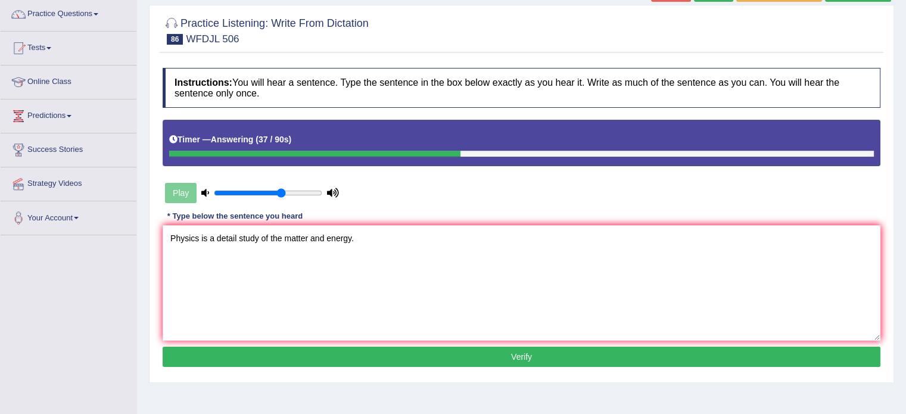
click at [405, 354] on button "Verify" at bounding box center [521, 357] width 717 height 20
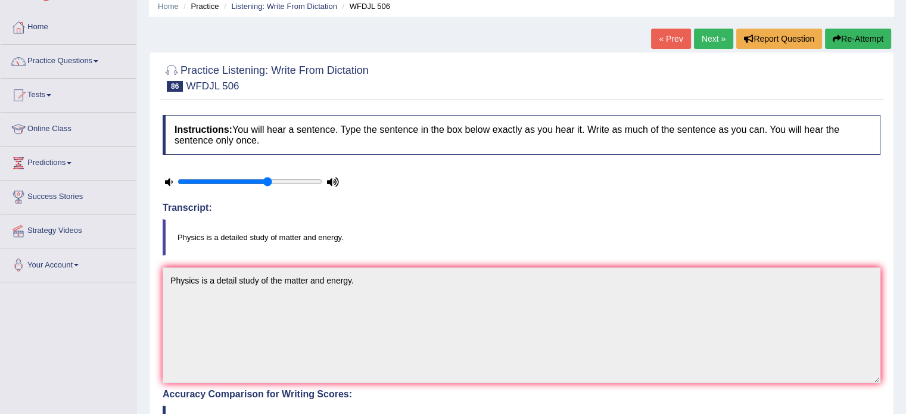
scroll to position [0, 0]
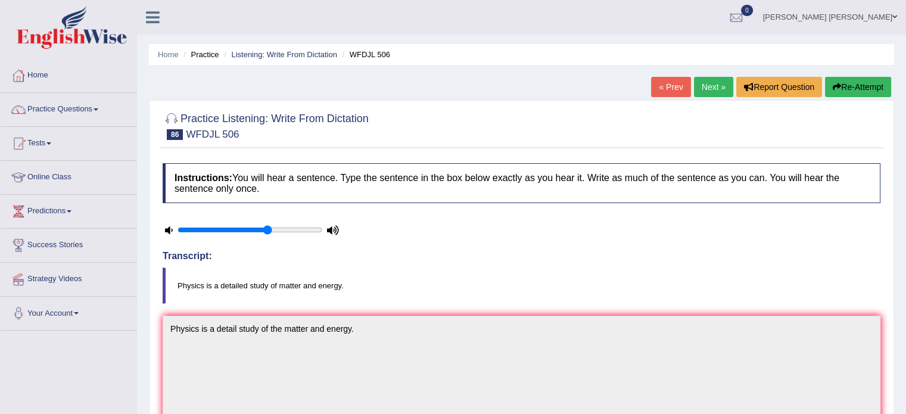
click at [713, 80] on link "Next »" at bounding box center [713, 87] width 39 height 20
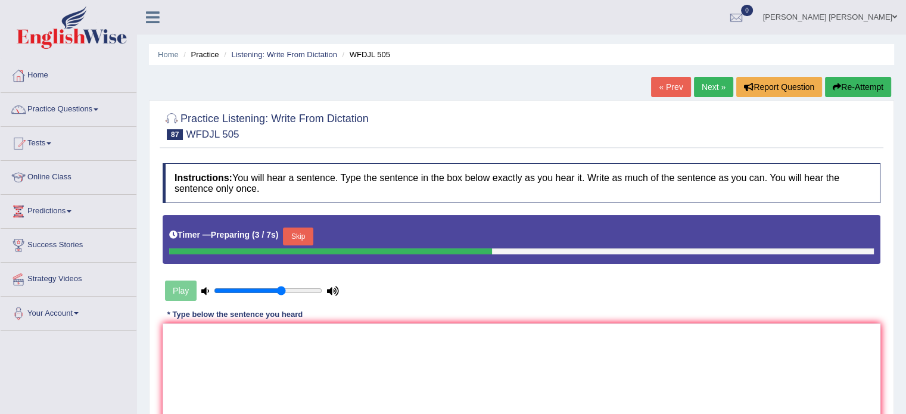
click at [301, 231] on button "Skip" at bounding box center [298, 236] width 30 height 18
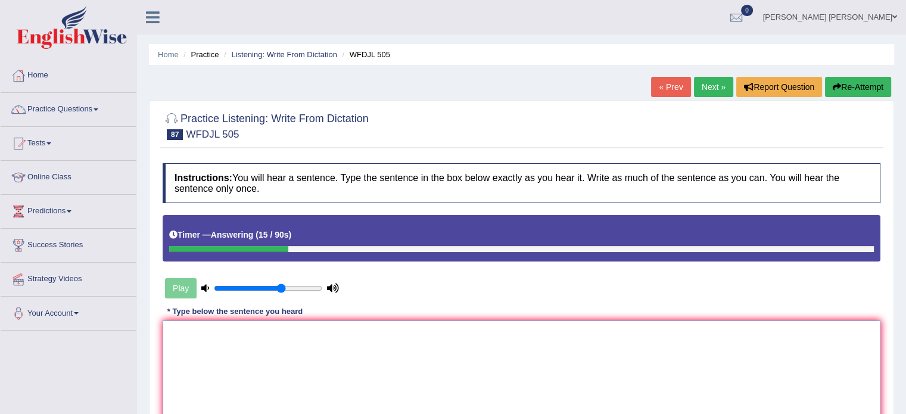
click at [260, 365] on textarea at bounding box center [521, 378] width 717 height 116
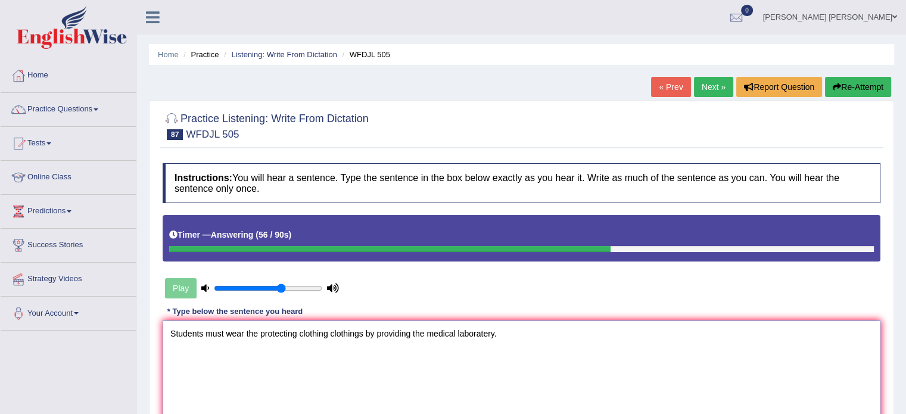
type textarea "Students must wear the protecting clothing clothings by providing the medical l…"
click at [410, 285] on div "Instructions: You will hear a sentence. Type the sentence in the box below exac…" at bounding box center [521, 314] width 723 height 314
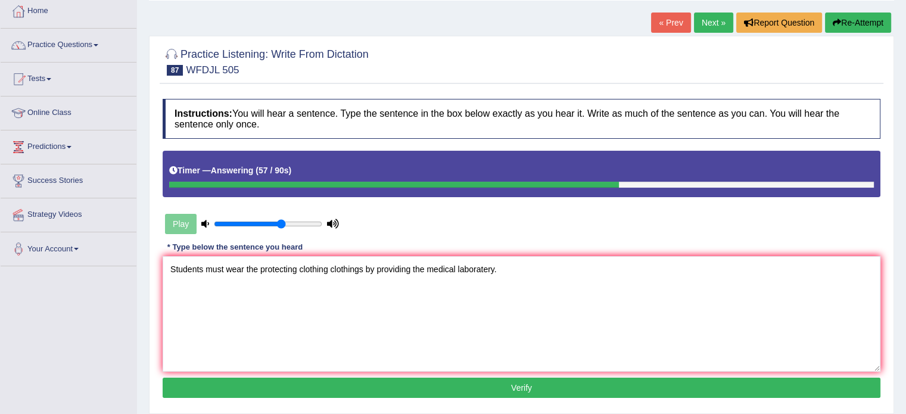
scroll to position [95, 0]
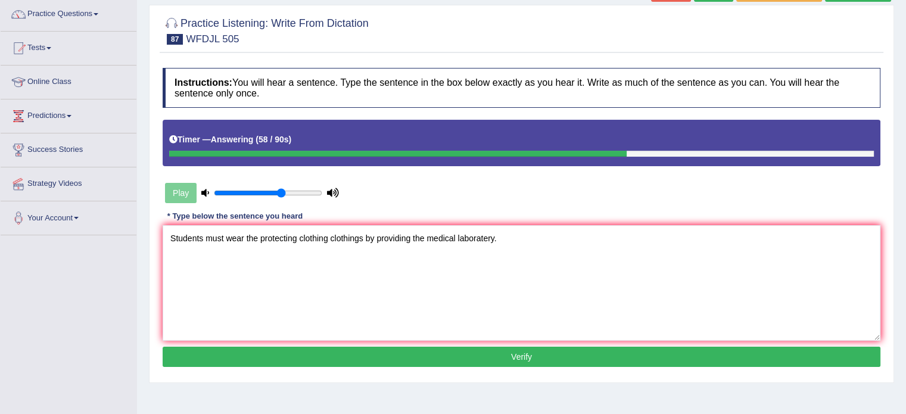
click at [404, 352] on button "Verify" at bounding box center [521, 357] width 717 height 20
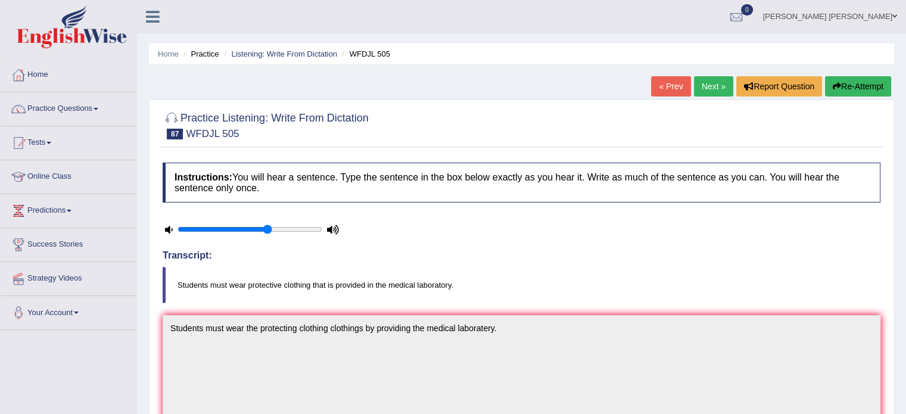
scroll to position [0, 0]
click at [875, 82] on button "Re-Attempt" at bounding box center [858, 87] width 66 height 20
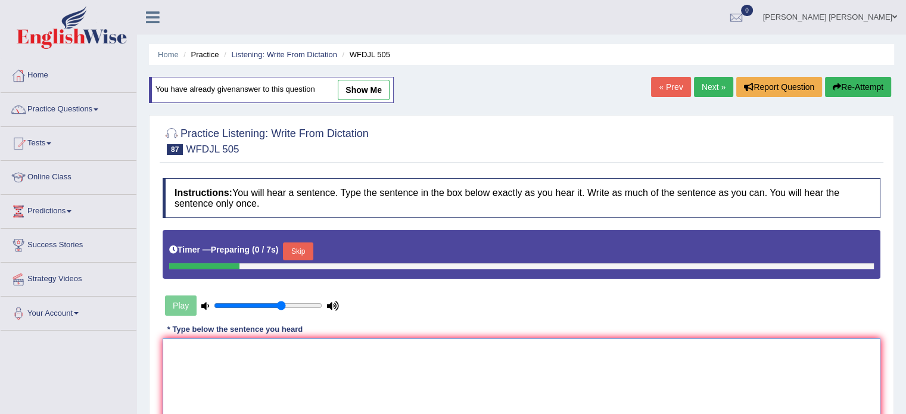
click at [436, 357] on textarea at bounding box center [521, 396] width 717 height 116
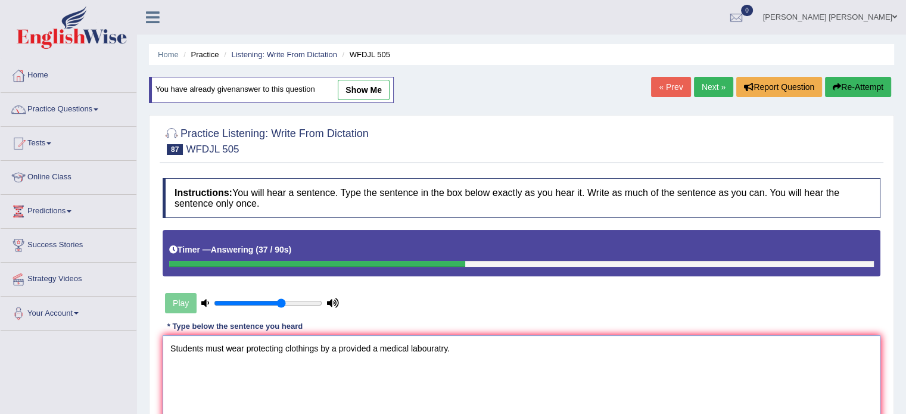
click at [438, 361] on textarea "Students must wear protecting clothings by a provided a medical labouratry." at bounding box center [521, 393] width 717 height 116
type textarea "Students must wear protecting clothings by a provided a medical labouratry."
click at [477, 308] on div "Instructions: You will hear a sentence. Type the sentence in the box below exac…" at bounding box center [521, 329] width 723 height 314
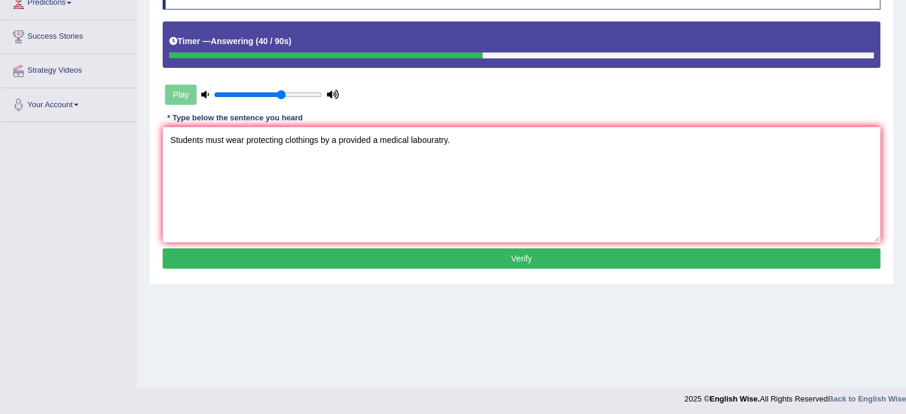
scroll to position [211, 0]
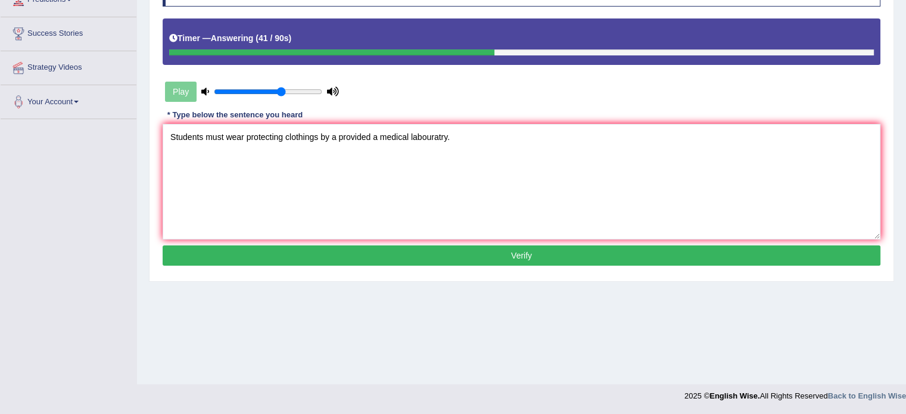
click at [482, 252] on button "Verify" at bounding box center [521, 255] width 717 height 20
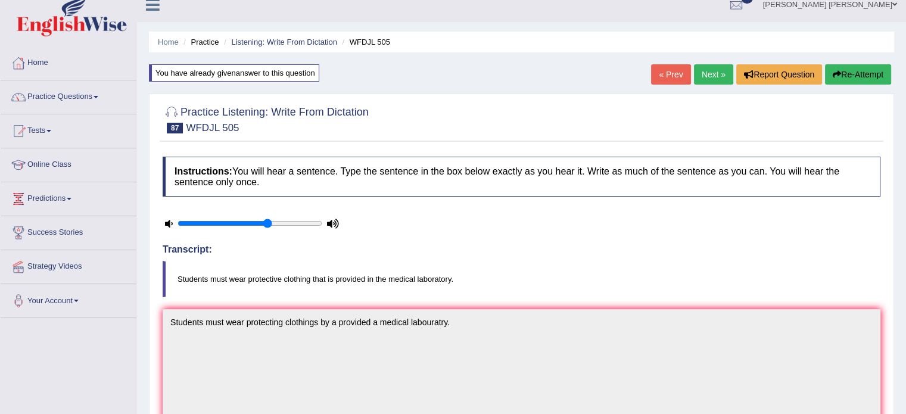
scroll to position [0, 0]
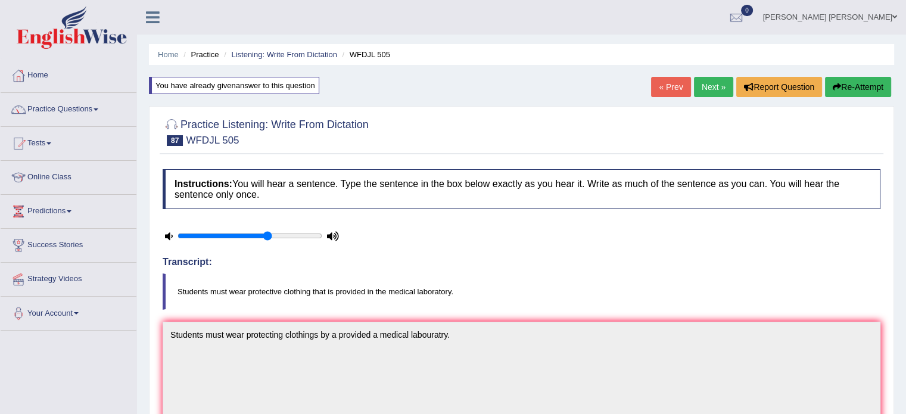
click at [701, 90] on link "Next »" at bounding box center [713, 87] width 39 height 20
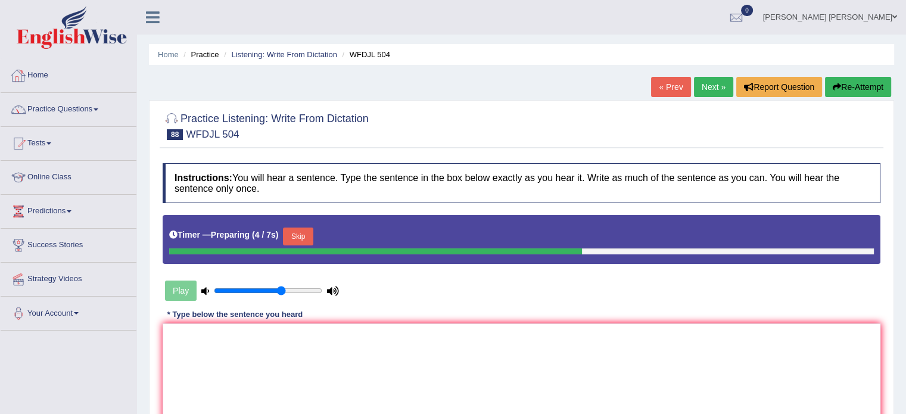
click at [41, 74] on link "Home" at bounding box center [69, 74] width 136 height 30
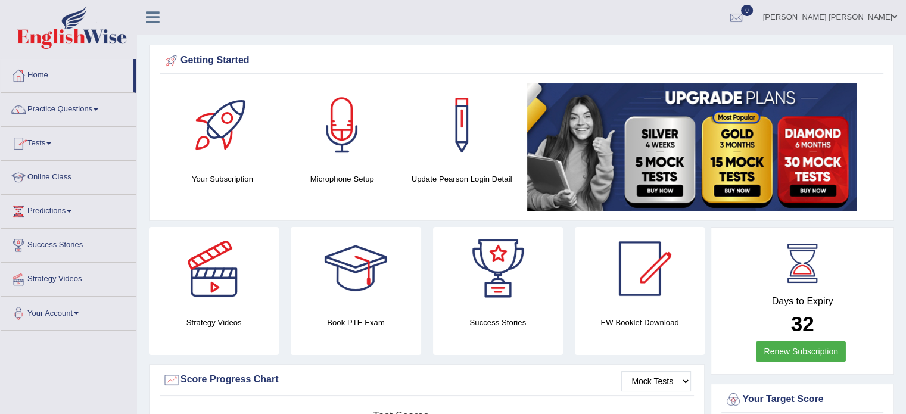
click at [43, 142] on link "Tests" at bounding box center [69, 142] width 136 height 30
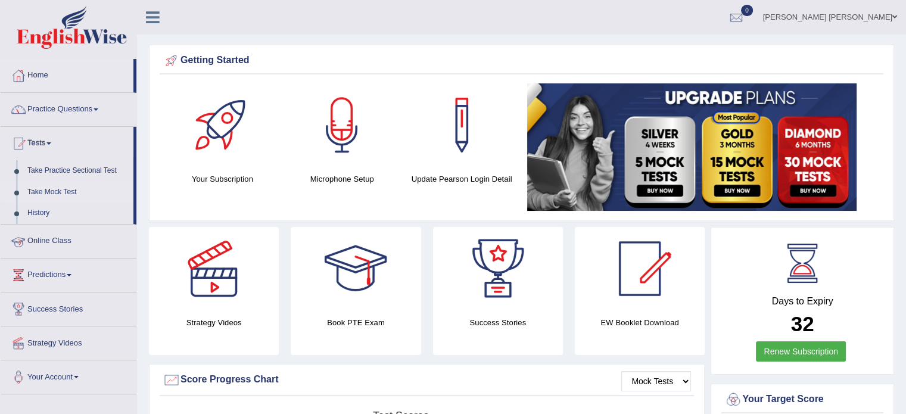
click at [48, 186] on link "Take Mock Test" at bounding box center [77, 192] width 111 height 21
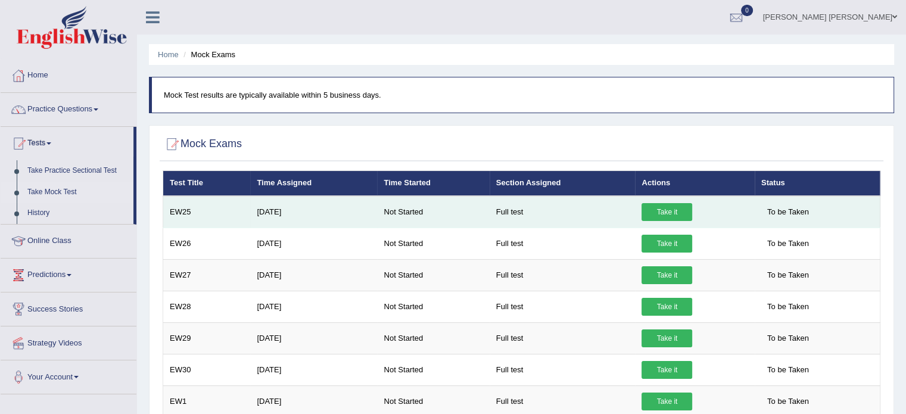
click at [660, 209] on link "Take it" at bounding box center [666, 212] width 51 height 18
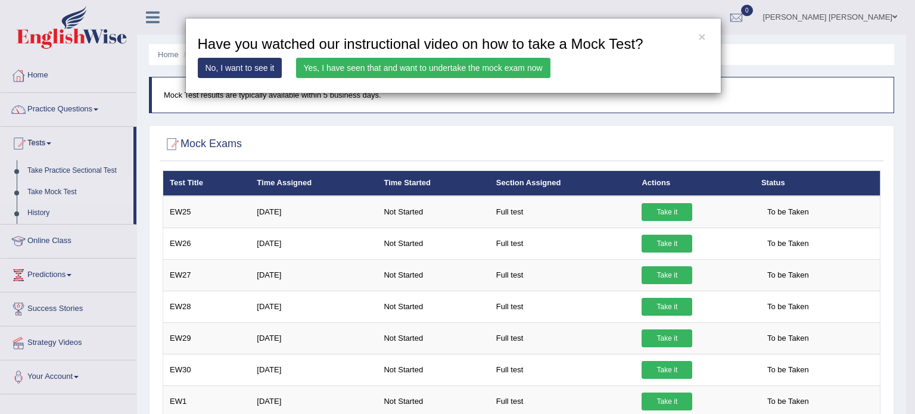
click at [497, 69] on link "Yes, I have seen that and want to undertake the mock exam now" at bounding box center [423, 68] width 254 height 20
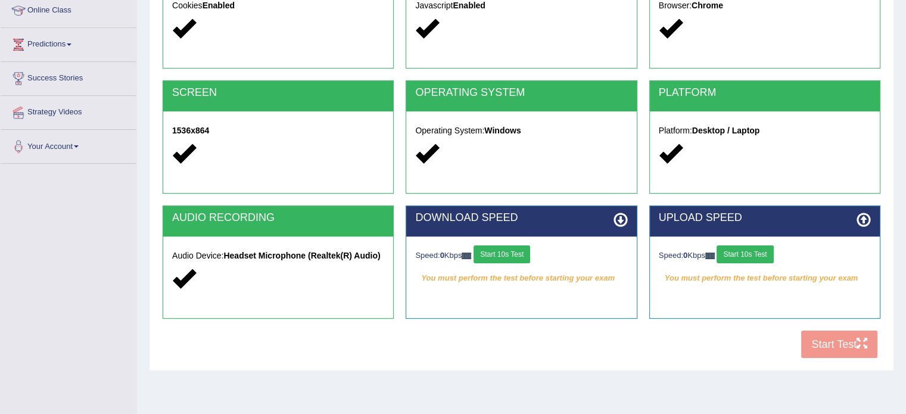
click at [502, 256] on button "Start 10s Test" at bounding box center [501, 254] width 57 height 18
click at [725, 249] on button "Start 10s Test" at bounding box center [744, 254] width 57 height 18
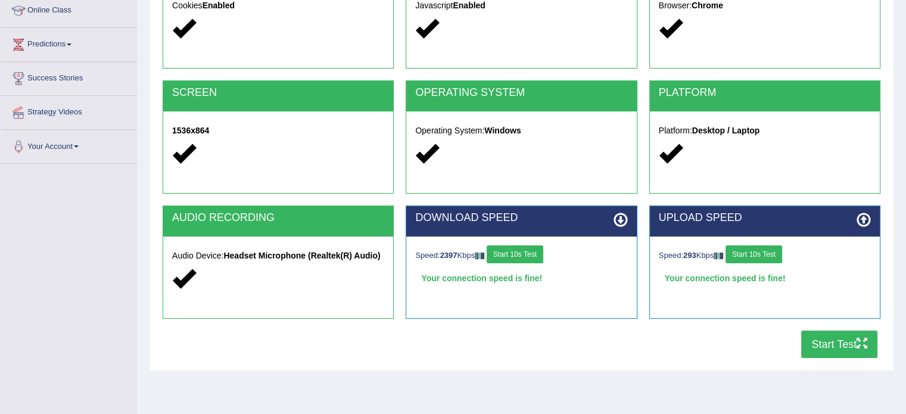
click at [809, 344] on button "Start Test" at bounding box center [839, 343] width 76 height 27
